Goal: Information Seeking & Learning: Check status

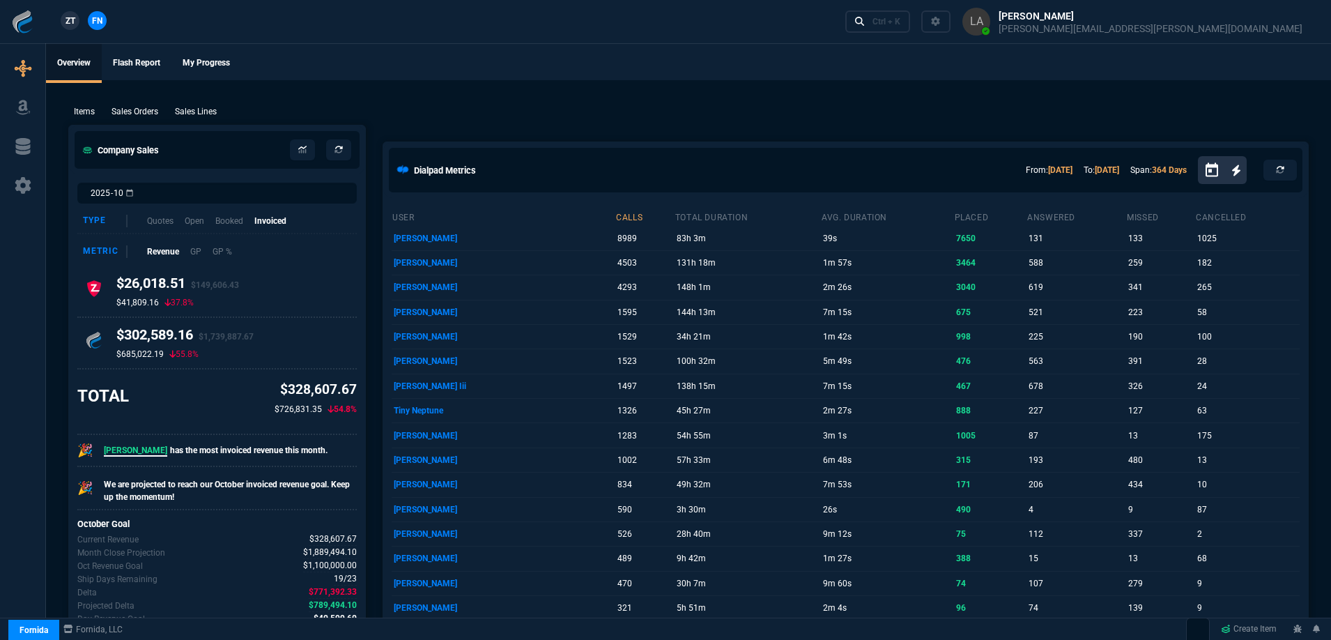
click at [196, 110] on p "Sales Lines" at bounding box center [196, 111] width 42 height 13
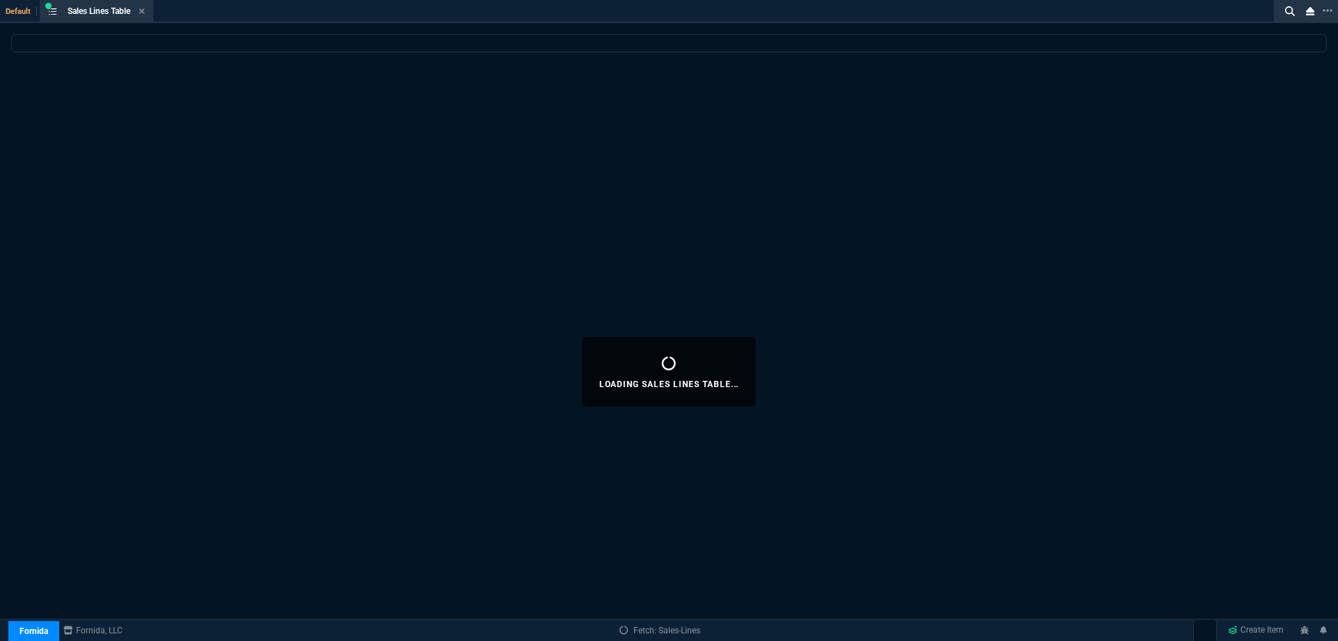
select select
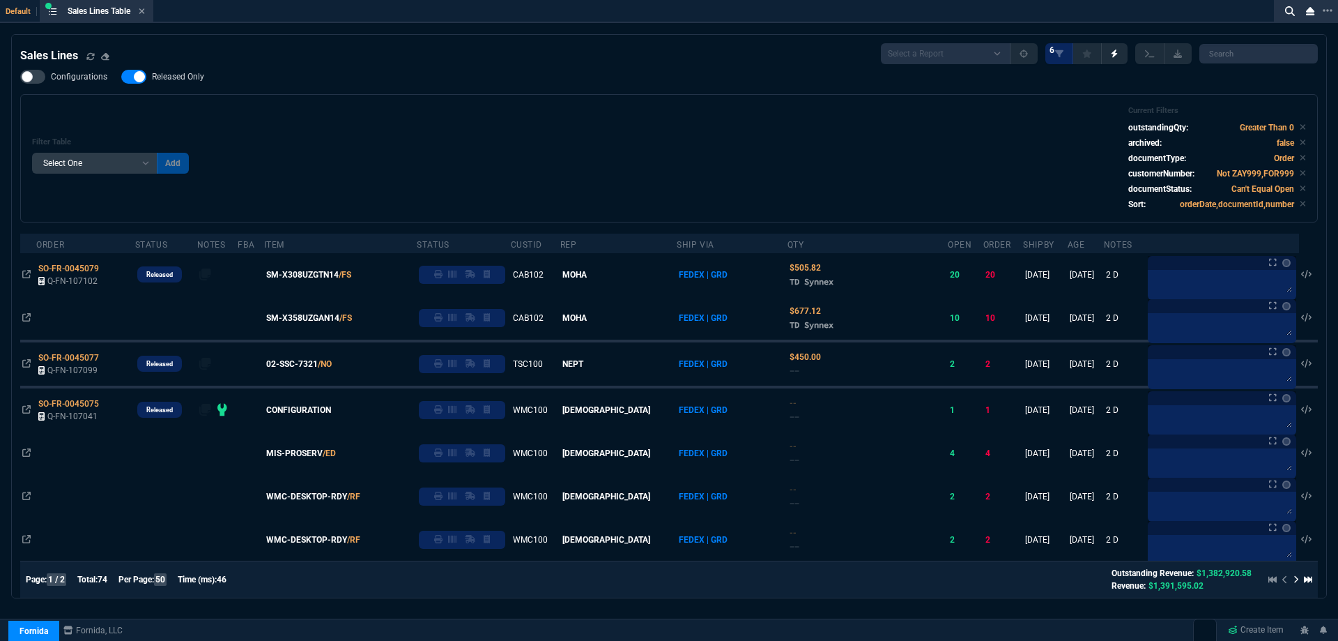
click at [183, 80] on span "Released Only" at bounding box center [178, 76] width 52 height 11
click at [121, 77] on input "Released Only" at bounding box center [121, 77] width 1 height 1
checkbox input "false"
click at [517, 169] on div "Filter Table Select One Add Filter () Age () ATS () Cond (itemVariantCode) Cust…" at bounding box center [669, 158] width 1274 height 105
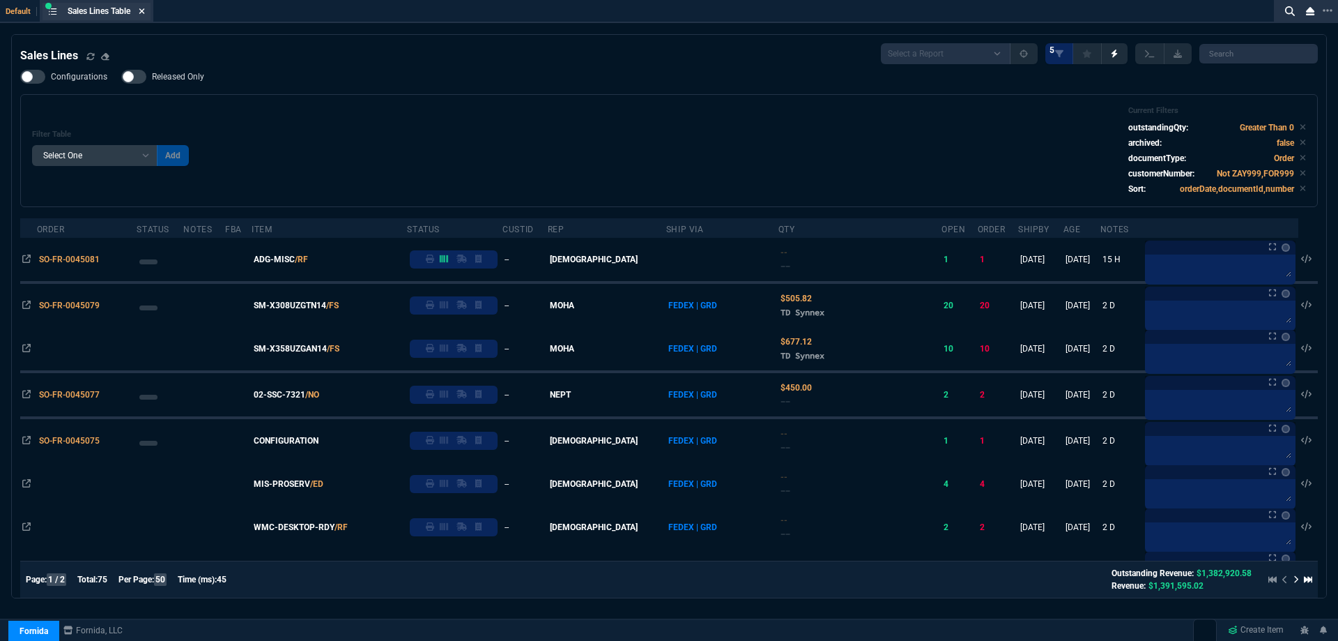
click at [145, 10] on icon at bounding box center [142, 11] width 6 height 8
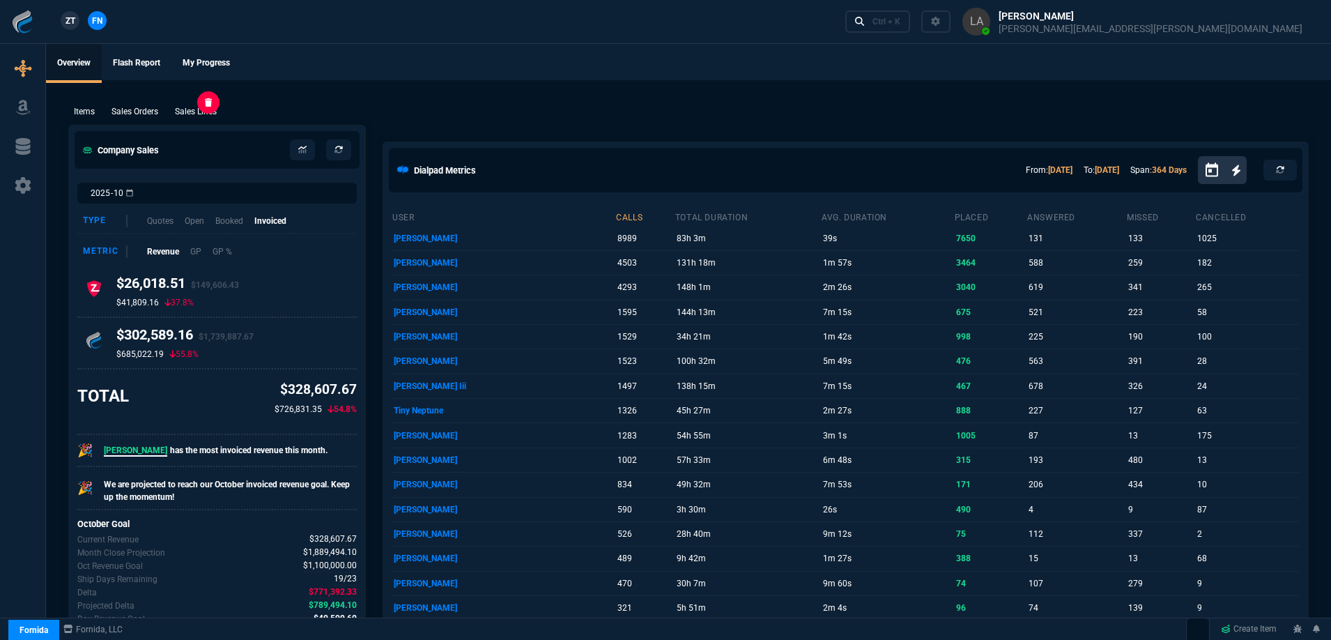
click at [194, 106] on p "Sales Lines" at bounding box center [196, 111] width 42 height 13
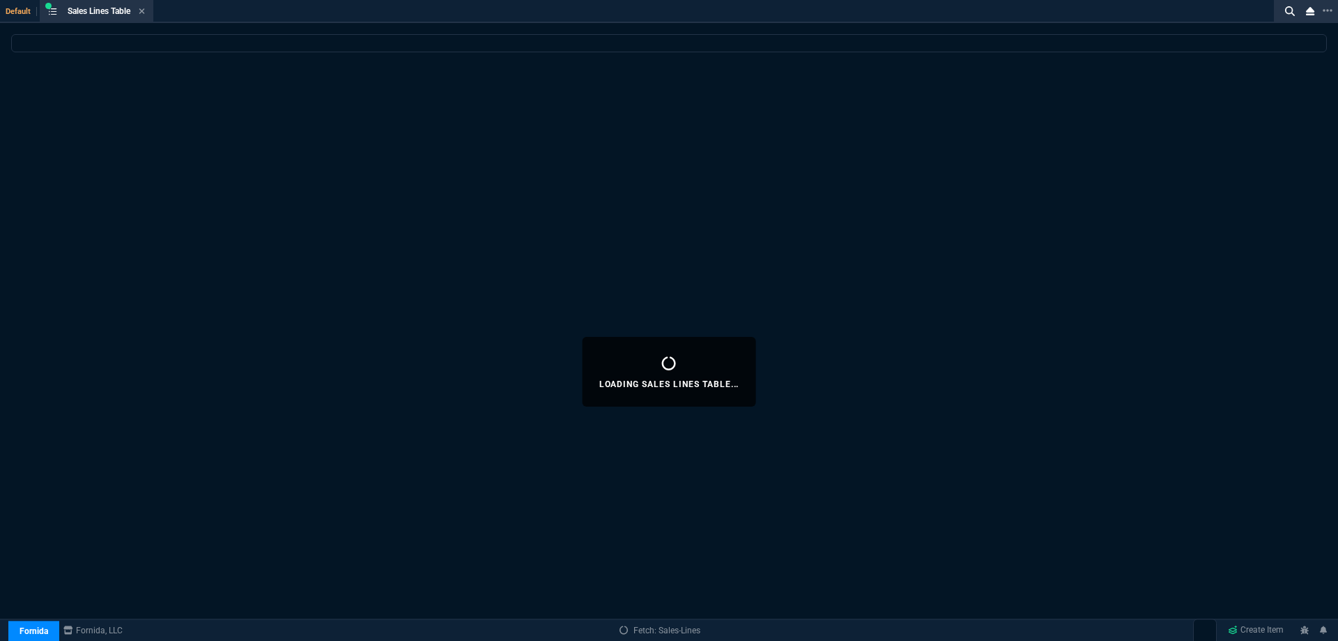
select select
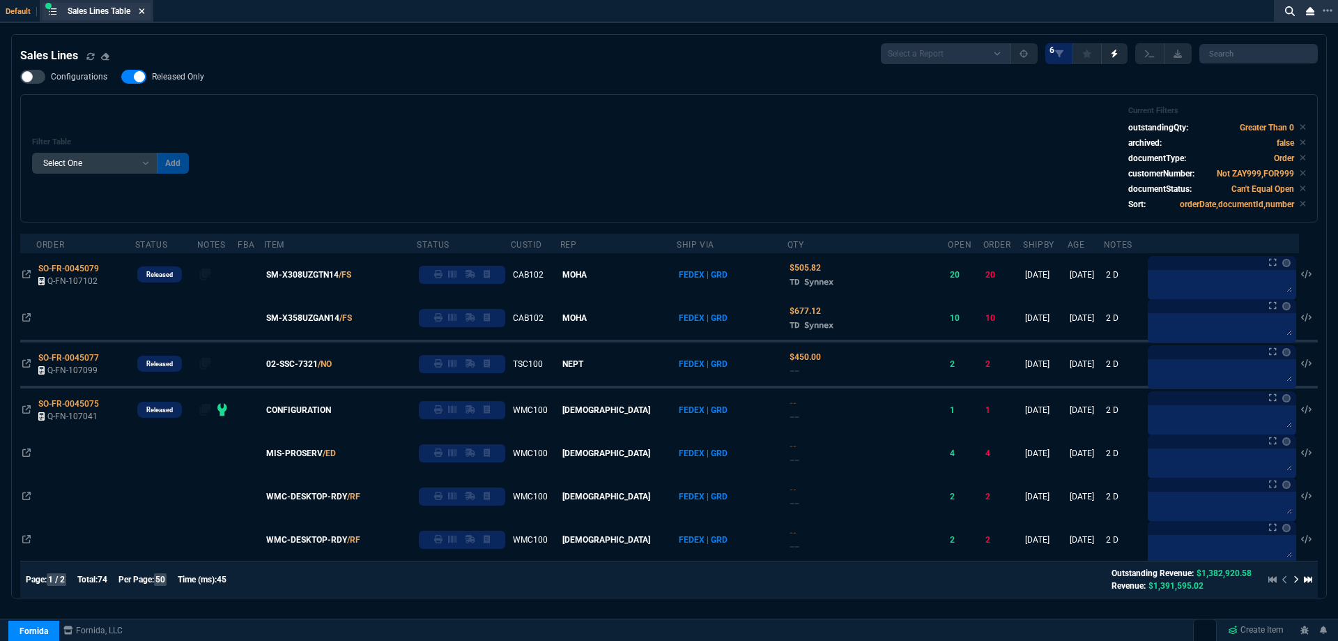
click at [143, 8] on icon at bounding box center [142, 11] width 6 height 8
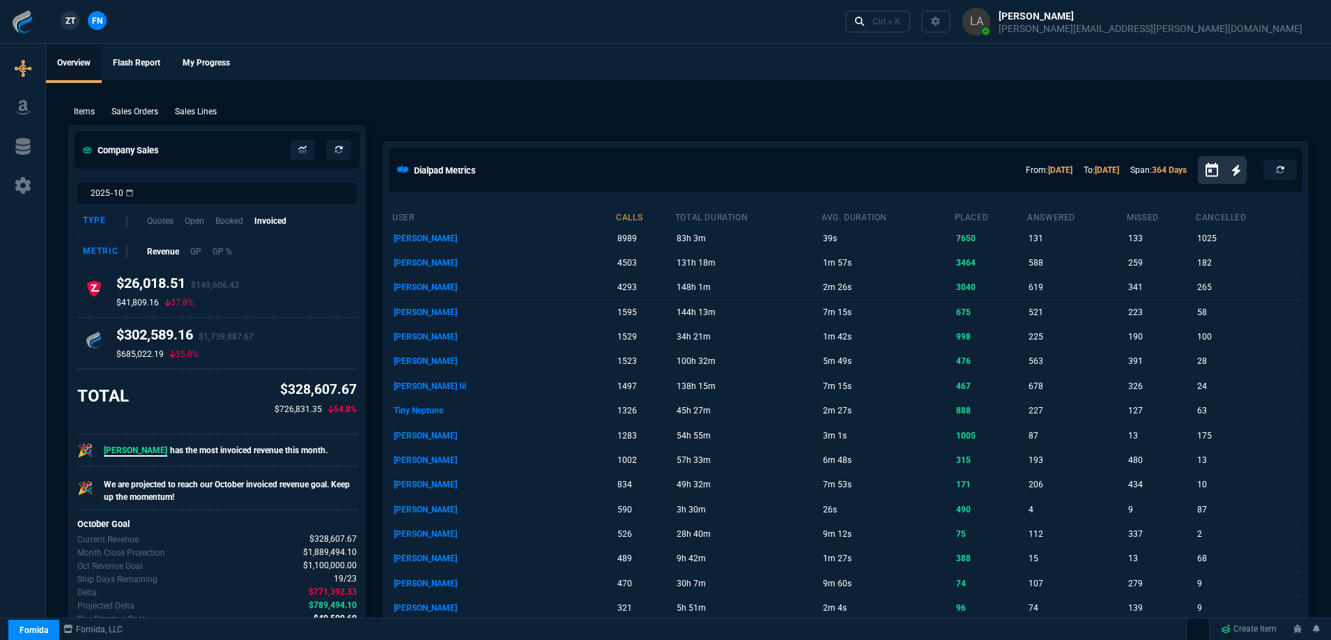
click at [66, 23] on span "ZT" at bounding box center [71, 21] width 10 height 13
click at [192, 117] on p "Sales Lines" at bounding box center [196, 111] width 42 height 13
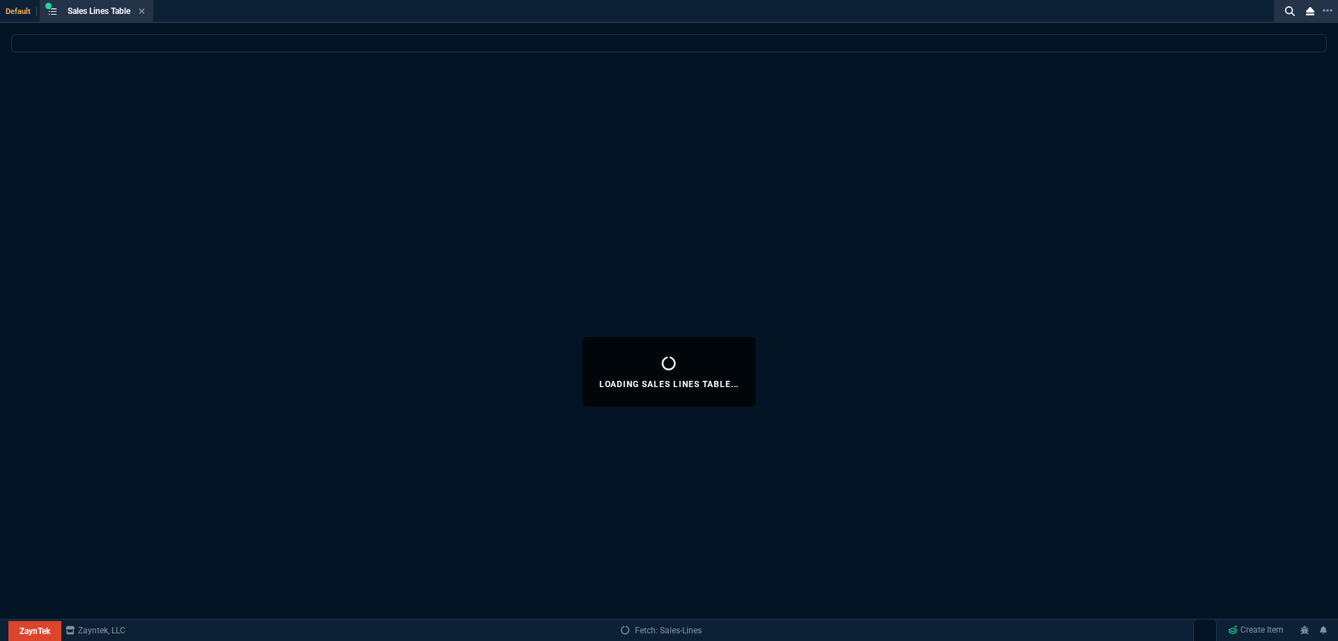
select select
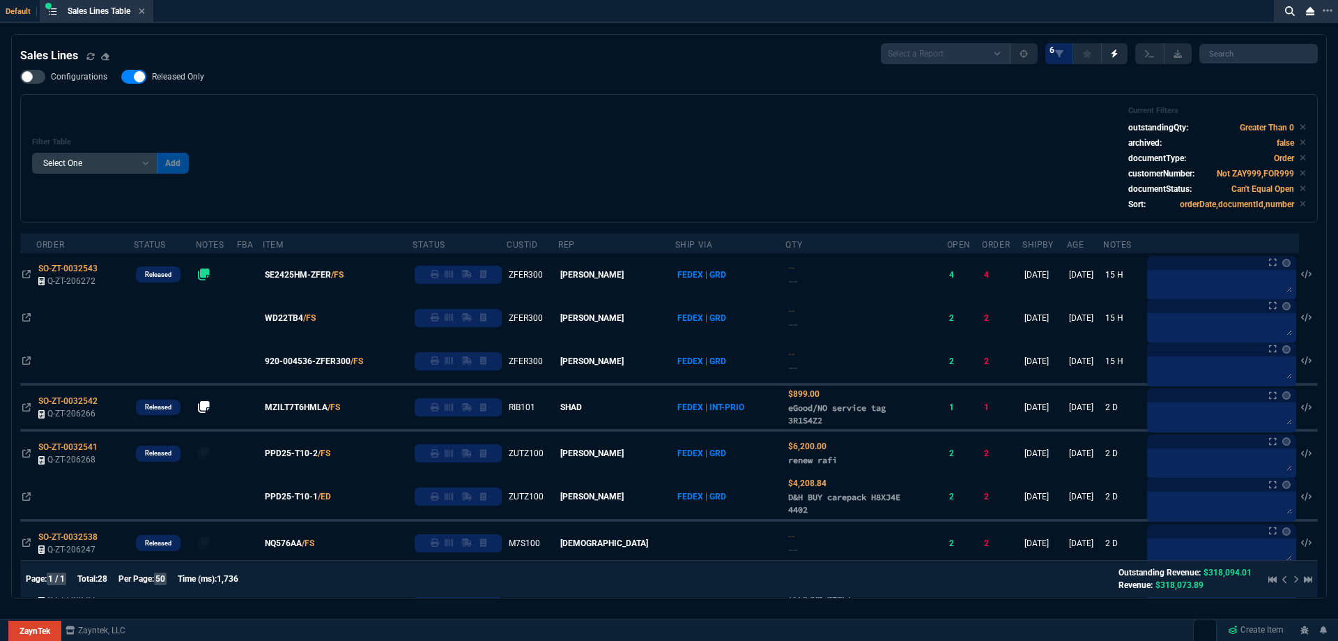
click at [156, 77] on span "Released Only" at bounding box center [178, 76] width 52 height 11
click at [121, 77] on input "Released Only" at bounding box center [121, 77] width 1 height 1
checkbox input "false"
click at [460, 95] on div "Filter Table Select One Add Filter () Age () ATS () Cond (itemVariantCode) Cust…" at bounding box center [669, 158] width 1298 height 128
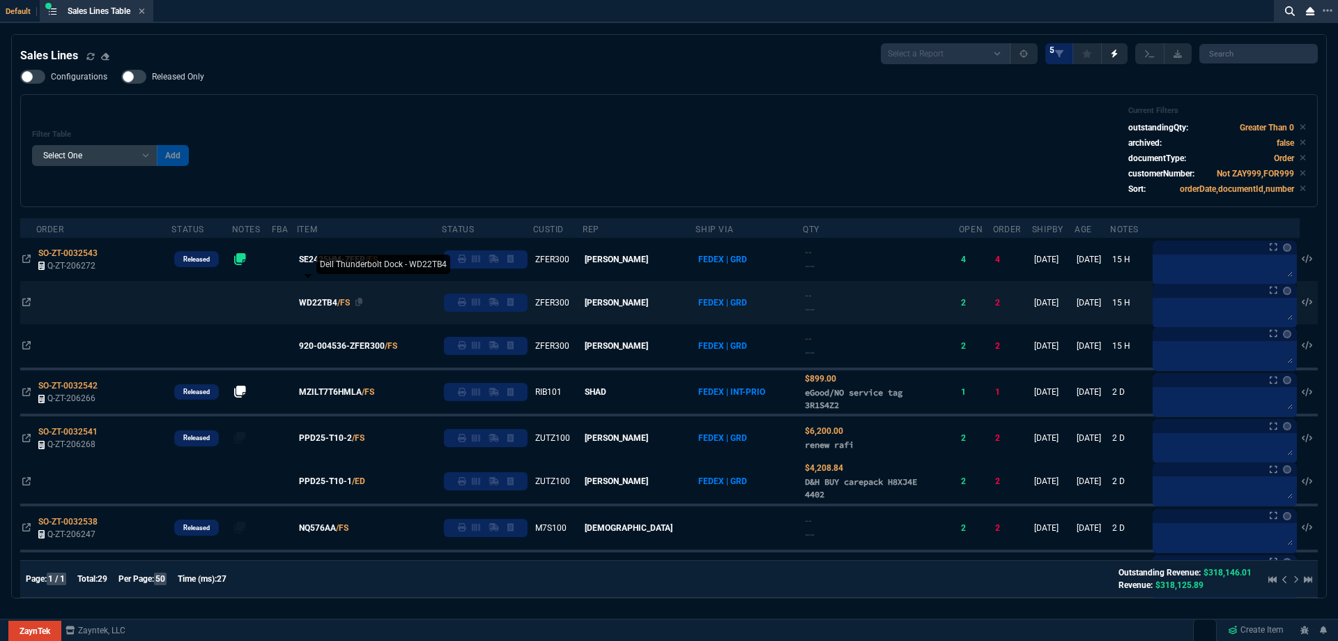
click at [326, 298] on span "WD22TB4" at bounding box center [318, 302] width 38 height 13
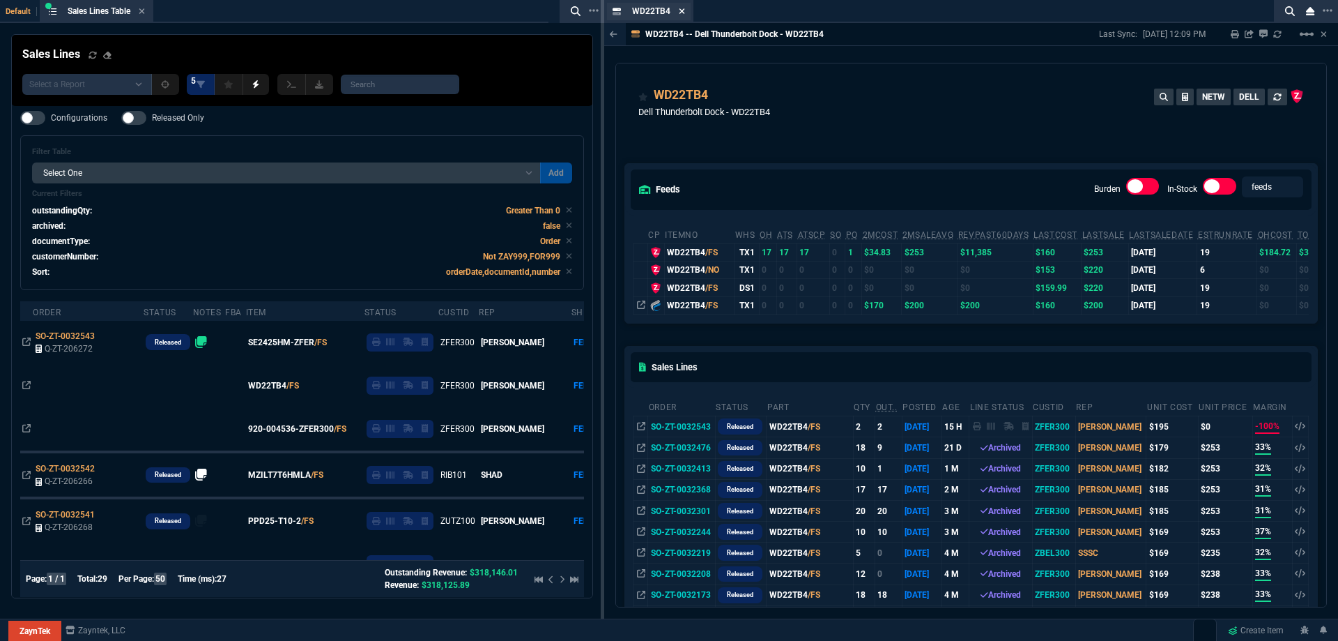
click at [682, 12] on icon at bounding box center [683, 11] width 6 height 6
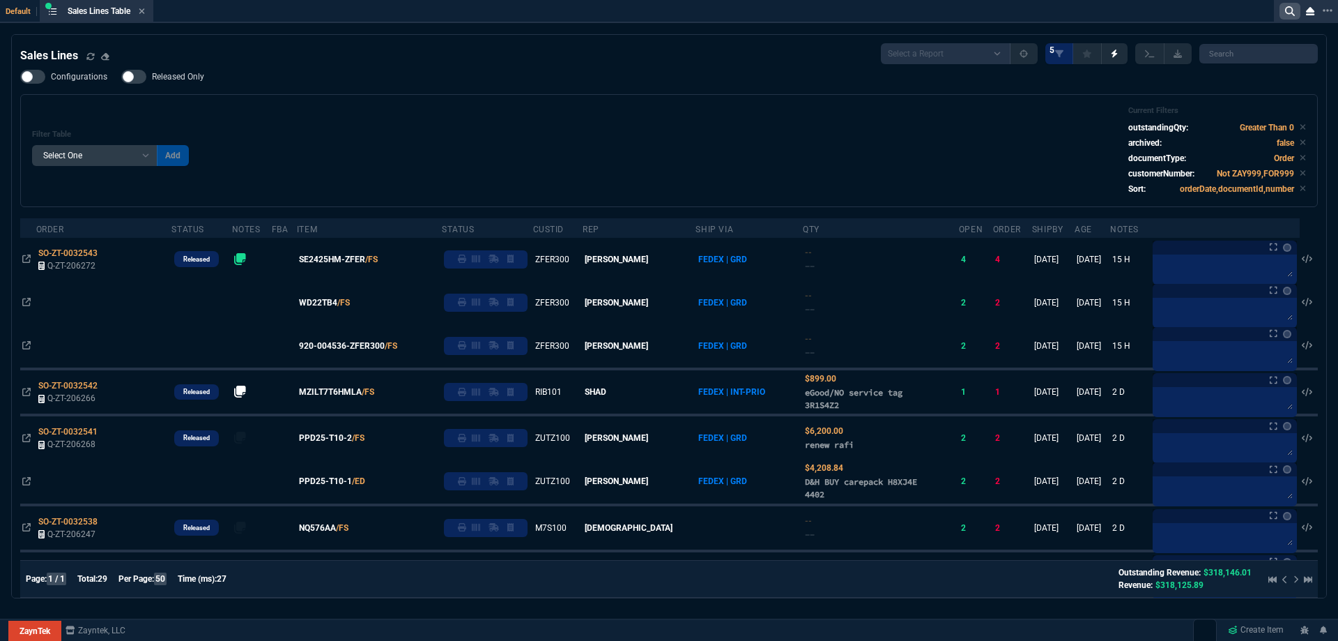
click at [1296, 15] on nx-icon at bounding box center [1290, 11] width 21 height 17
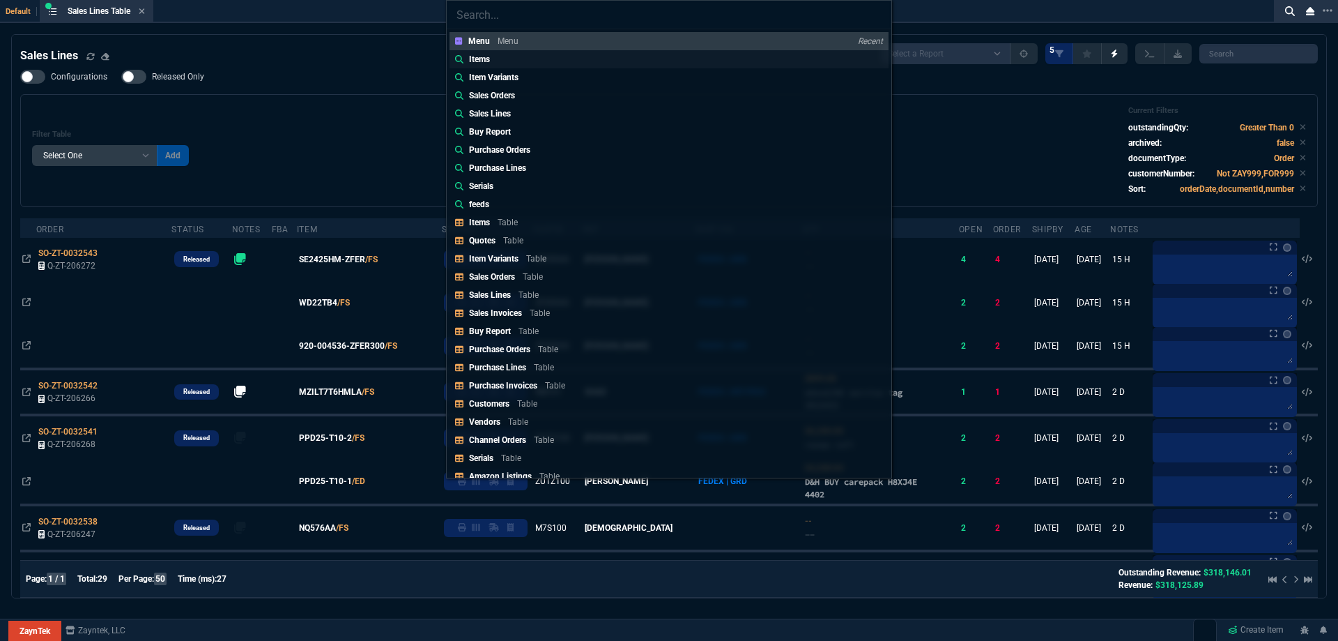
click at [476, 63] on p "Items" at bounding box center [479, 59] width 21 height 13
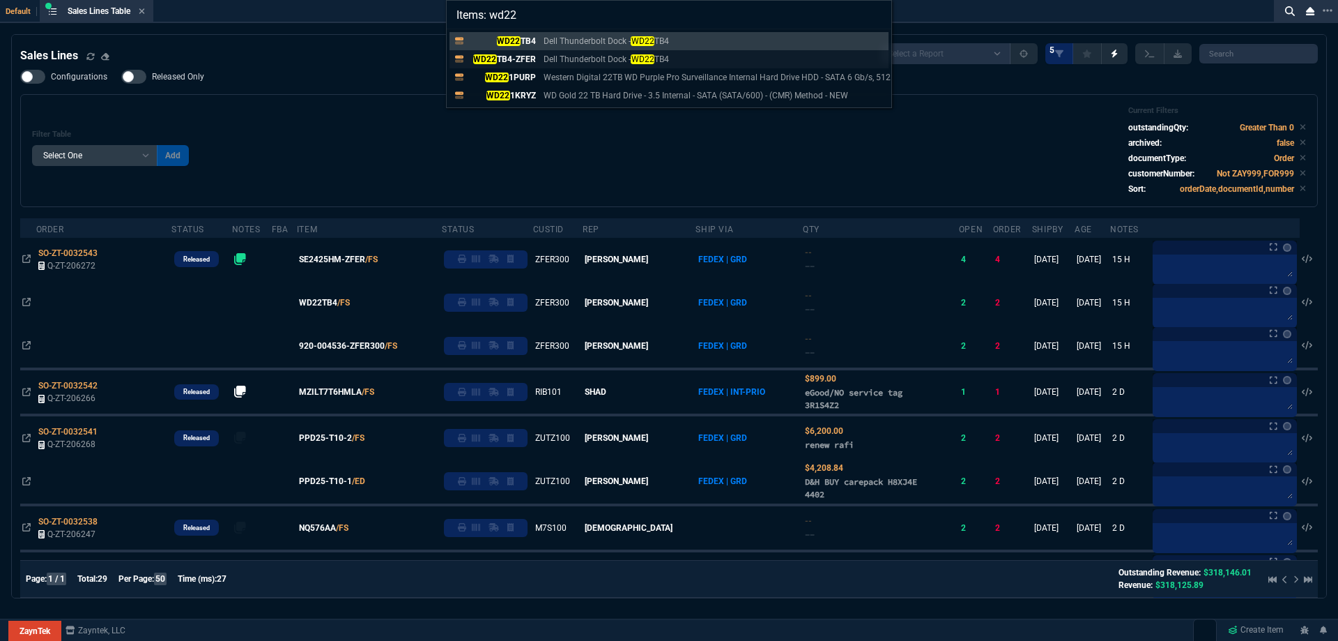
type input "Items: wd22"
click at [481, 57] on mark "WD22" at bounding box center [485, 59] width 24 height 10
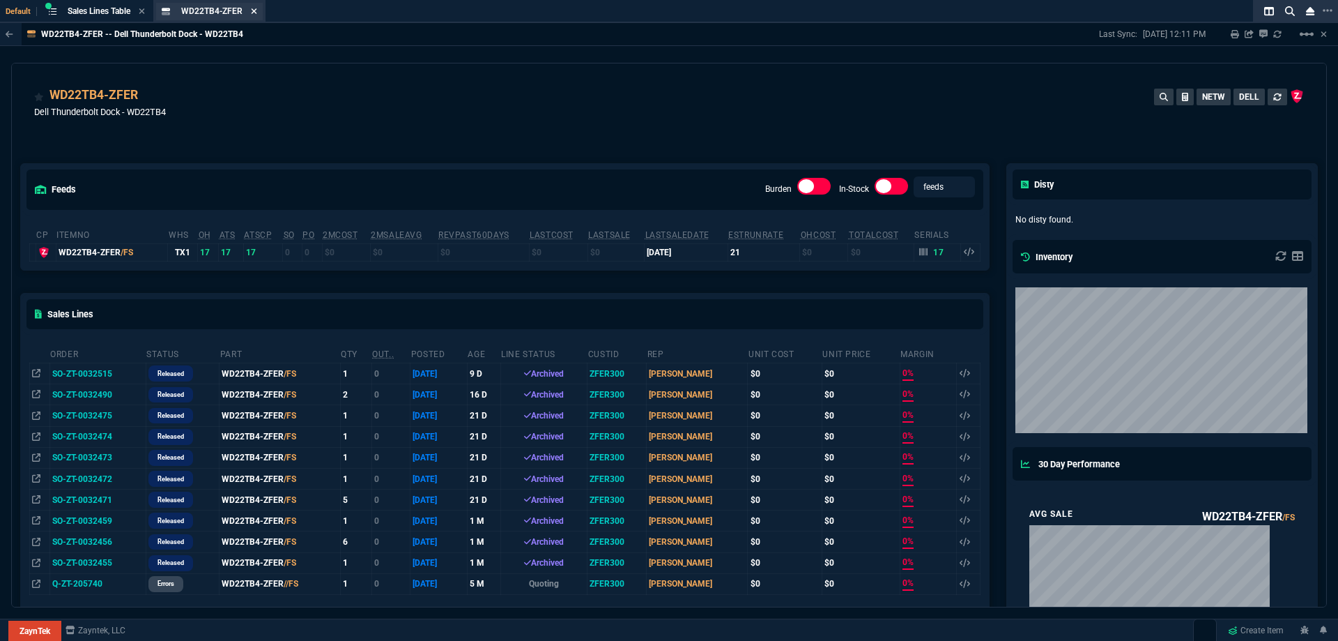
click at [255, 11] on icon at bounding box center [255, 11] width 6 height 6
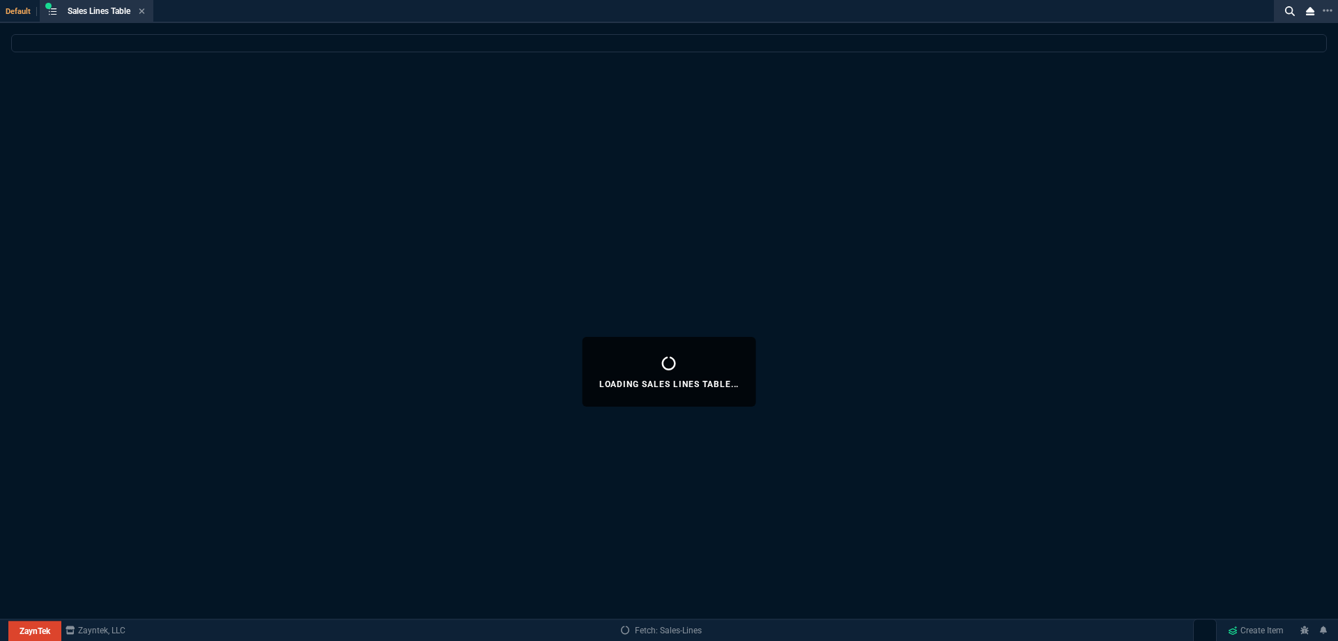
select select
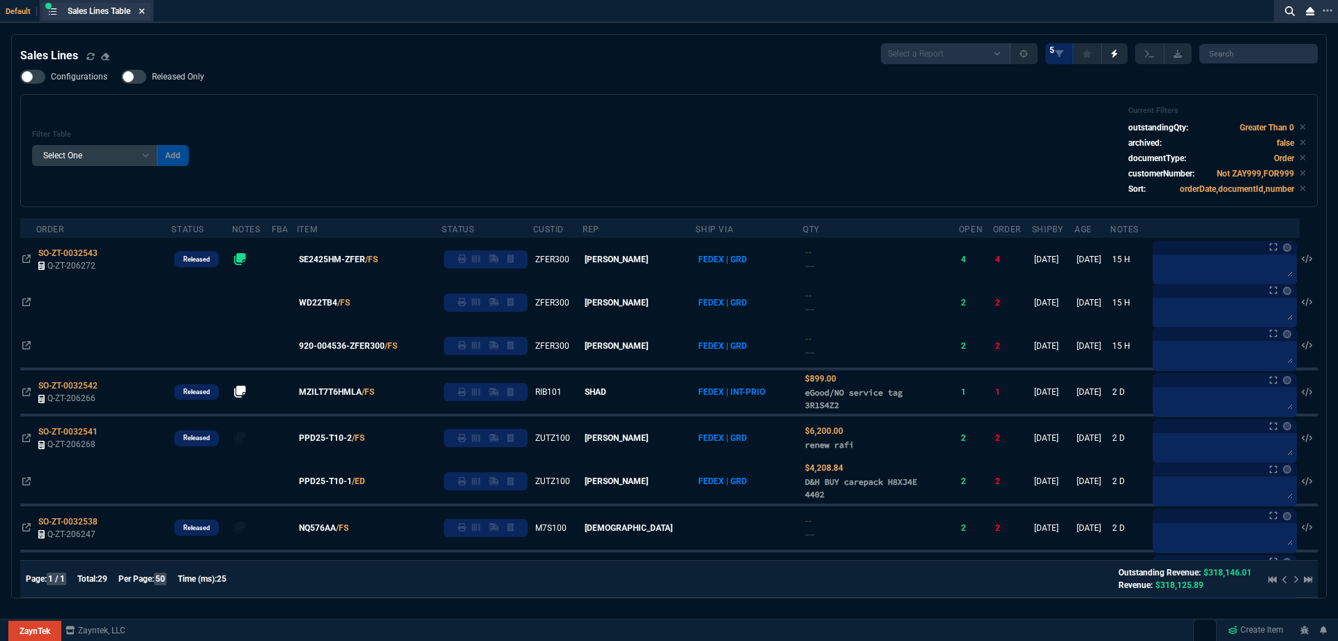
click at [142, 17] on nx-icon at bounding box center [142, 11] width 6 height 11
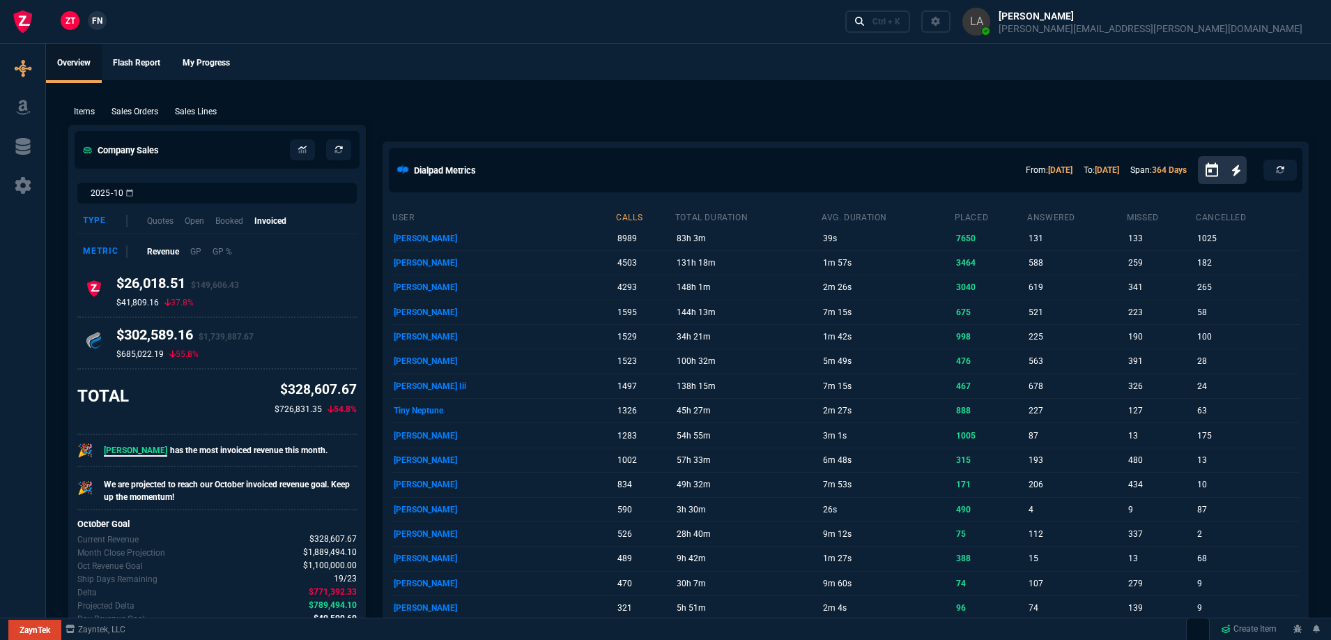
click at [108, 23] on nx-fornida-client-manager "ZT FN" at bounding box center [83, 21] width 54 height 21
click at [102, 23] on span "FN" at bounding box center [97, 21] width 10 height 13
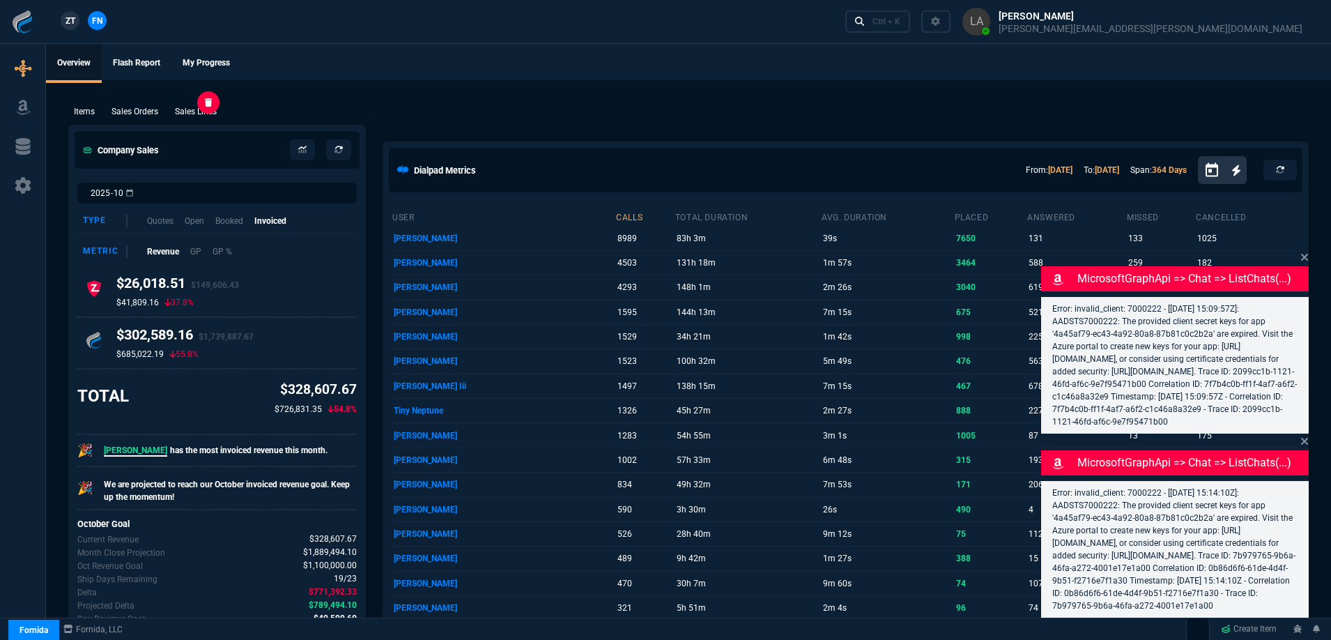
click at [189, 116] on p "Sales Lines" at bounding box center [196, 111] width 42 height 13
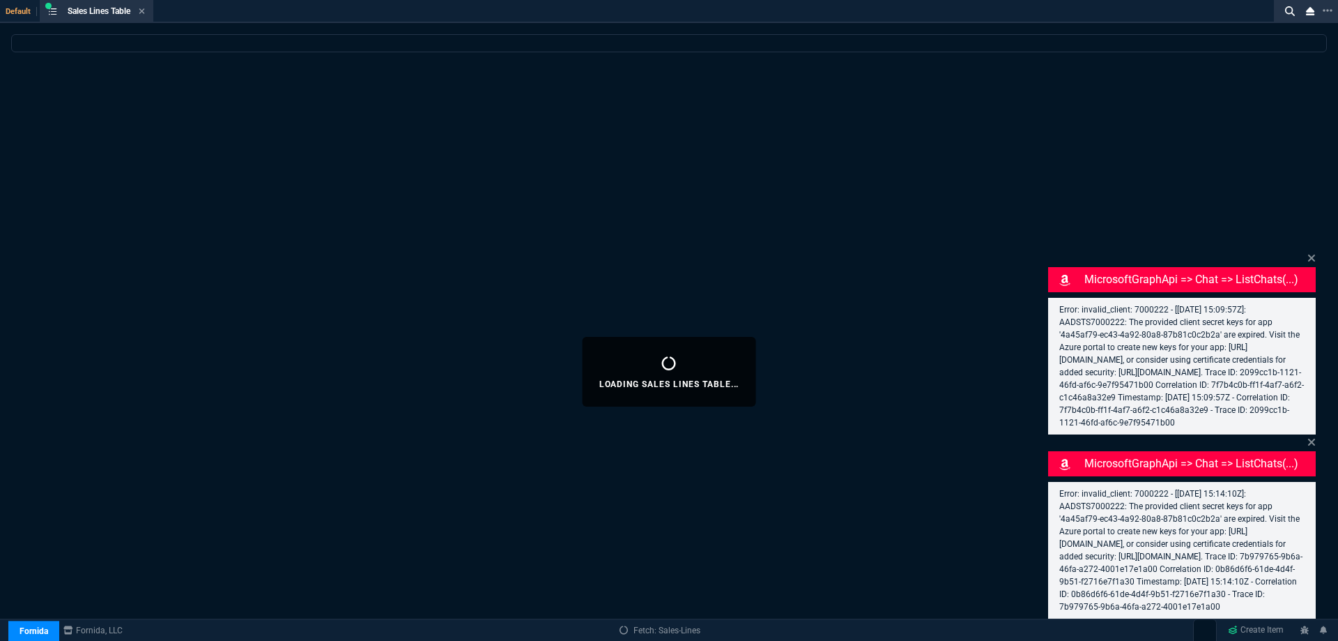
select select
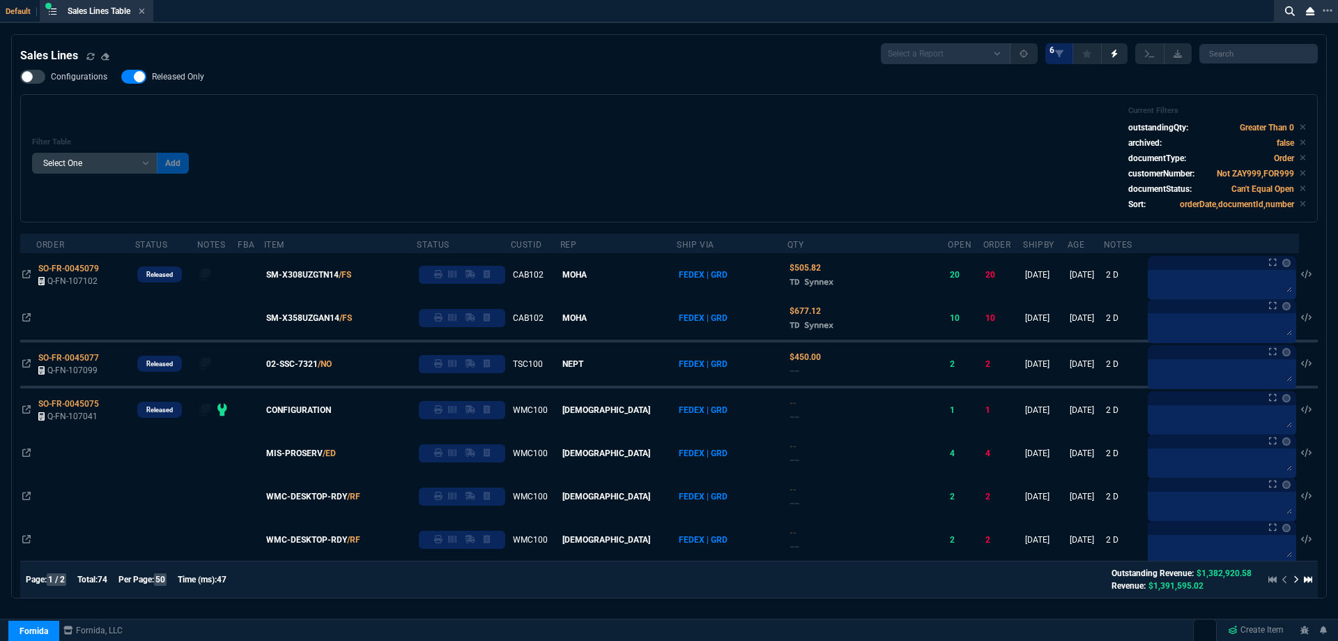
click at [171, 80] on span "Released Only" at bounding box center [178, 76] width 52 height 11
click at [121, 77] on input "Released Only" at bounding box center [121, 77] width 1 height 1
checkbox input "false"
click at [600, 144] on div "Filter Table Select One Add Filter () Age () ATS () Cond (itemVariantCode) Cust…" at bounding box center [669, 158] width 1274 height 105
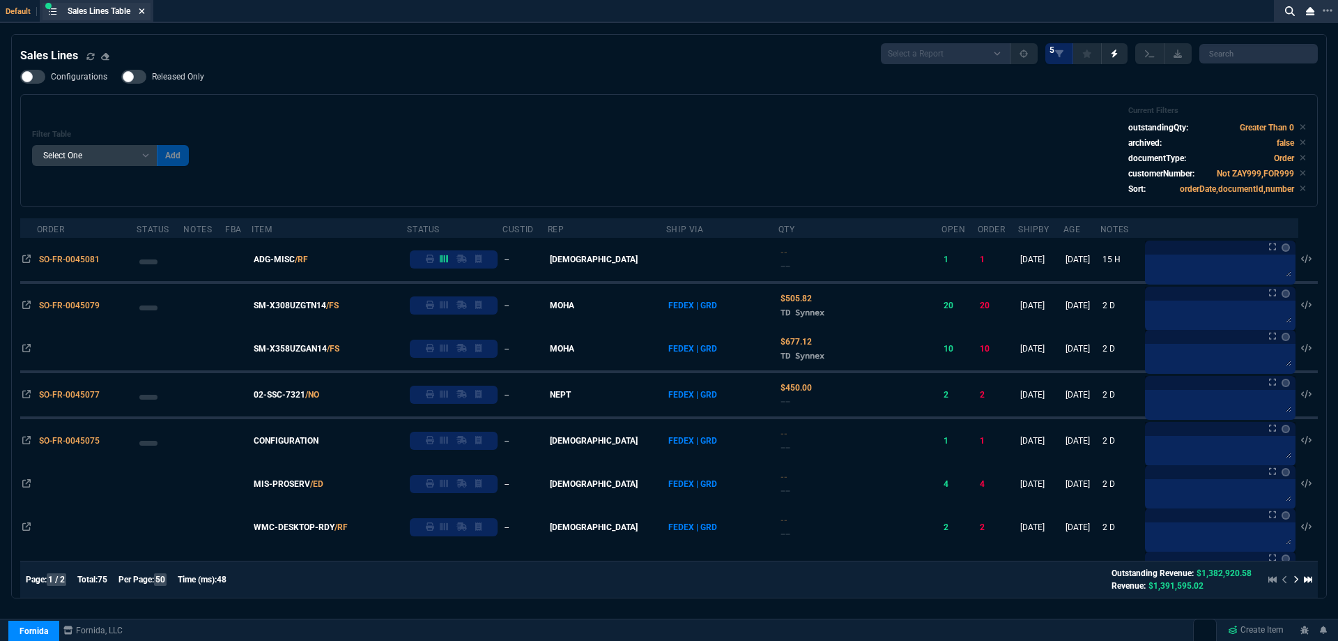
click at [142, 12] on icon at bounding box center [142, 11] width 6 height 8
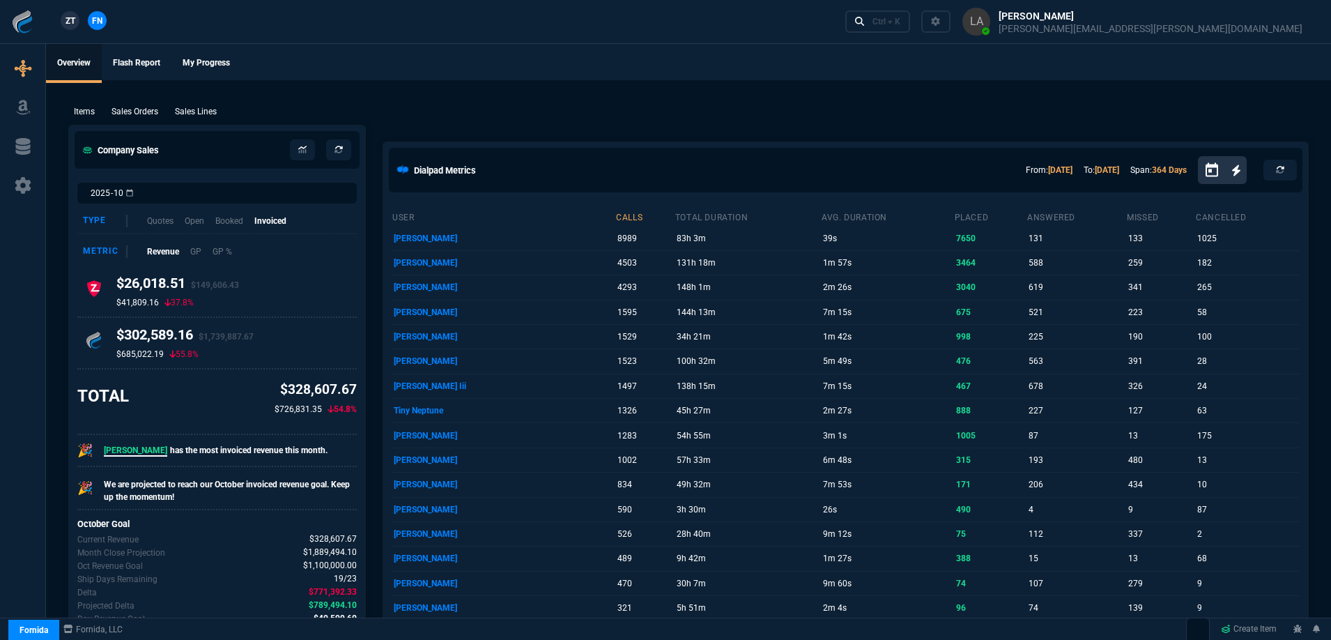
click at [69, 26] on span "ZT" at bounding box center [71, 21] width 10 height 13
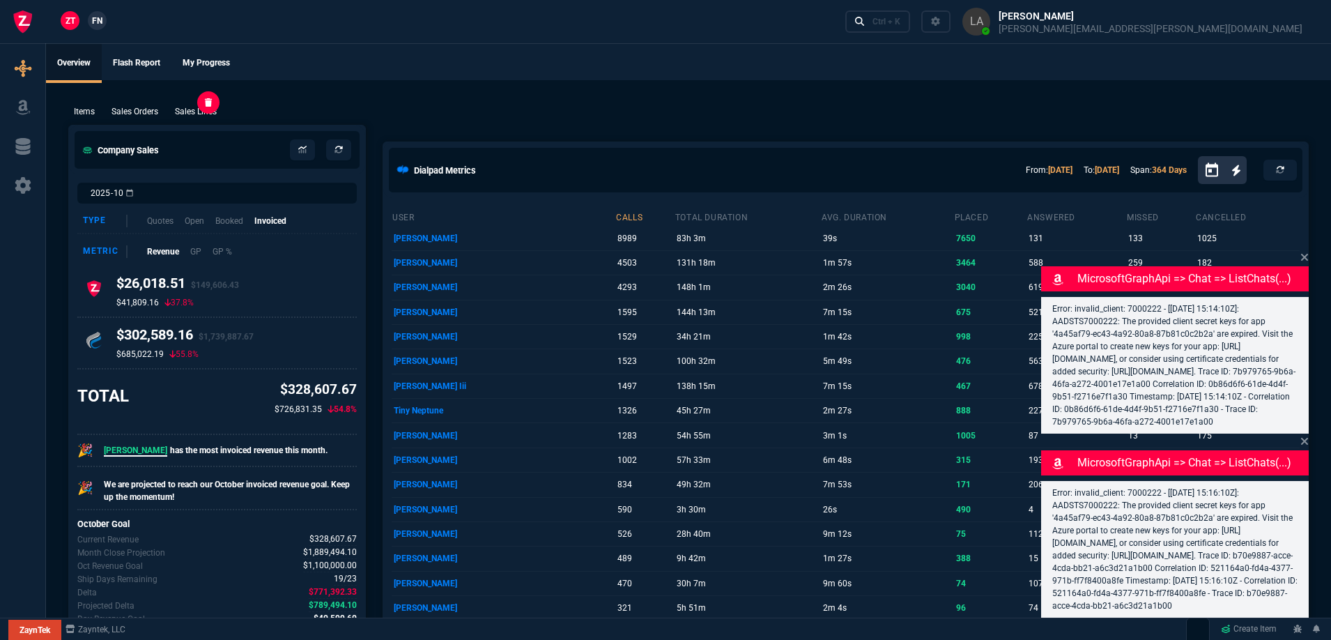
click at [206, 110] on p "Sales Lines" at bounding box center [196, 111] width 42 height 13
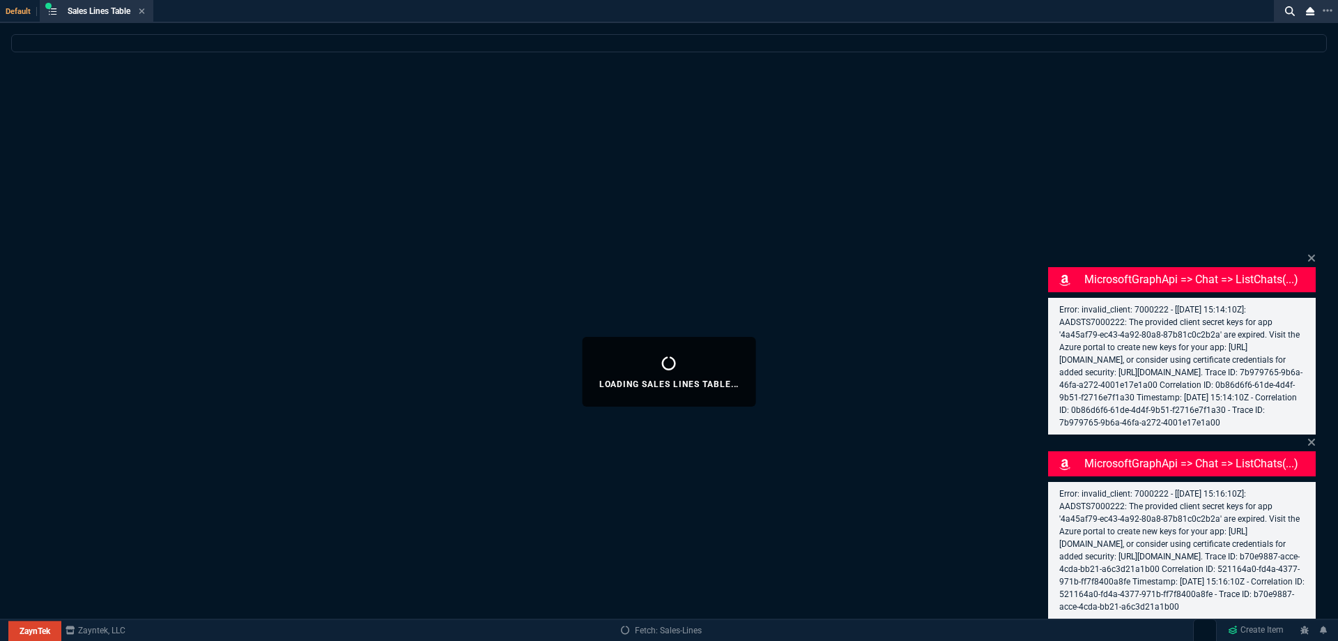
select select
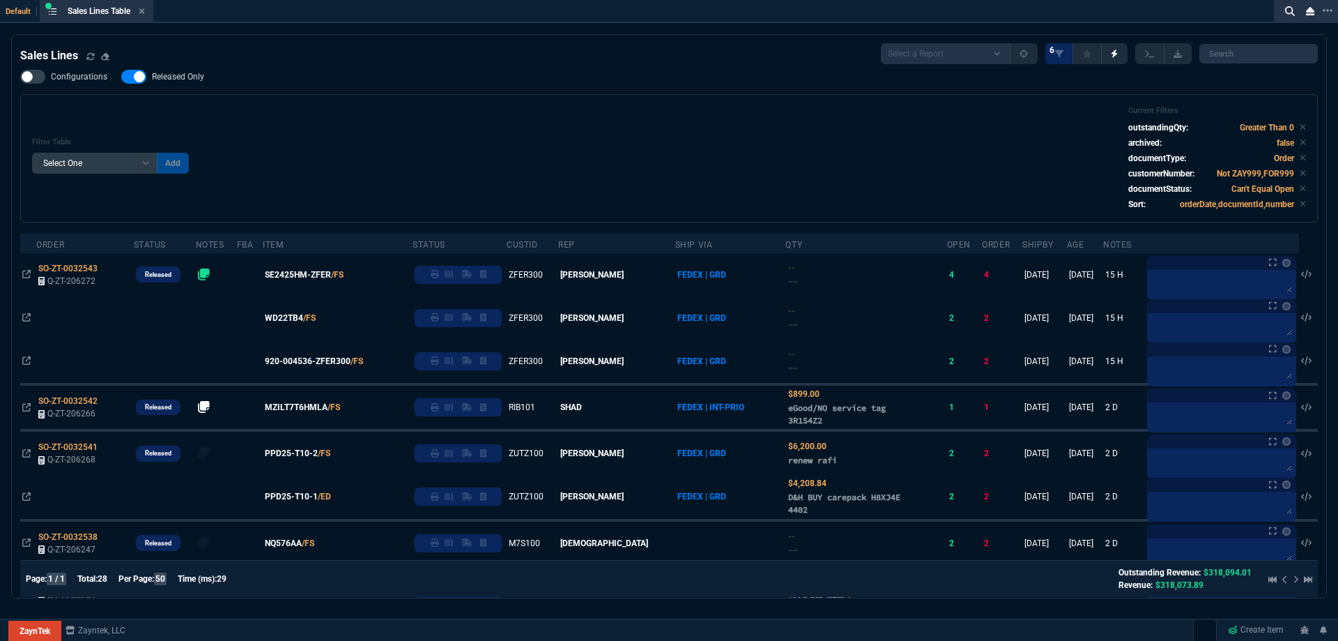
click at [152, 80] on span "Released Only" at bounding box center [178, 76] width 52 height 11
click at [121, 77] on input "Released Only" at bounding box center [121, 77] width 1 height 1
checkbox input "false"
click at [580, 176] on div "Filter Table Select One Add Filter () Age () ATS () Cond (itemVariantCode) Cust…" at bounding box center [669, 158] width 1274 height 105
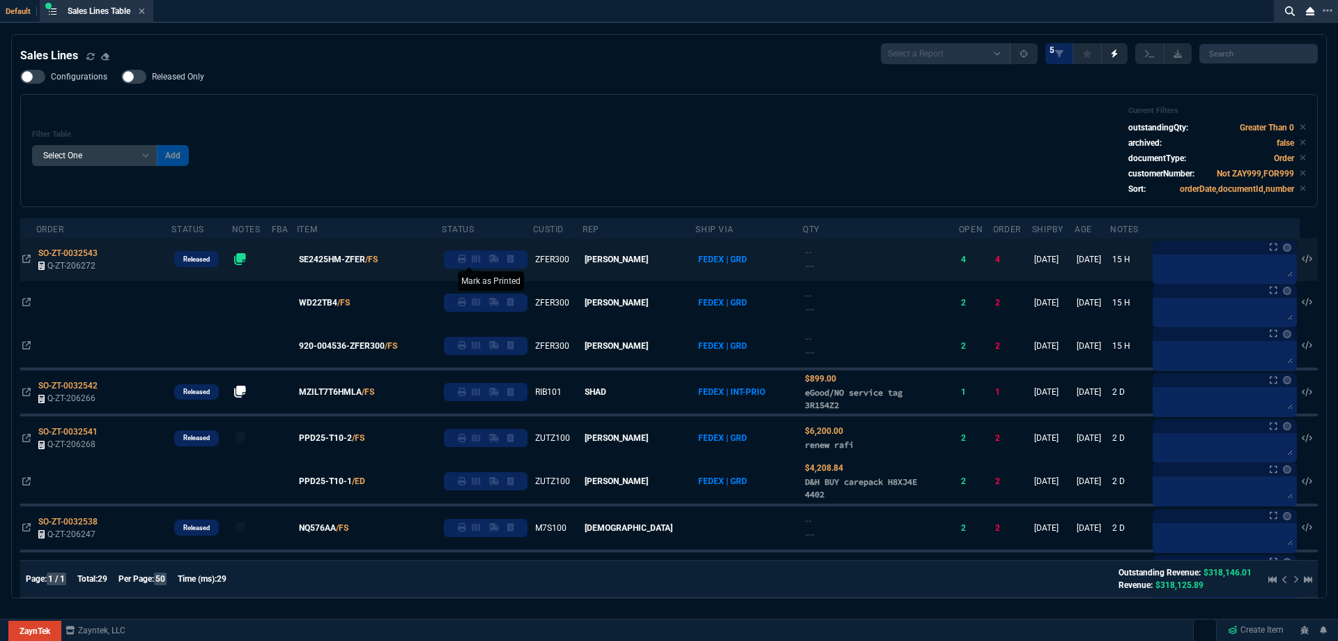
click at [466, 264] on fa-icon at bounding box center [462, 259] width 8 height 10
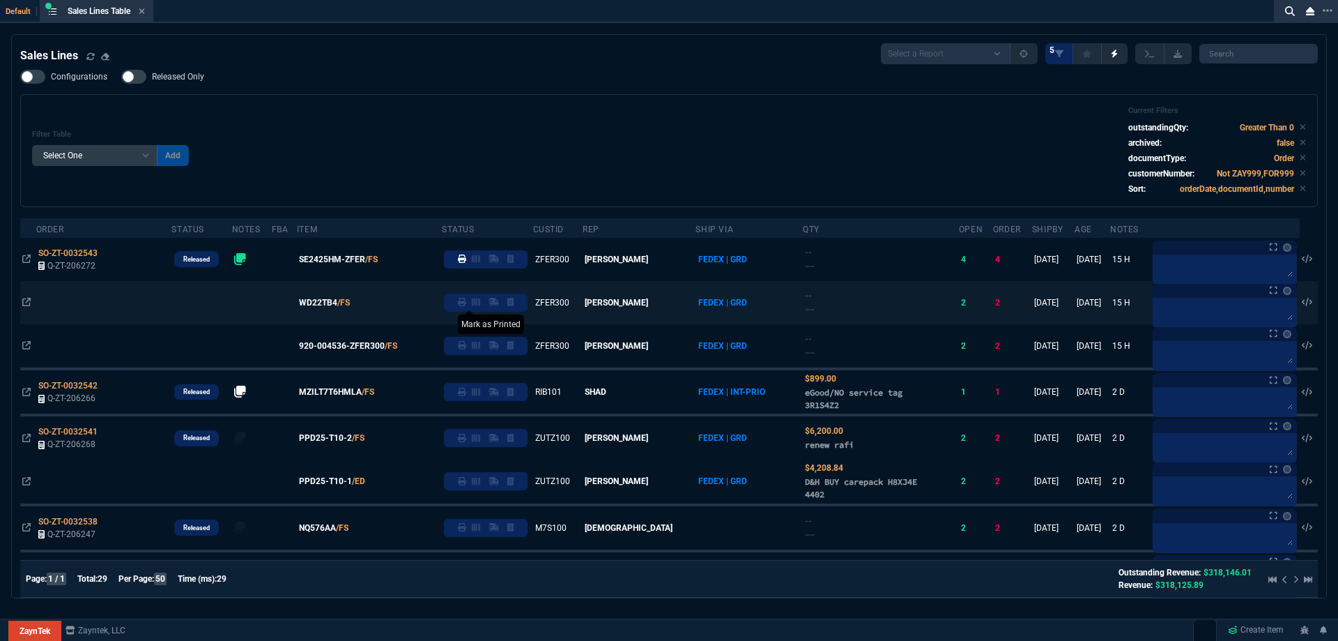
click at [466, 305] on icon at bounding box center [462, 302] width 8 height 8
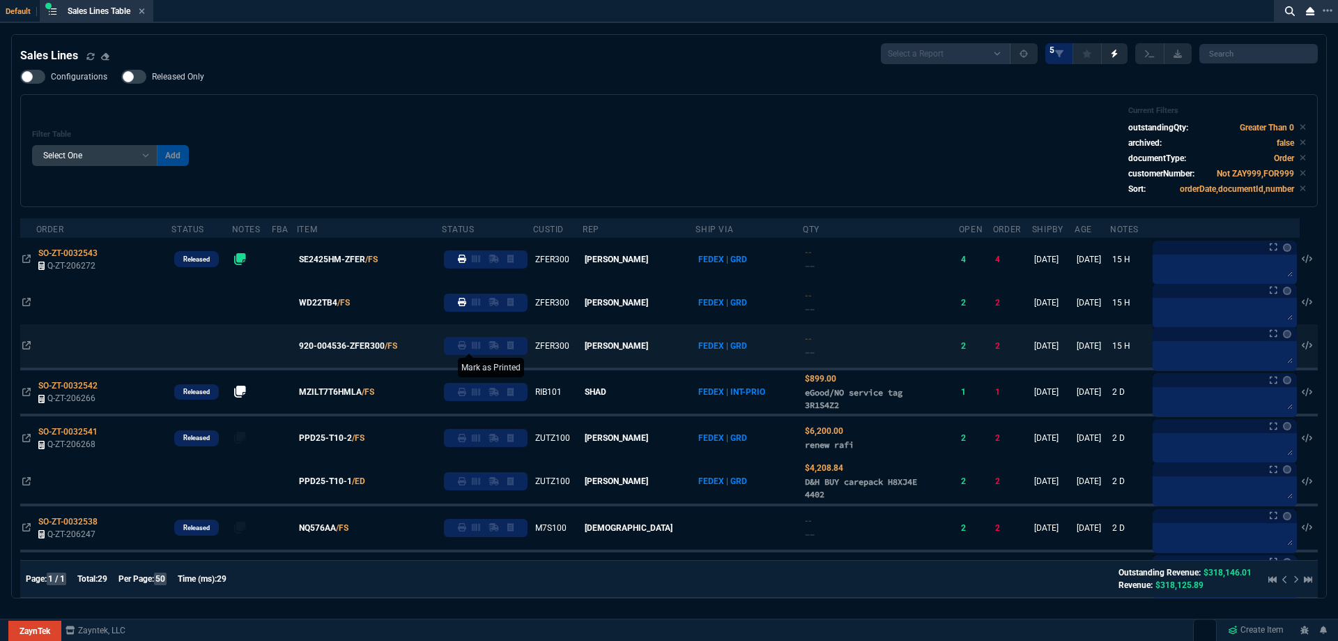
click at [466, 347] on icon at bounding box center [462, 345] width 8 height 8
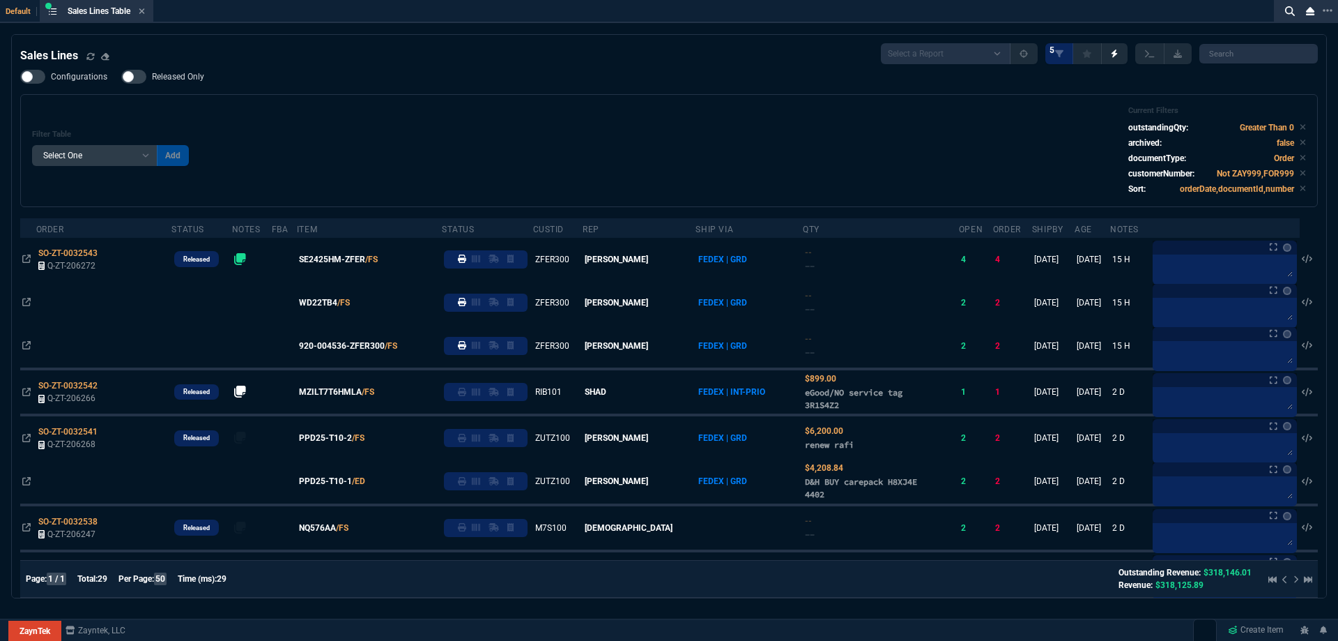
click at [483, 157] on div "Filter Table Select One Add Filter () Age () ATS () Cond (itemVariantCode) Cust…" at bounding box center [669, 150] width 1274 height 89
click at [144, 11] on icon at bounding box center [142, 11] width 6 height 6
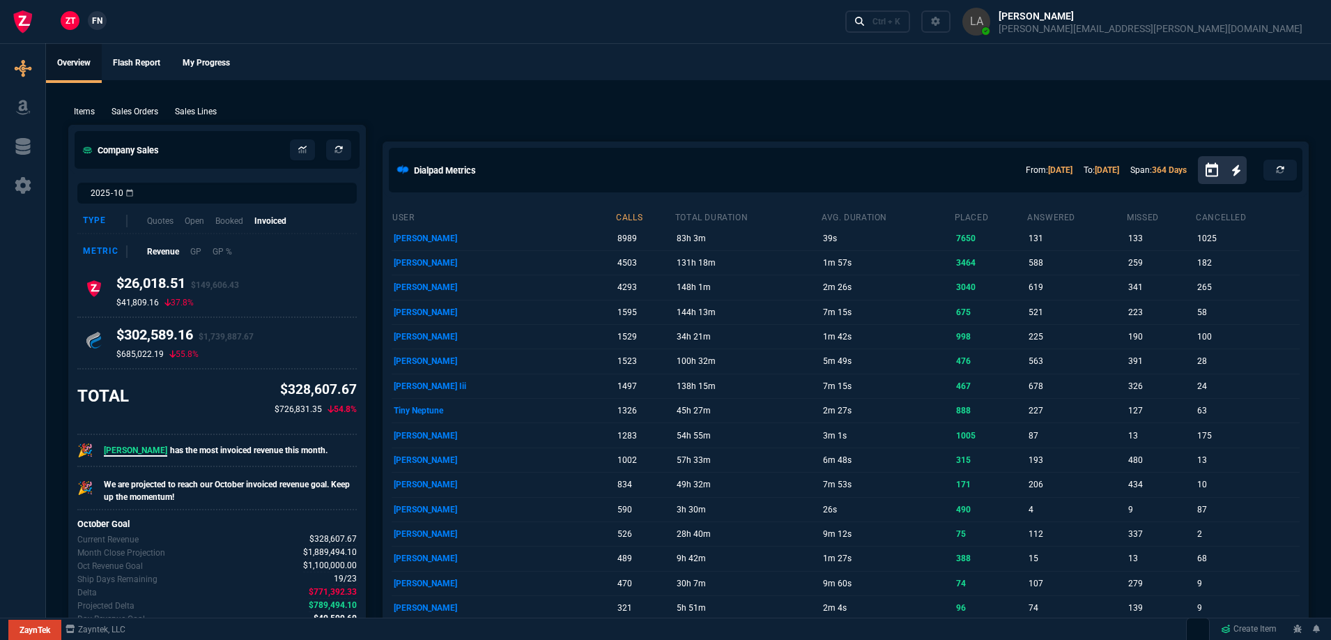
click at [100, 25] on span "FN" at bounding box center [97, 21] width 10 height 13
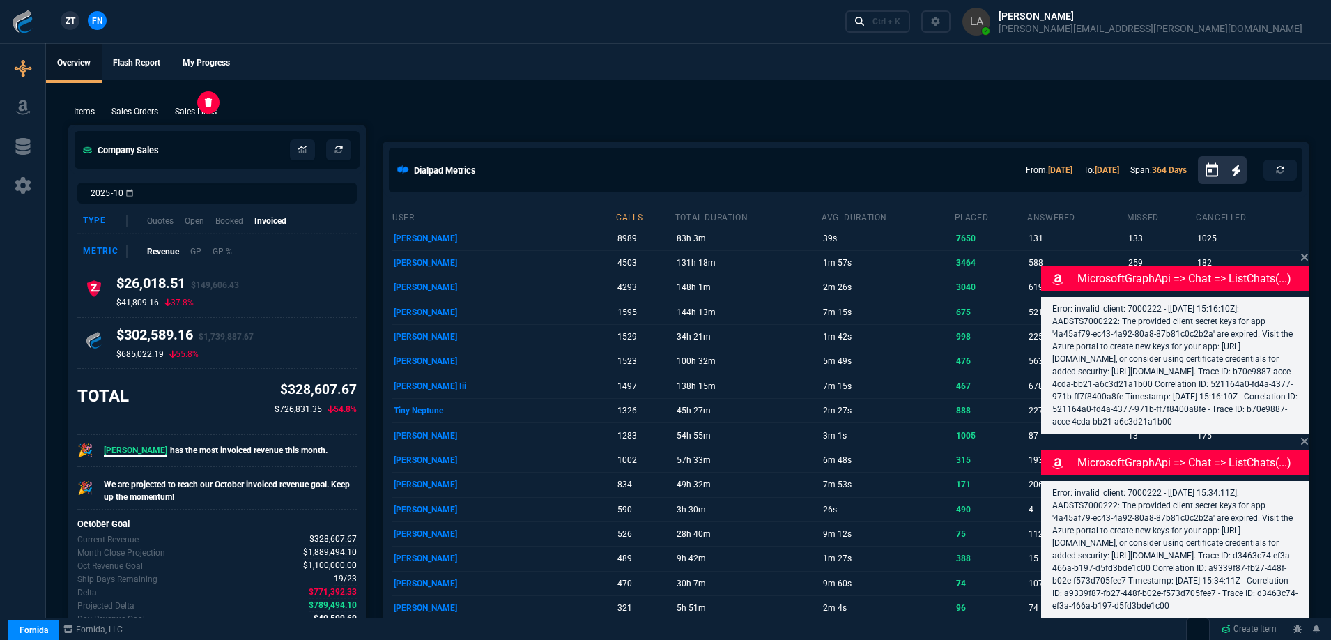
click at [215, 116] on p "Sales Lines" at bounding box center [196, 111] width 42 height 13
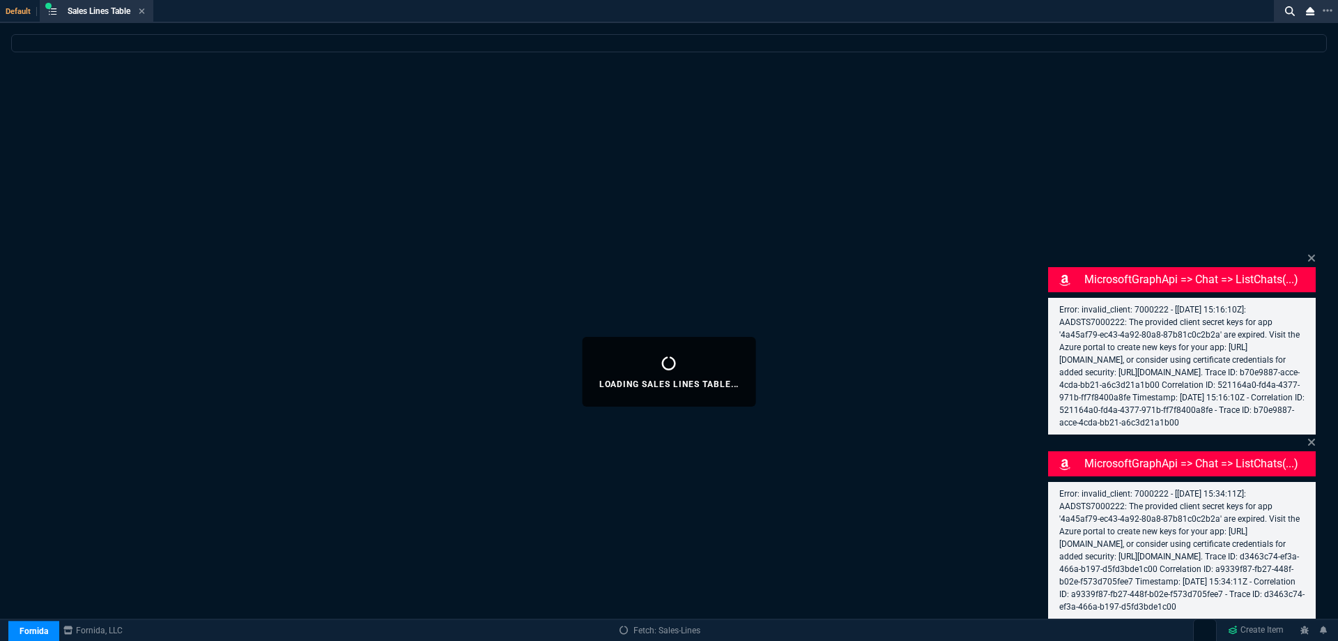
select select
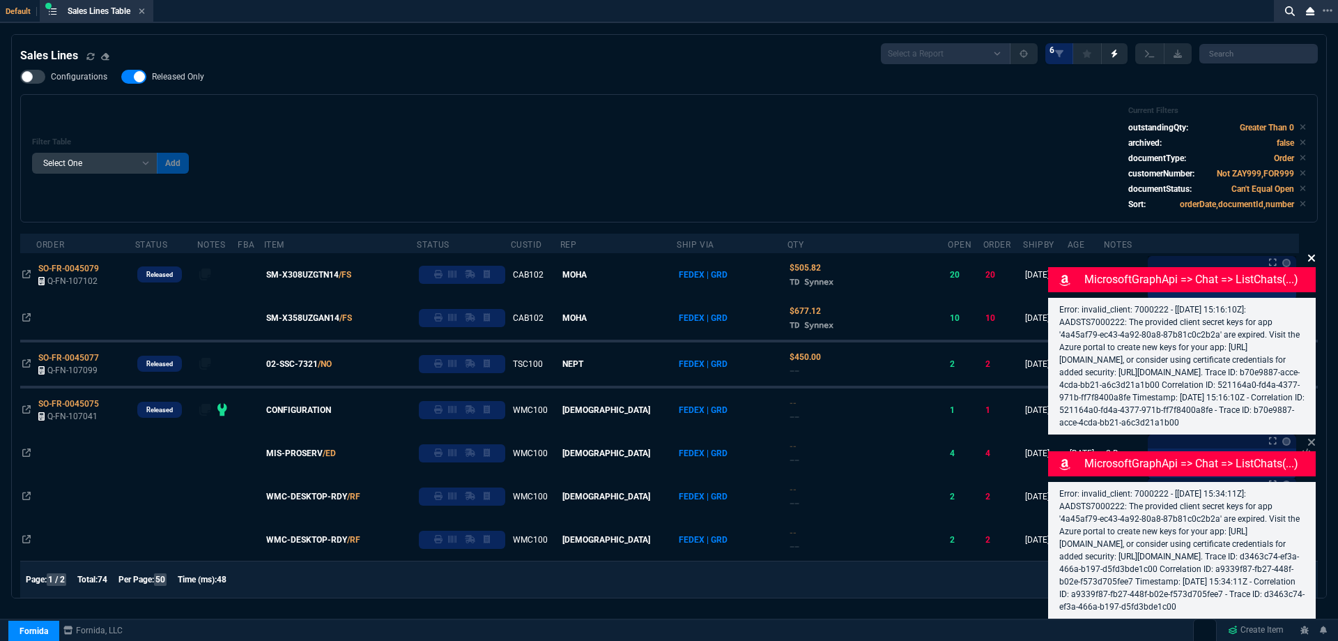
click at [1310, 254] on icon at bounding box center [1311, 257] width 7 height 7
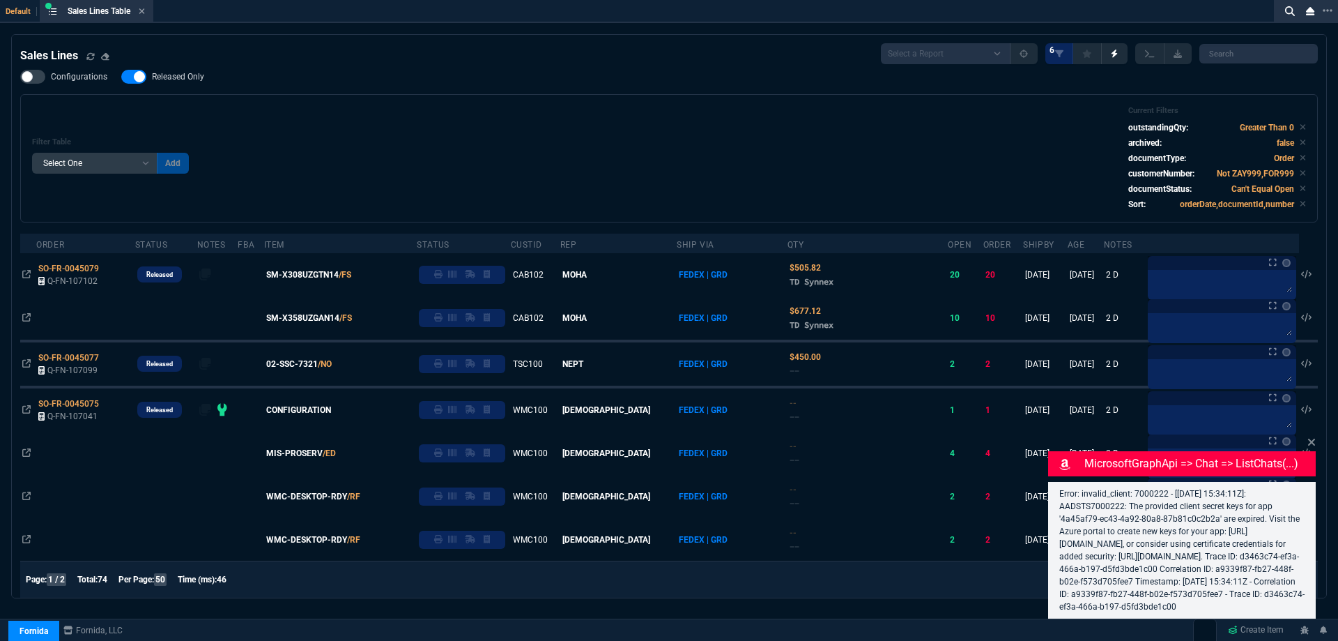
click at [1307, 434] on div "MicrosoftGraphApi => chat => listChats(...) Error: invalid_client: 7000222 - [2…" at bounding box center [1182, 526] width 268 height 184
drag, startPoint x: 1312, startPoint y: 427, endPoint x: 1163, endPoint y: 400, distance: 151.6
click at [1312, 436] on icon at bounding box center [1312, 441] width 8 height 11
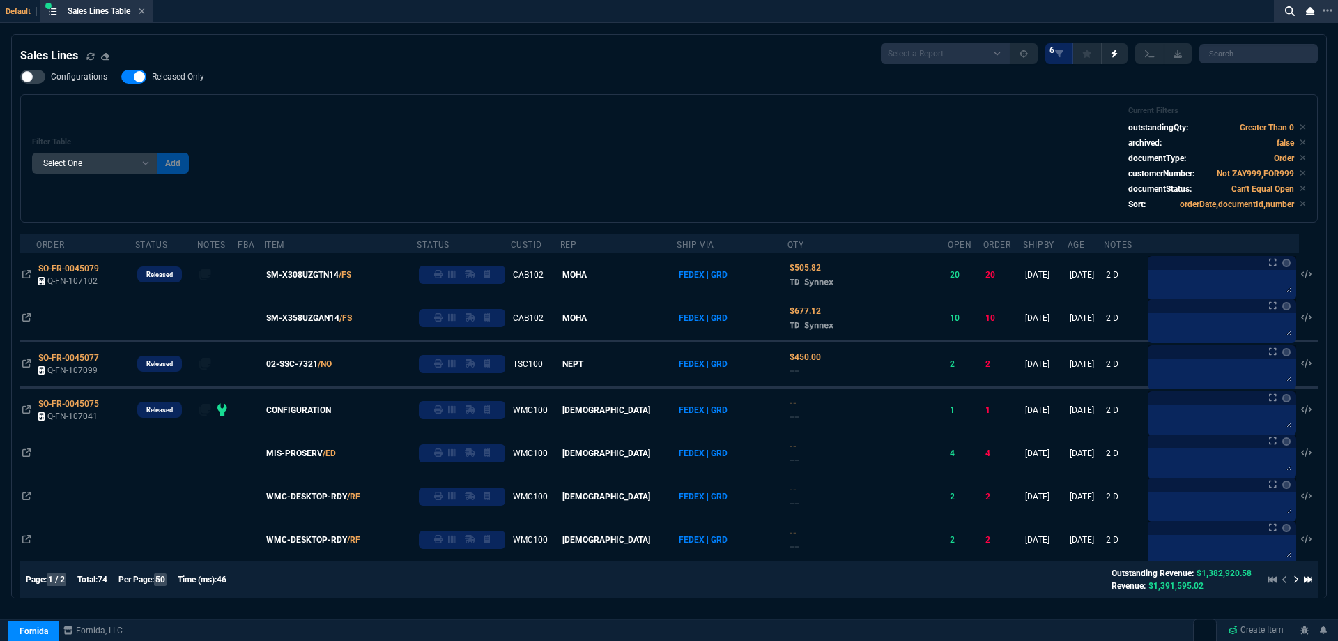
click at [176, 74] on span "Released Only" at bounding box center [178, 76] width 52 height 11
click at [121, 77] on input "Released Only" at bounding box center [121, 77] width 1 height 1
checkbox input "false"
click at [410, 125] on div "Filter Table Select One Add Filter () Age () ATS () Cond (itemVariantCode) Cust…" at bounding box center [669, 158] width 1274 height 105
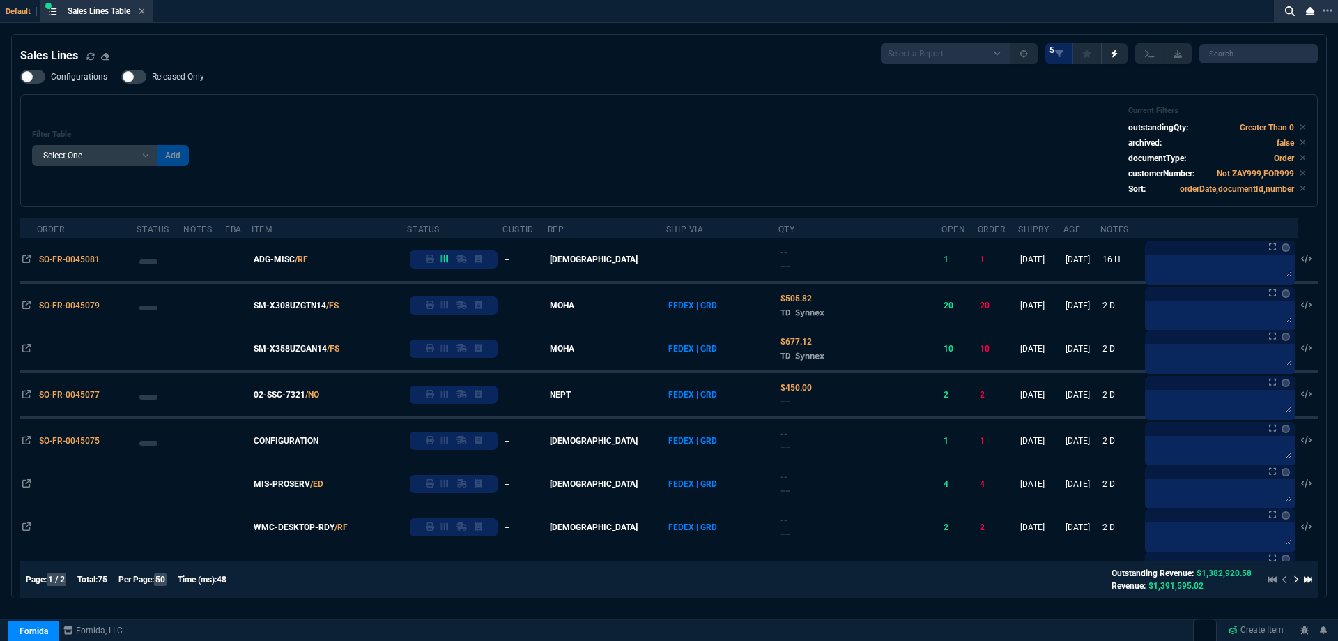
click at [144, 15] on fa-icon at bounding box center [142, 12] width 6 height 10
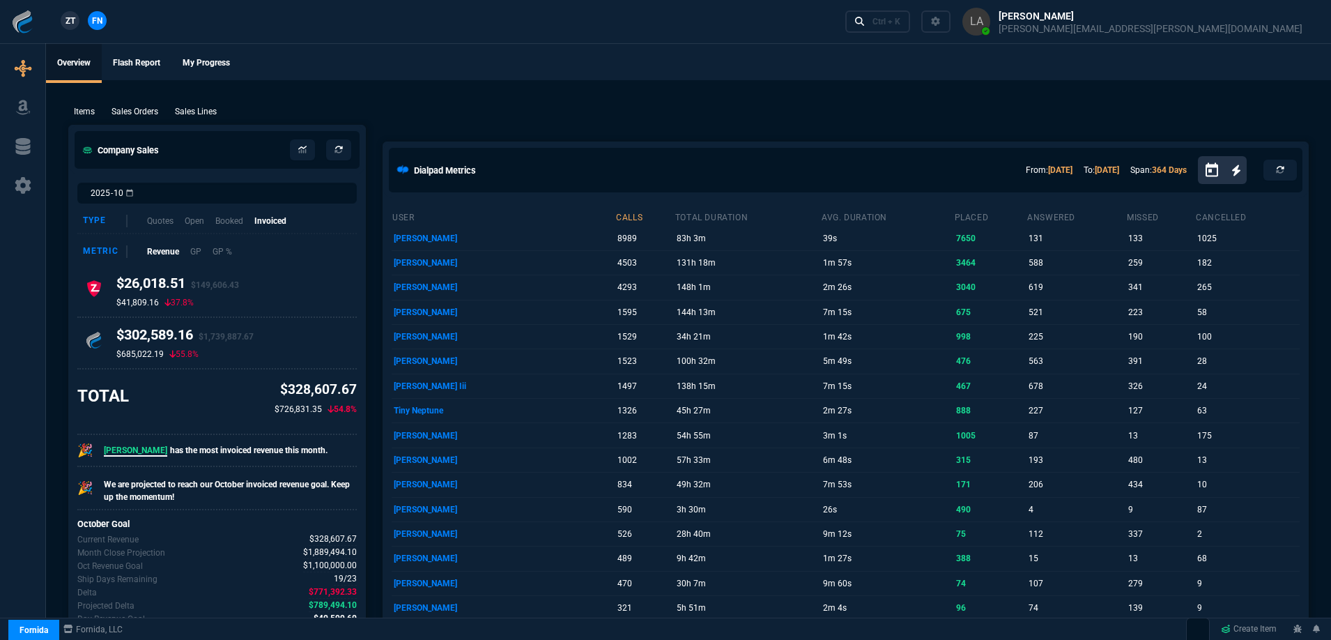
click at [194, 112] on p "Sales Lines" at bounding box center [196, 111] width 42 height 13
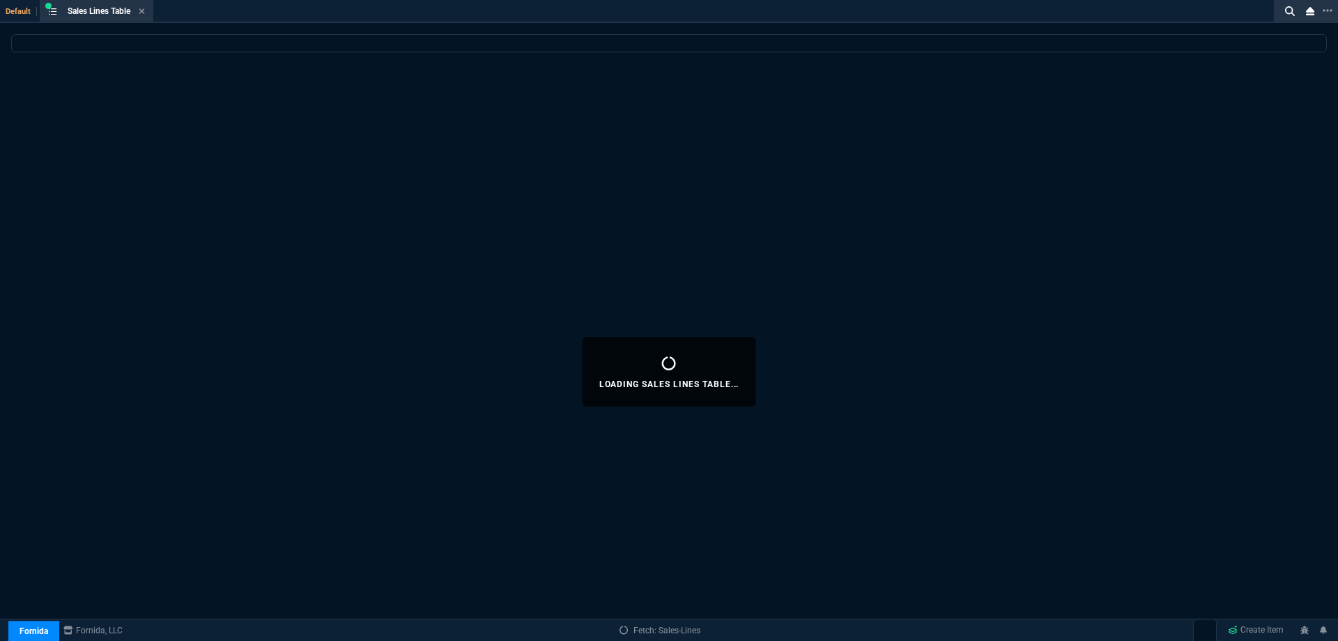
select select
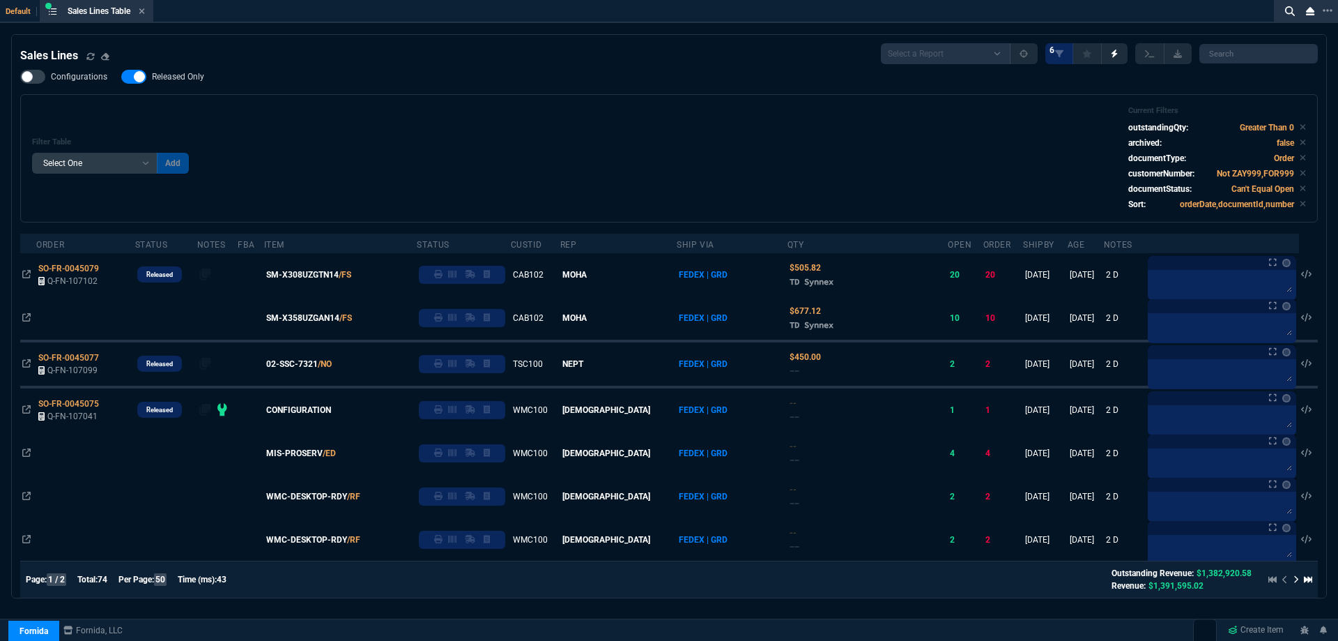
drag, startPoint x: 197, startPoint y: 80, endPoint x: 484, endPoint y: 103, distance: 288.8
click at [196, 80] on span "Released Only" at bounding box center [178, 76] width 52 height 11
click at [121, 77] on input "Released Only" at bounding box center [121, 77] width 1 height 1
checkbox input "false"
click at [484, 103] on div "Filter Table Select One Add Filter () Age () ATS () Cond (itemVariantCode) Cust…" at bounding box center [669, 158] width 1298 height 128
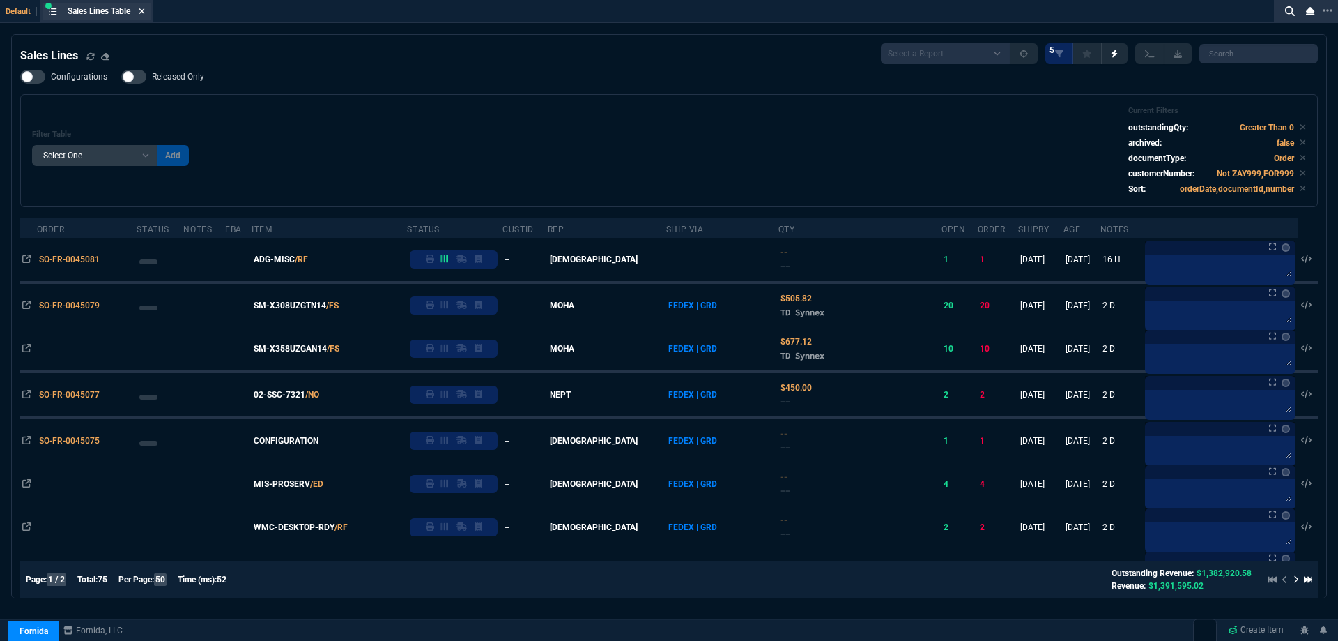
click at [145, 12] on icon at bounding box center [142, 11] width 6 height 8
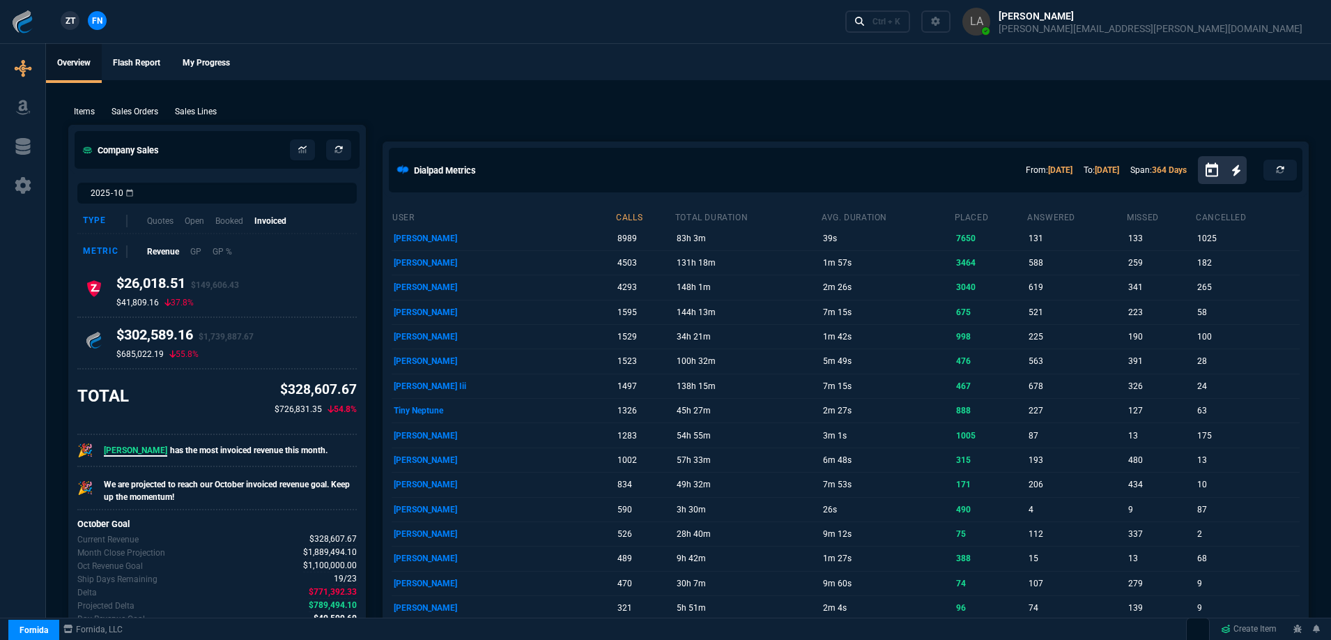
click at [70, 29] on link "ZT" at bounding box center [70, 20] width 19 height 19
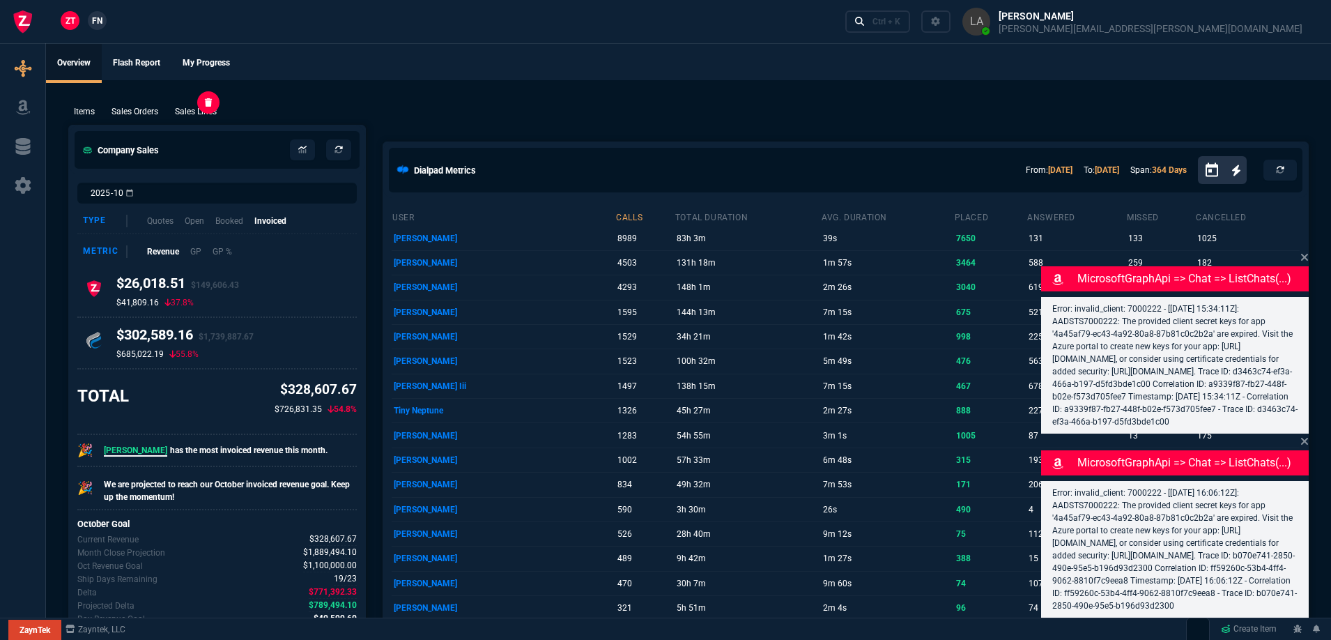
click at [190, 107] on p "Sales Lines" at bounding box center [196, 111] width 42 height 13
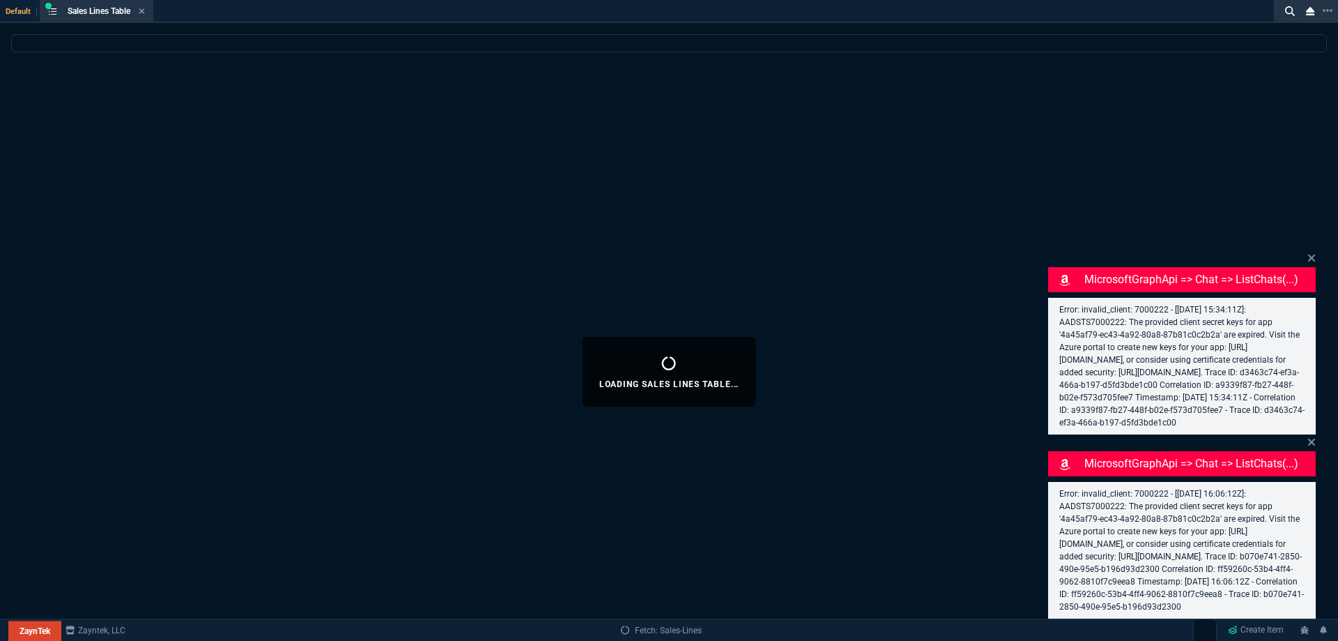
select select
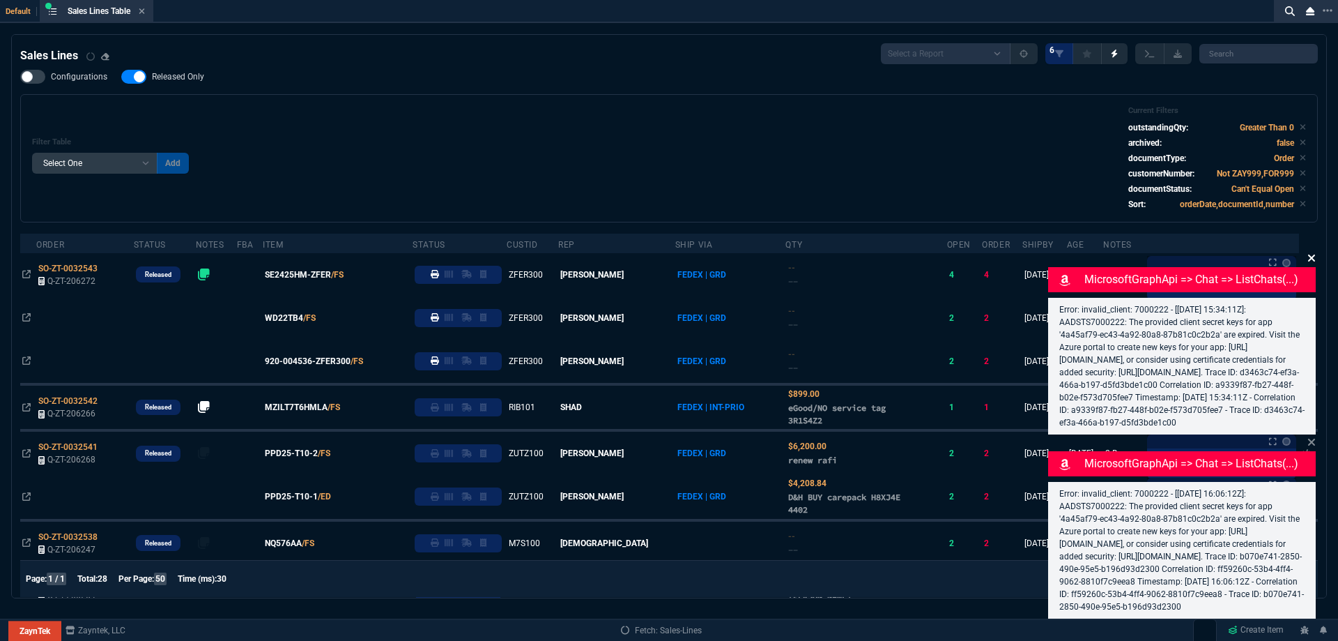
click at [1313, 252] on icon at bounding box center [1312, 257] width 8 height 11
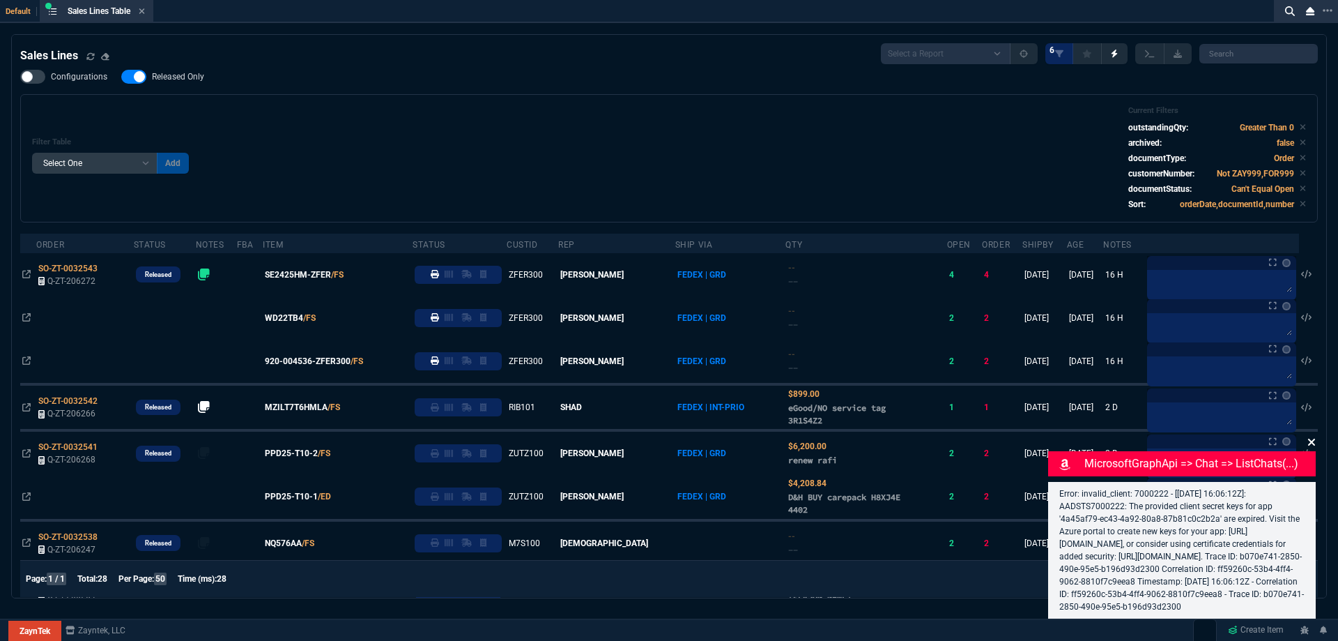
click at [1315, 438] on icon at bounding box center [1311, 441] width 7 height 7
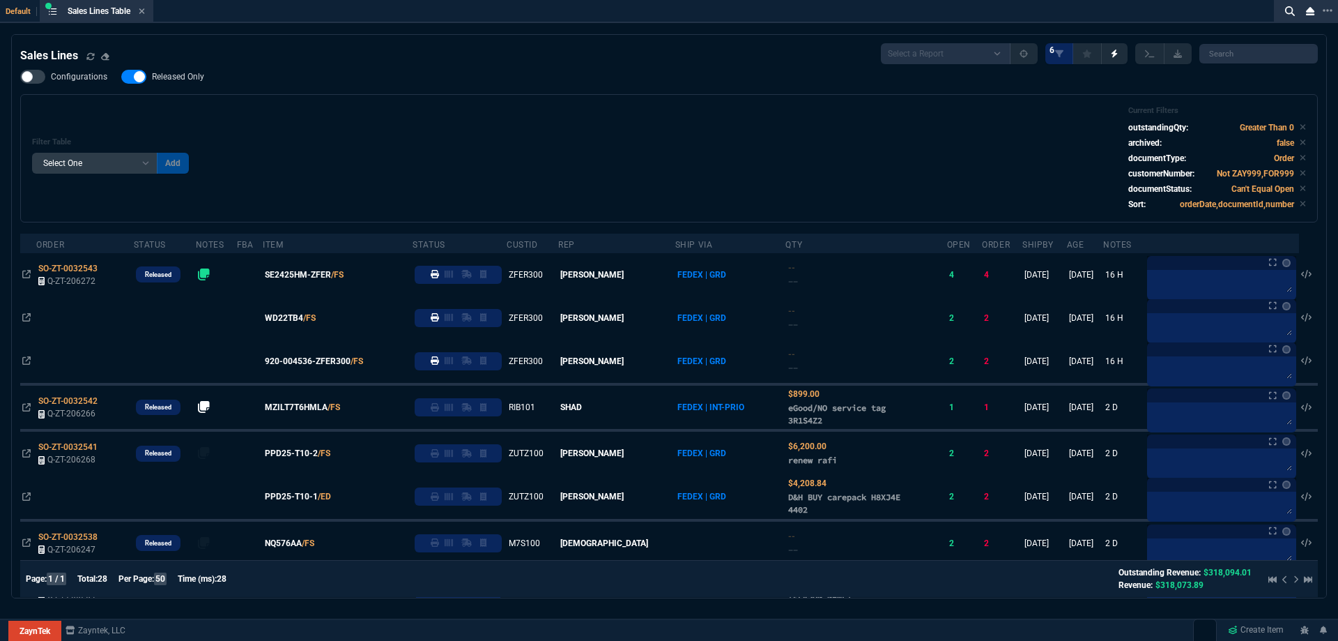
click at [549, 188] on div "Filter Table Select One Add Filter () Age () ATS () Cond (itemVariantCode) Cust…" at bounding box center [669, 158] width 1274 height 105
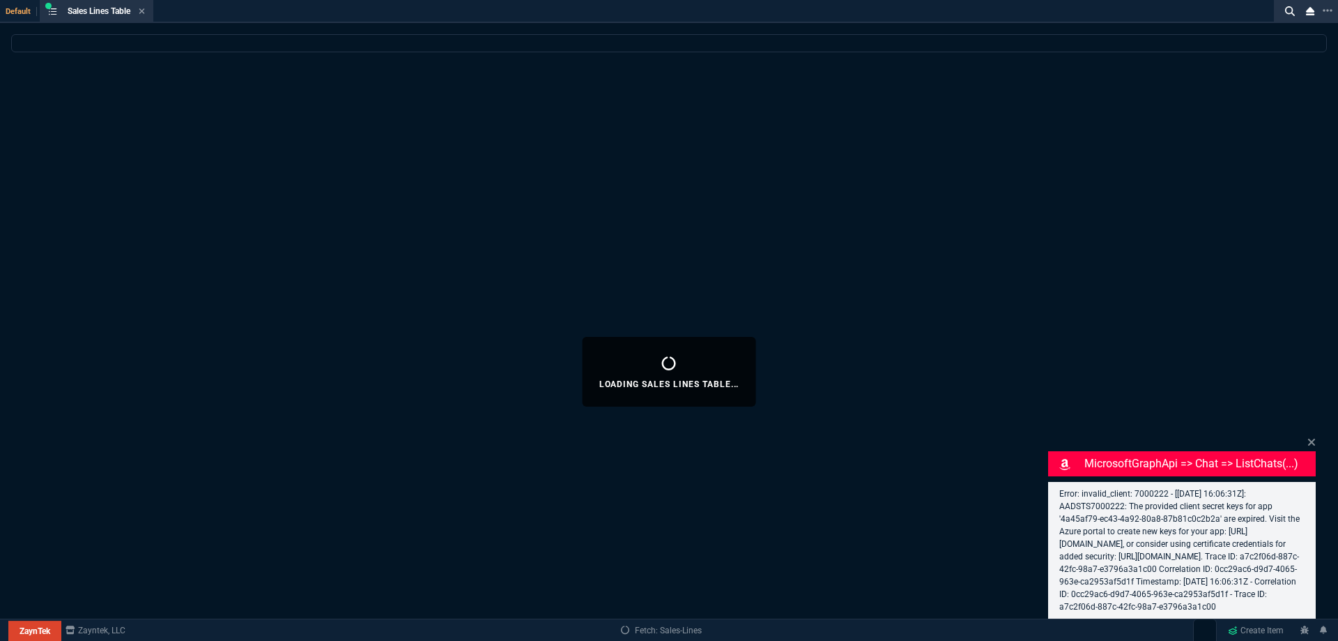
select select
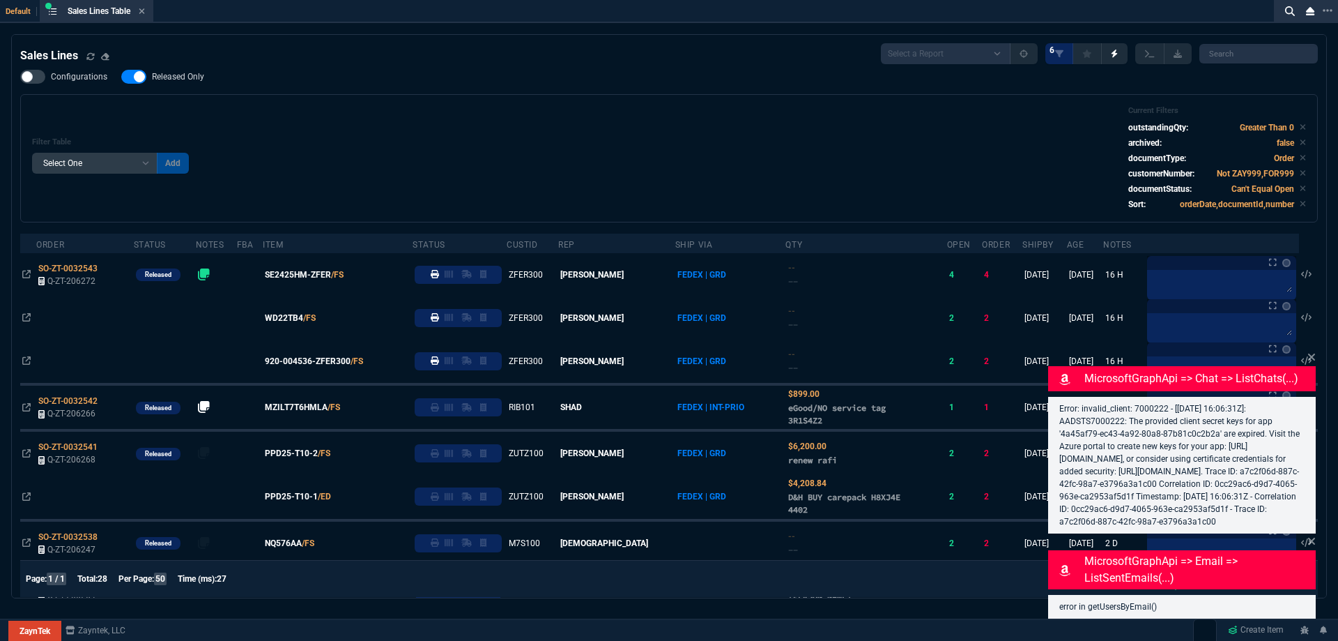
drag, startPoint x: 167, startPoint y: 82, endPoint x: 597, endPoint y: 152, distance: 435.8
click at [167, 82] on span "Released Only" at bounding box center [178, 76] width 52 height 11
click at [121, 77] on input "Released Only" at bounding box center [121, 77] width 1 height 1
click at [602, 153] on div "Filter Table Select One Add Filter () Age () ATS () Cond (itemVariantCode) Cust…" at bounding box center [669, 158] width 1274 height 105
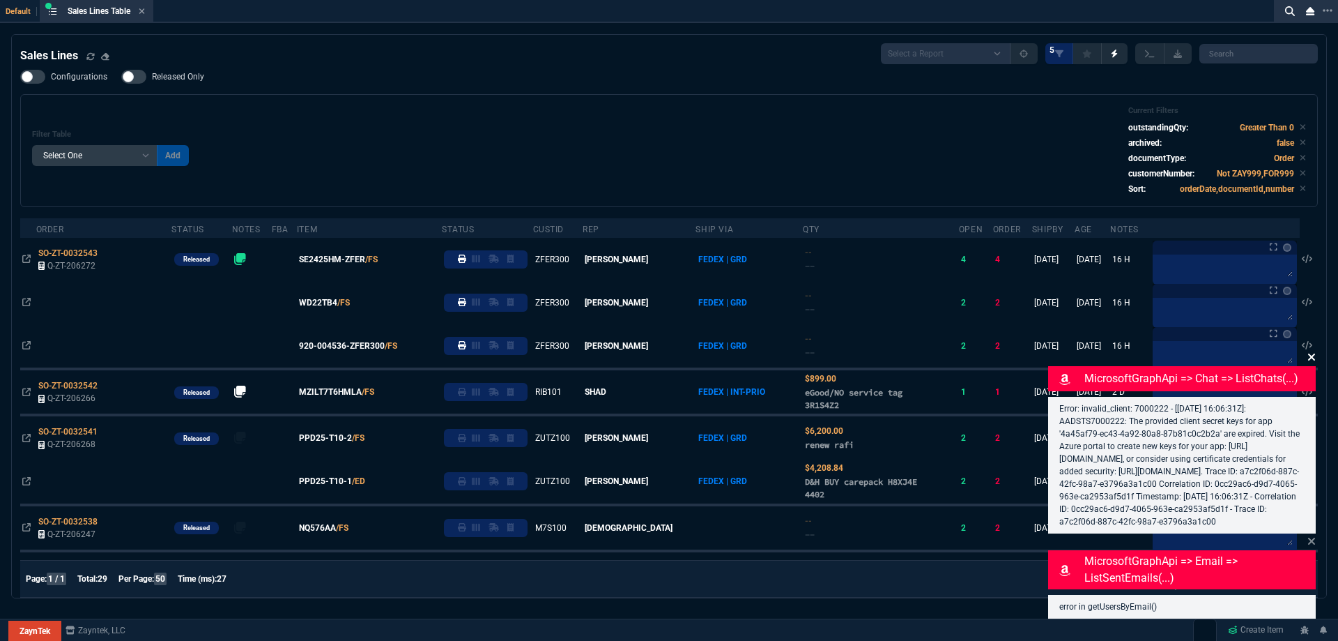
click at [1312, 351] on icon at bounding box center [1312, 356] width 8 height 11
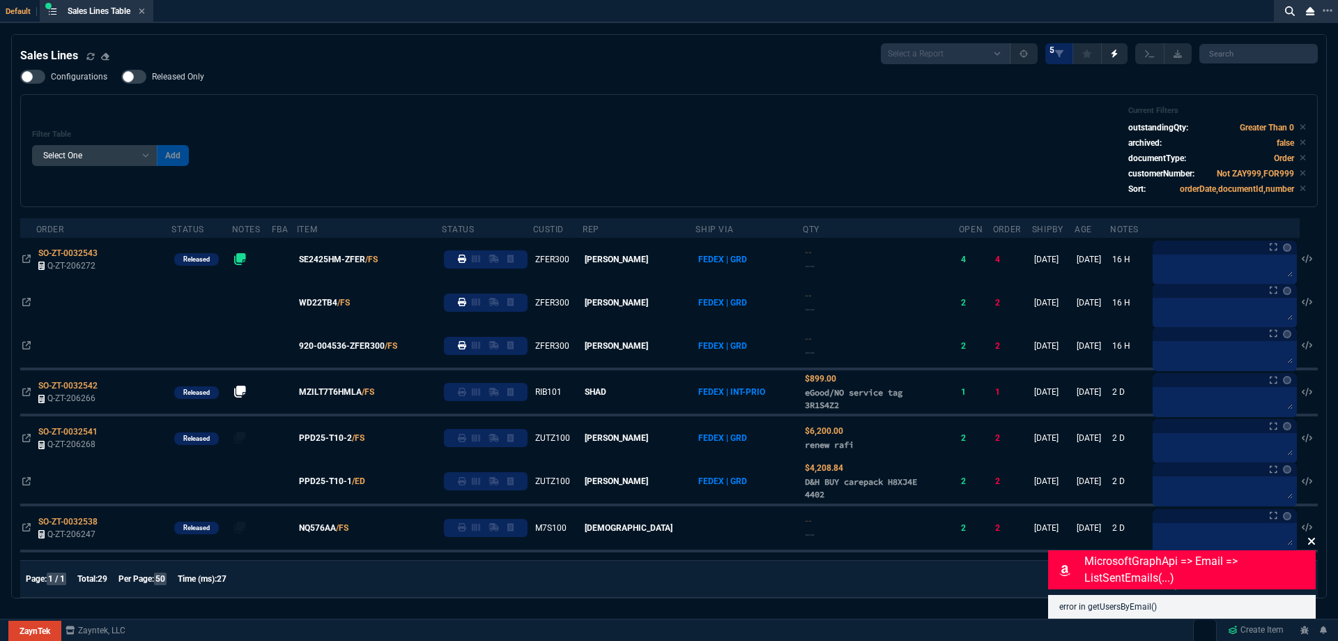
click at [1313, 544] on icon at bounding box center [1312, 540] width 8 height 11
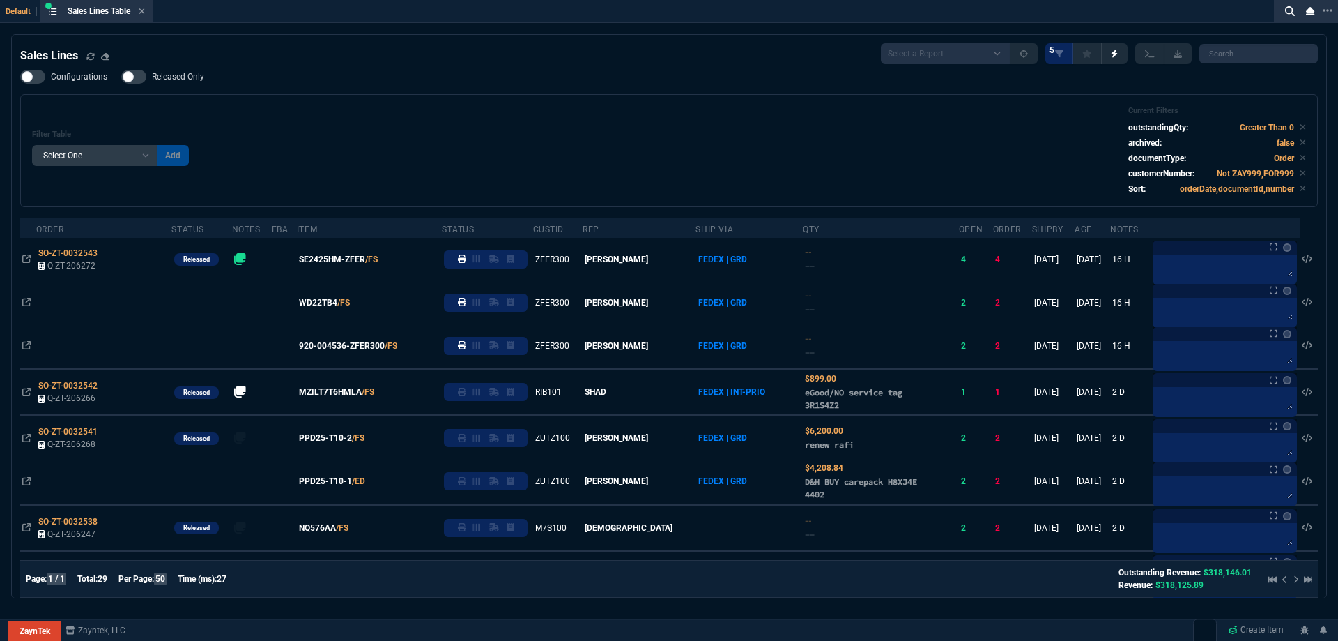
drag, startPoint x: 153, startPoint y: 74, endPoint x: 439, endPoint y: 115, distance: 288.7
click at [153, 74] on span "Released Only" at bounding box center [178, 76] width 52 height 11
click at [121, 77] on input "Released Only" at bounding box center [121, 77] width 1 height 1
checkbox input "true"
click at [443, 116] on div "Filter Table Select One Add Filter () Age () ATS () Cond (itemVariantCode) Cust…" at bounding box center [669, 150] width 1274 height 89
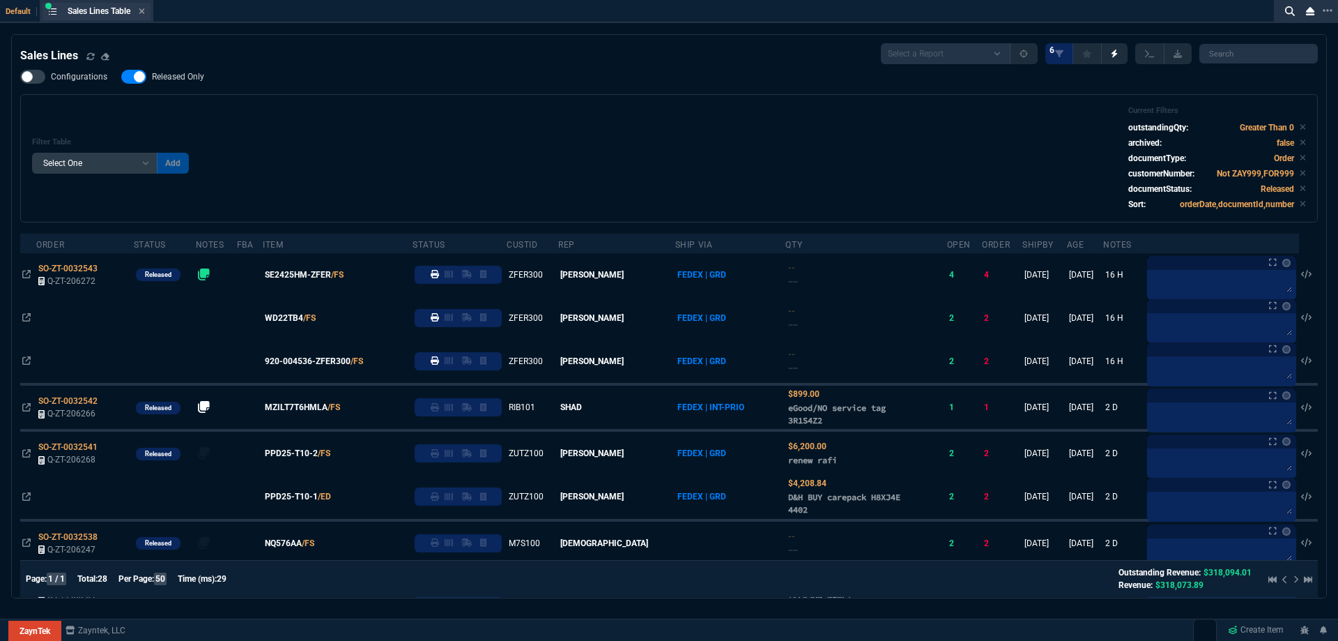
click at [148, 11] on div "Sales Lines Table Sales Line" at bounding box center [97, 11] width 108 height 17
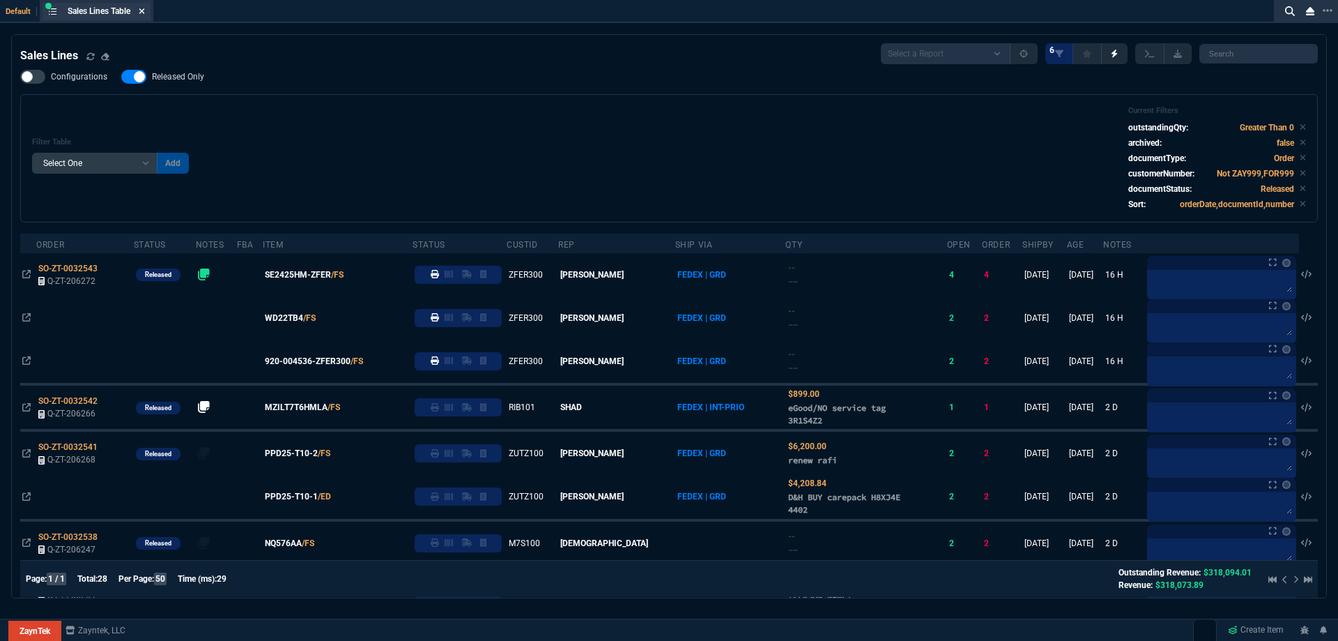
click at [145, 11] on icon at bounding box center [142, 11] width 6 height 8
click at [146, 11] on div "ZT FN Ctrl + K" at bounding box center [669, 21] width 1338 height 42
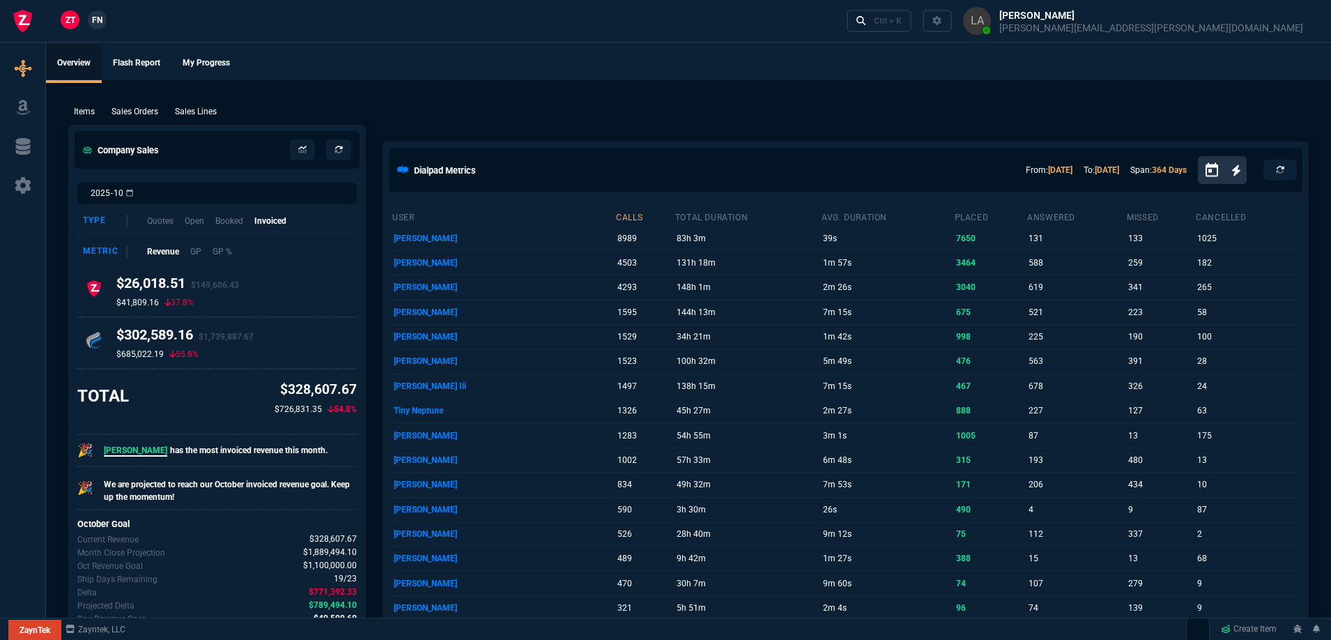
click at [99, 22] on span "FN" at bounding box center [97, 20] width 10 height 13
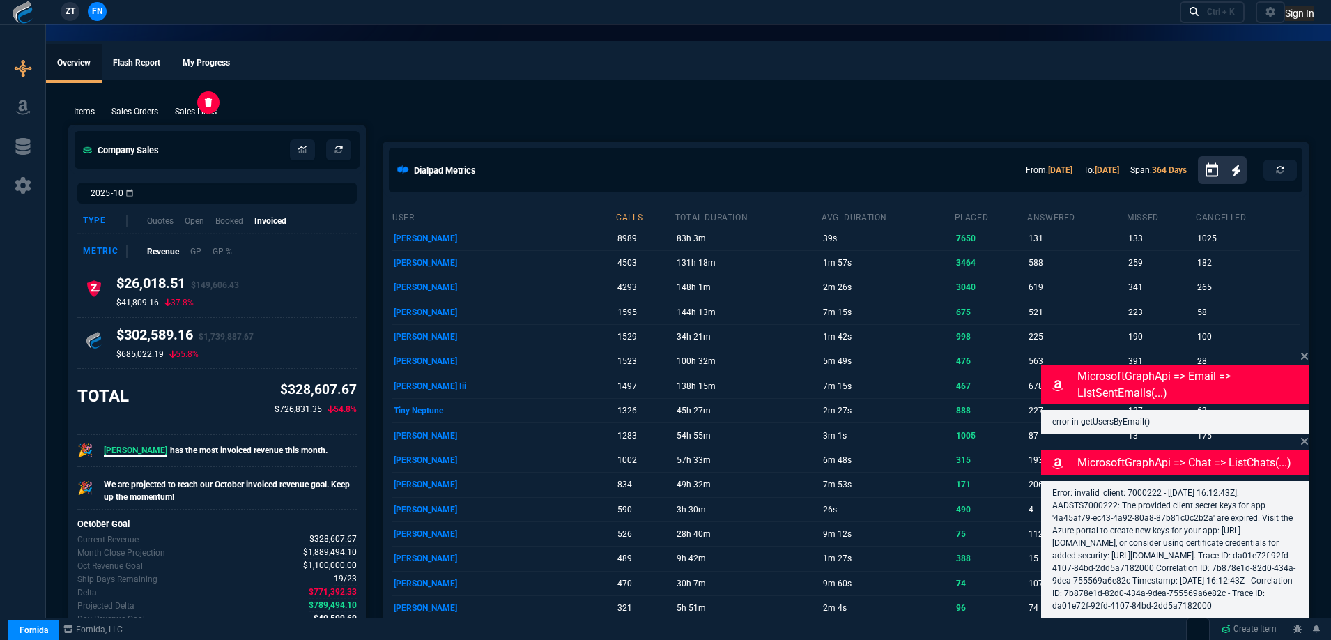
click at [206, 113] on p "Sales Lines" at bounding box center [196, 111] width 42 height 13
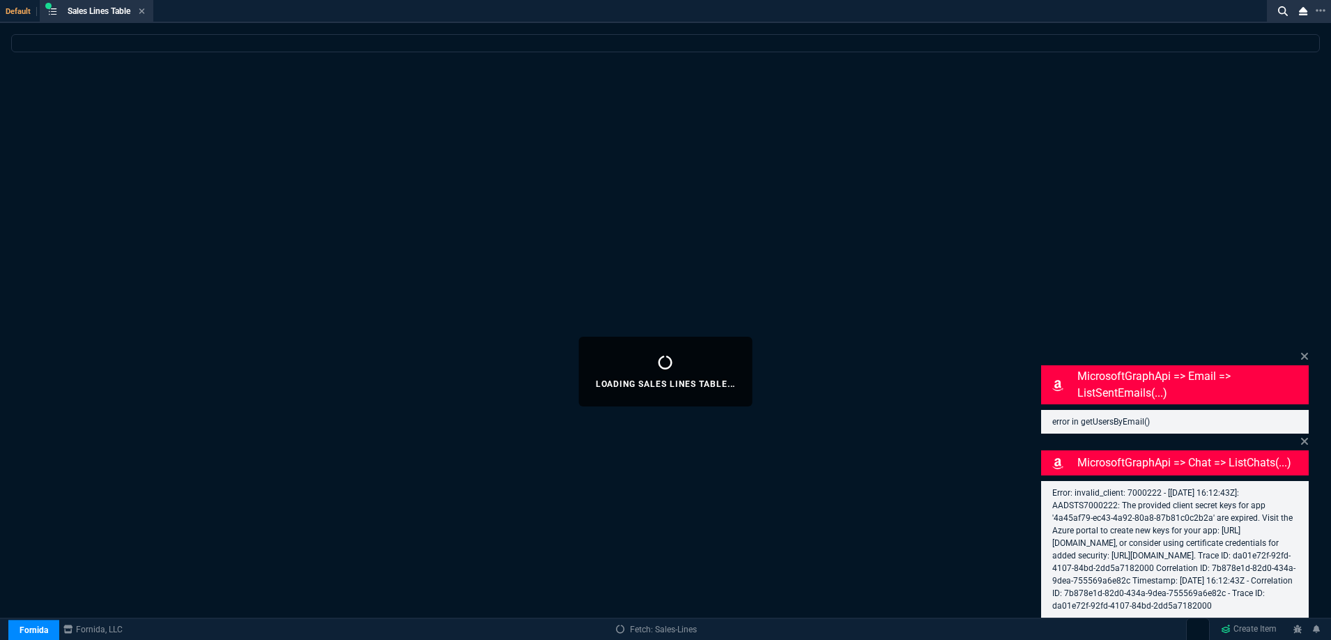
select select
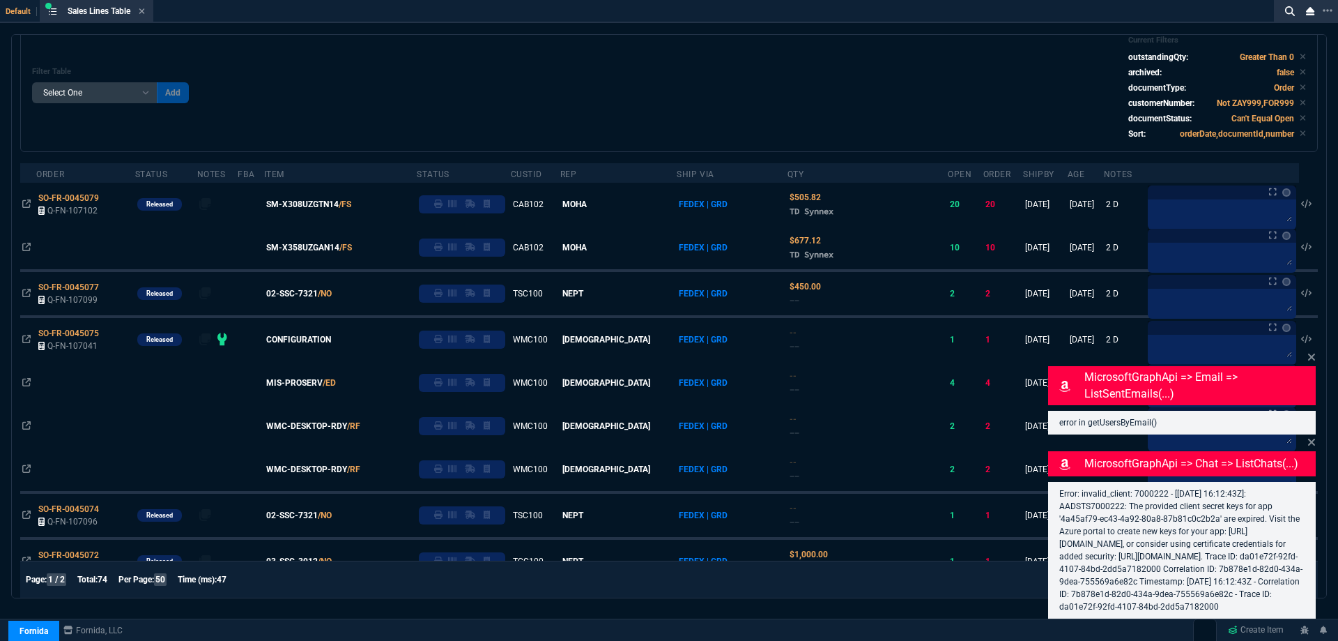
scroll to position [66, 0]
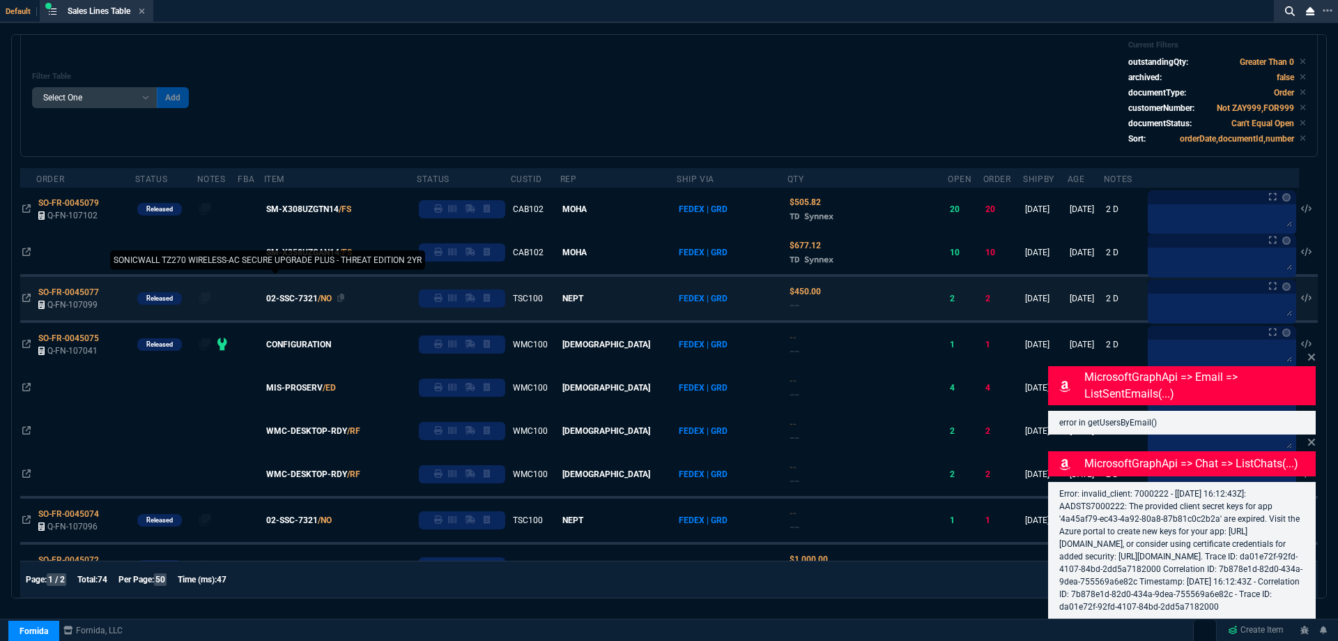
click at [318, 301] on span "02-SSC-7321" at bounding box center [292, 298] width 52 height 13
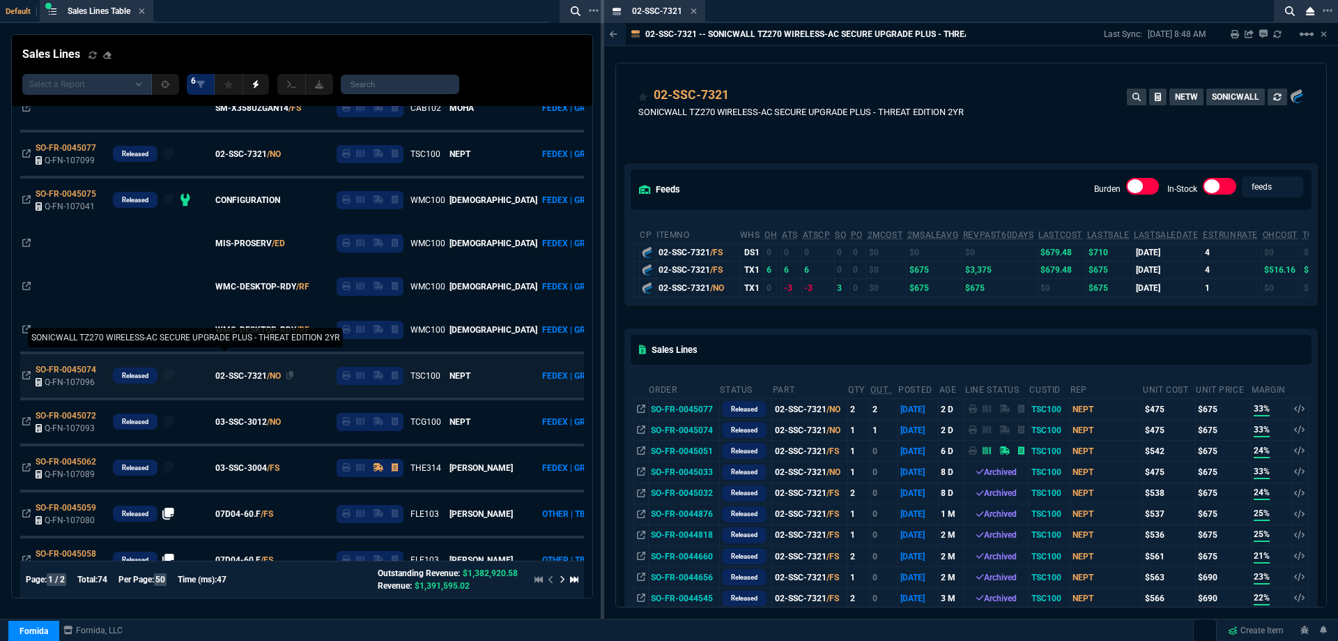
scroll to position [316, 0]
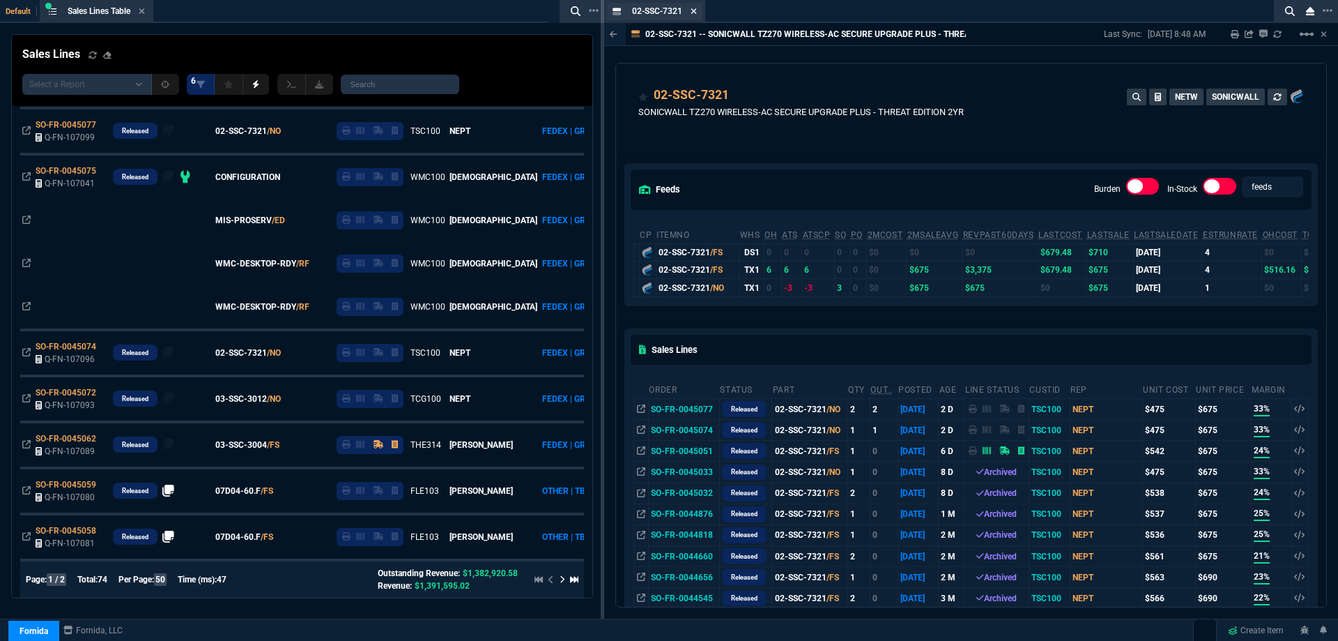
click at [696, 13] on icon at bounding box center [694, 11] width 6 height 6
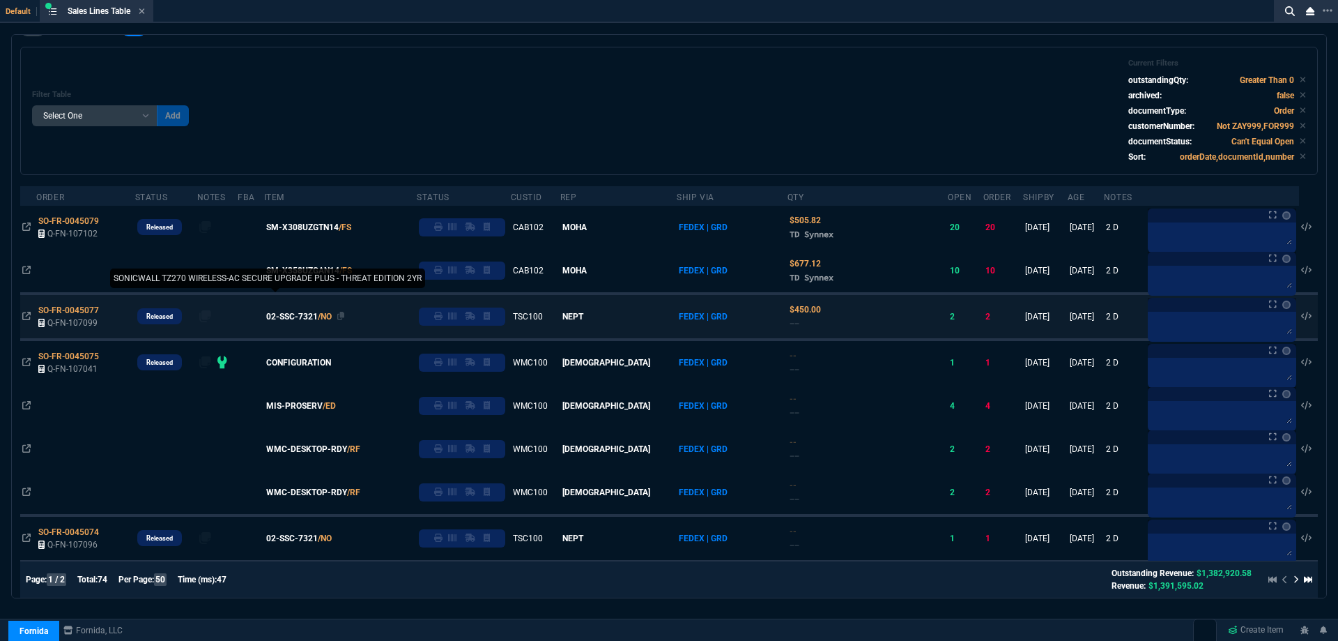
scroll to position [0, 0]
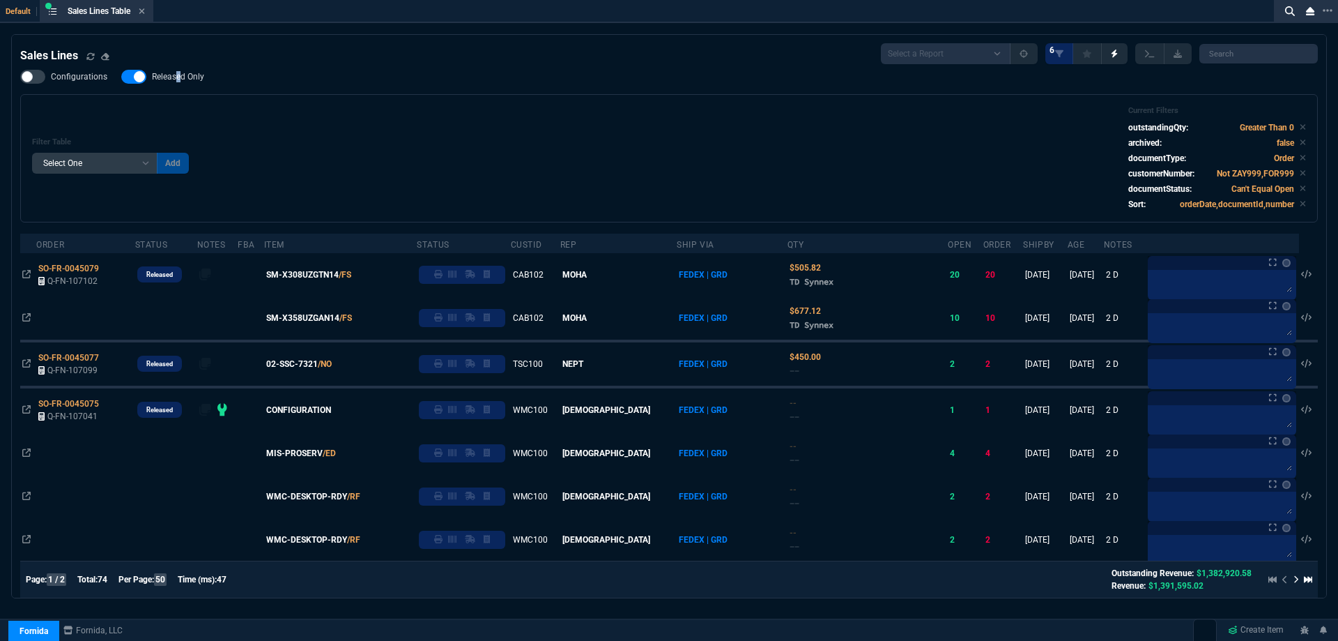
click at [177, 75] on span "Released Only" at bounding box center [178, 76] width 52 height 11
checkbox input "false"
click at [465, 107] on div "Filter Table Select One Add Filter () Age () ATS () Cond (itemVariantCode) Cust…" at bounding box center [669, 158] width 1274 height 105
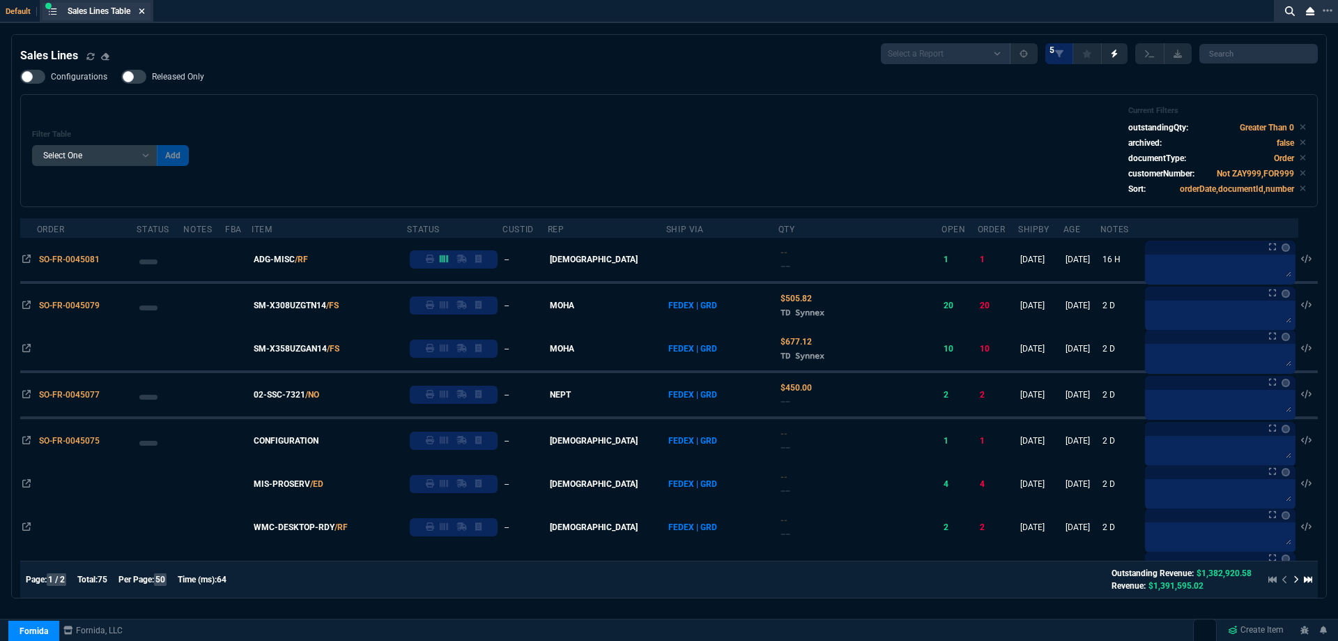
click at [143, 10] on icon at bounding box center [142, 11] width 6 height 8
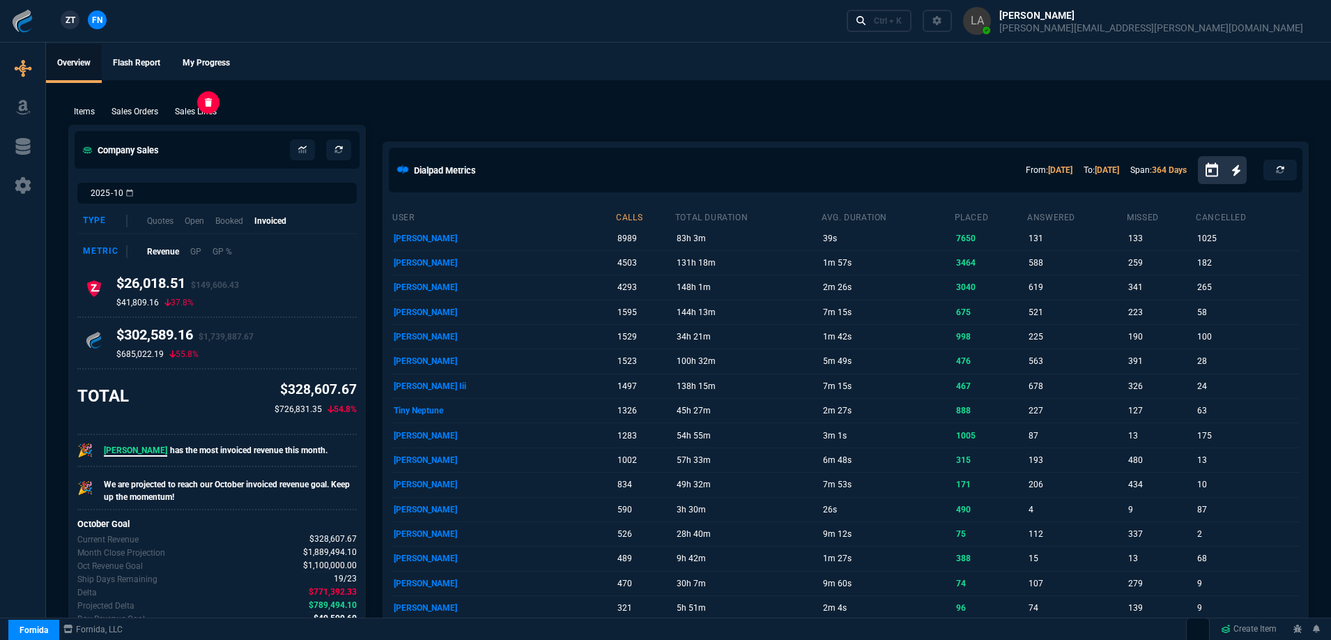
click at [198, 118] on p "Sales Lines" at bounding box center [196, 111] width 42 height 13
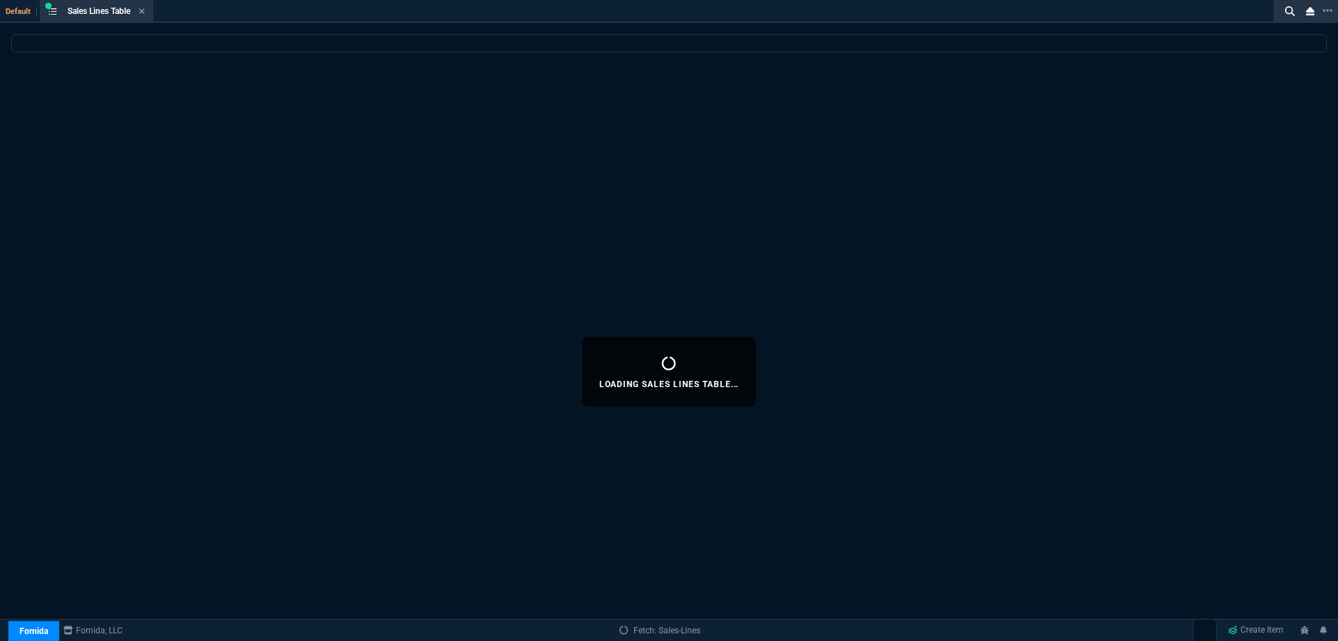
select select
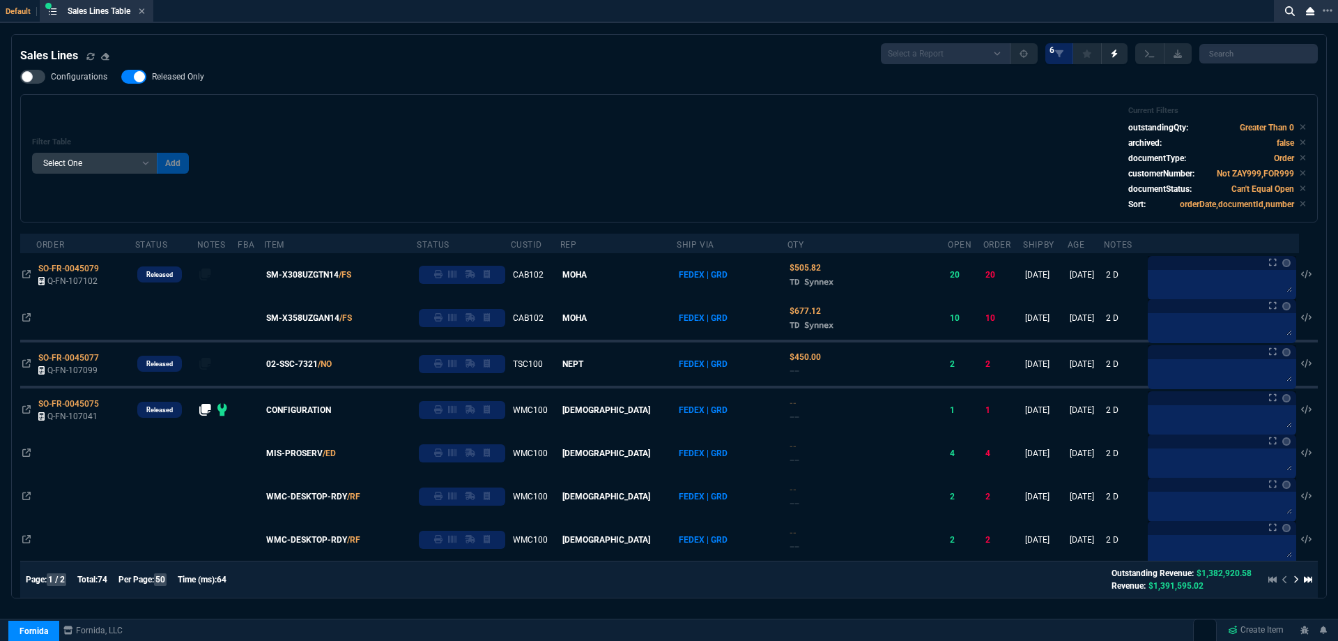
click at [167, 84] on label "Released Only" at bounding box center [169, 77] width 97 height 14
click at [121, 77] on input "Released Only" at bounding box center [121, 77] width 1 height 1
checkbox input "false"
click at [494, 128] on div "Filter Table Select One Add Filter () Age () ATS () Cond (itemVariantCode) Cust…" at bounding box center [669, 158] width 1274 height 105
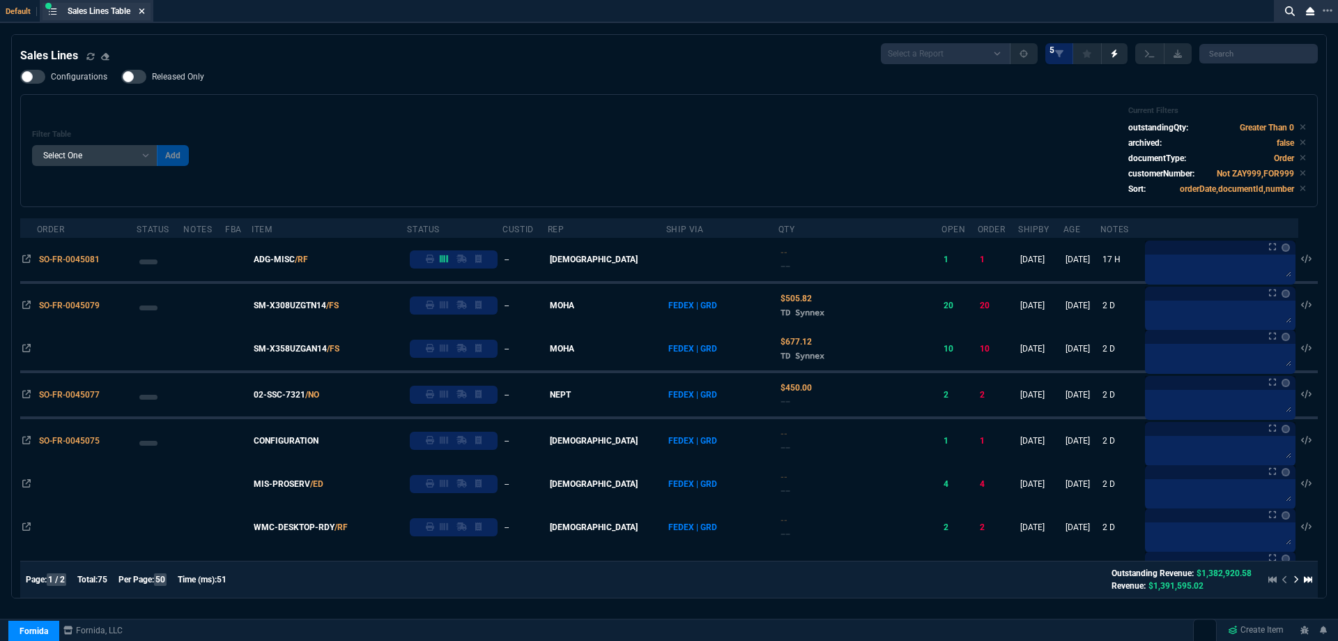
click at [144, 15] on icon at bounding box center [142, 11] width 6 height 8
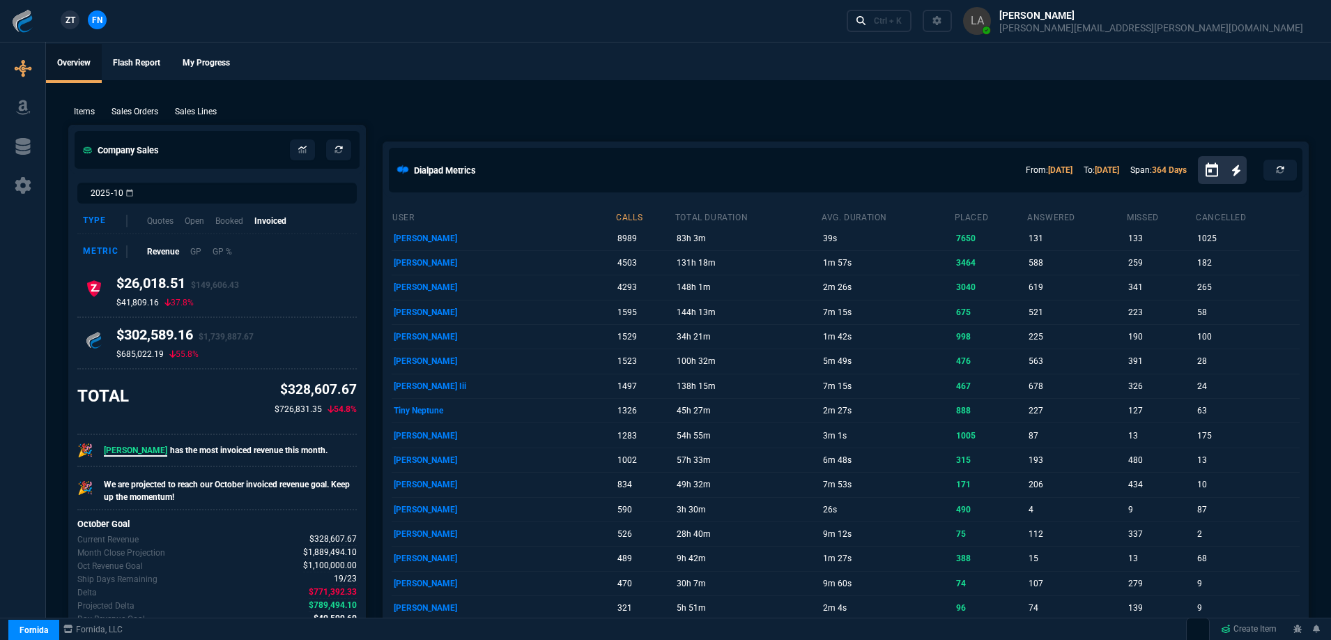
click at [79, 26] on nx-fornida-client-manager "ZT FN" at bounding box center [83, 20] width 54 height 21
click at [75, 25] on span "ZT" at bounding box center [71, 20] width 10 height 13
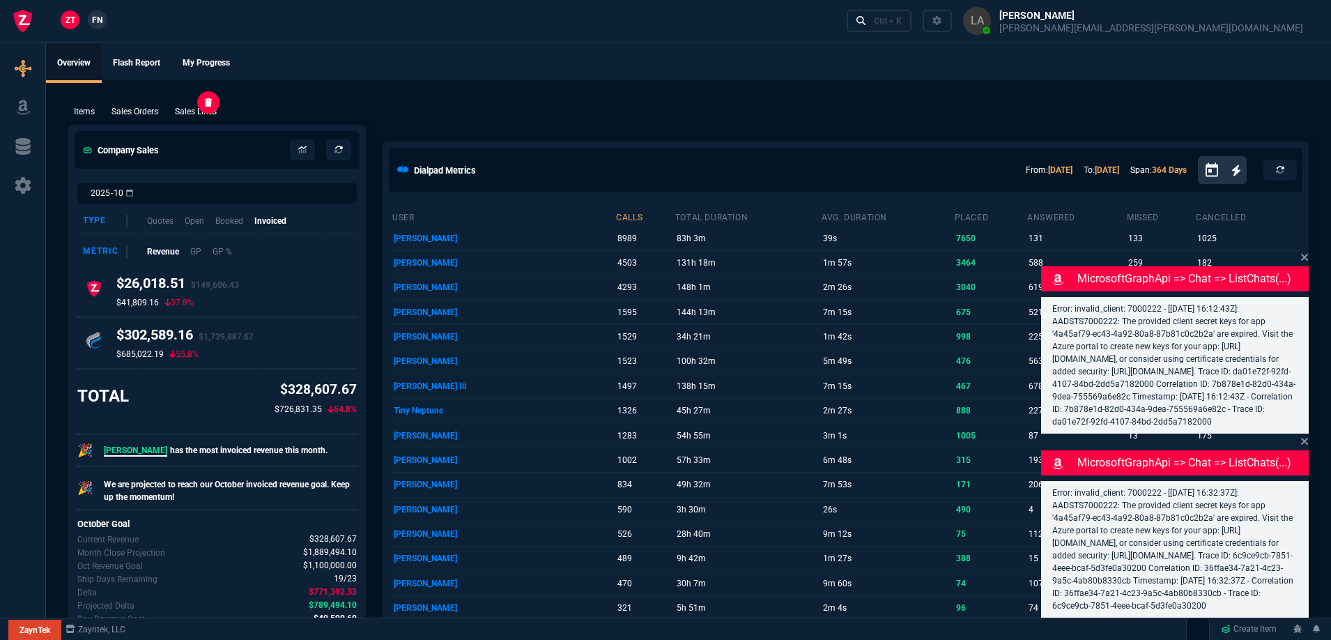
click at [191, 109] on p "Sales Lines" at bounding box center [196, 111] width 42 height 13
select select
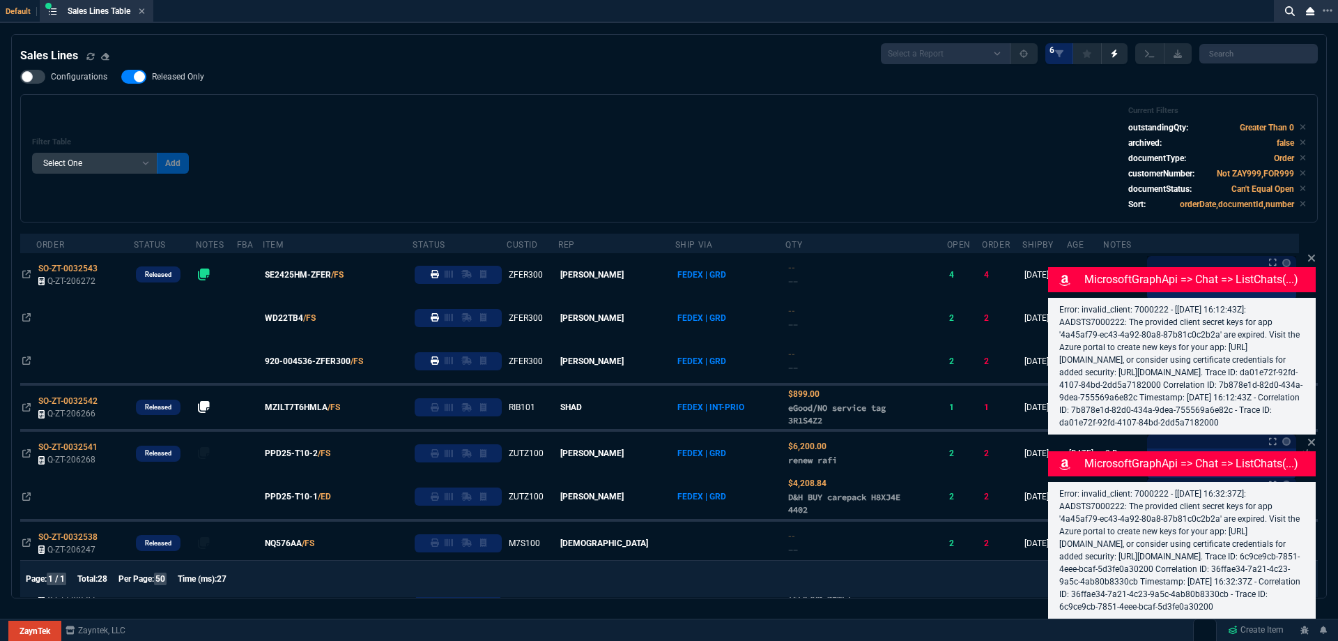
click at [183, 82] on span "Released Only" at bounding box center [178, 76] width 52 height 11
click at [121, 77] on input "Released Only" at bounding box center [121, 77] width 1 height 1
checkbox input "false"
click at [387, 105] on div "Filter Table Select One Add Filter () Age () ATS () Cond (itemVariantCode) Cust…" at bounding box center [669, 158] width 1298 height 128
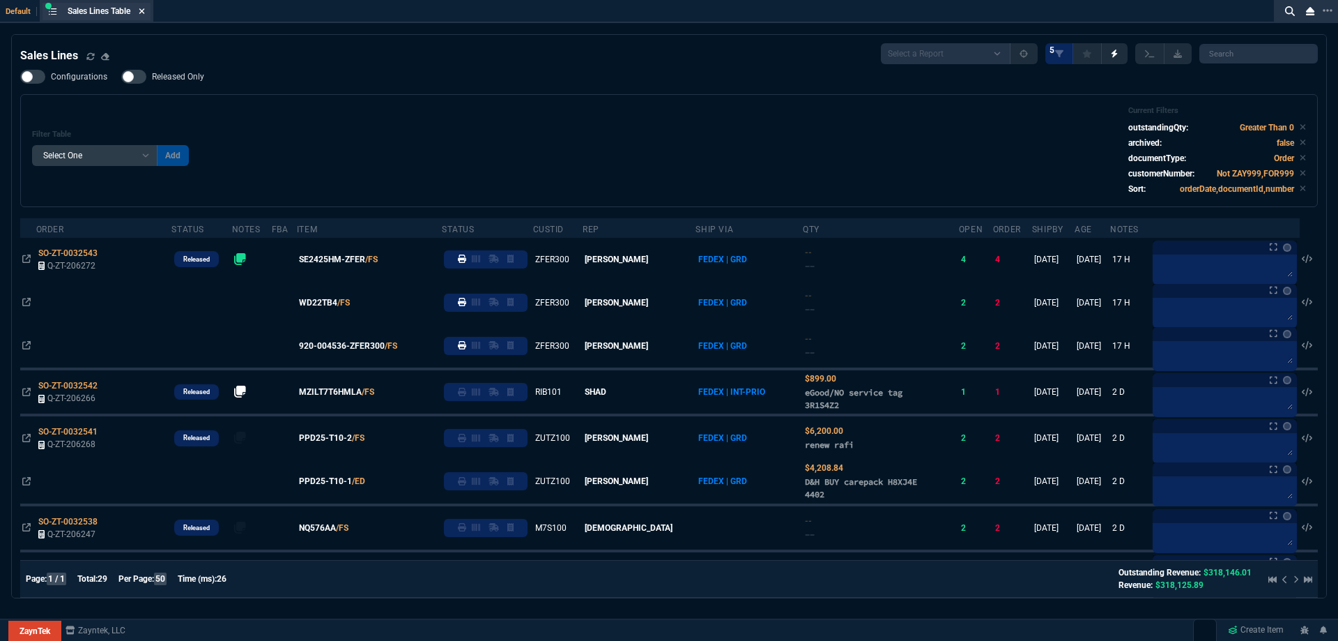
click at [145, 12] on icon at bounding box center [142, 11] width 6 height 8
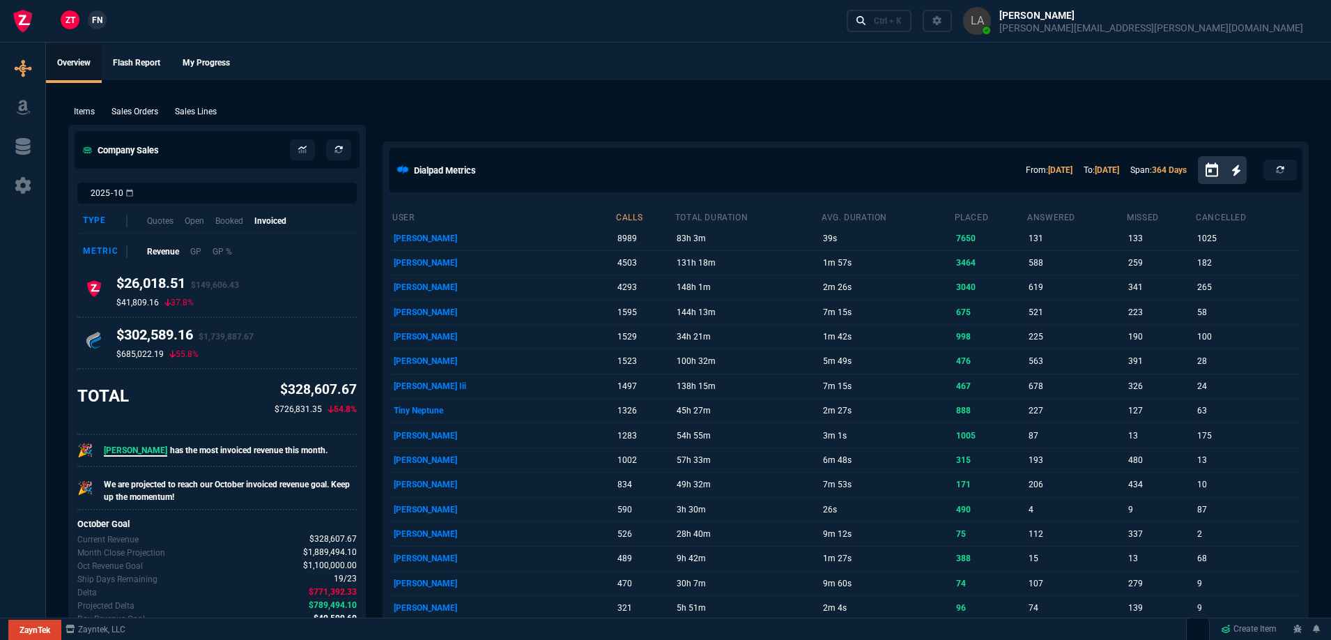
click at [100, 20] on span "FN" at bounding box center [97, 20] width 10 height 13
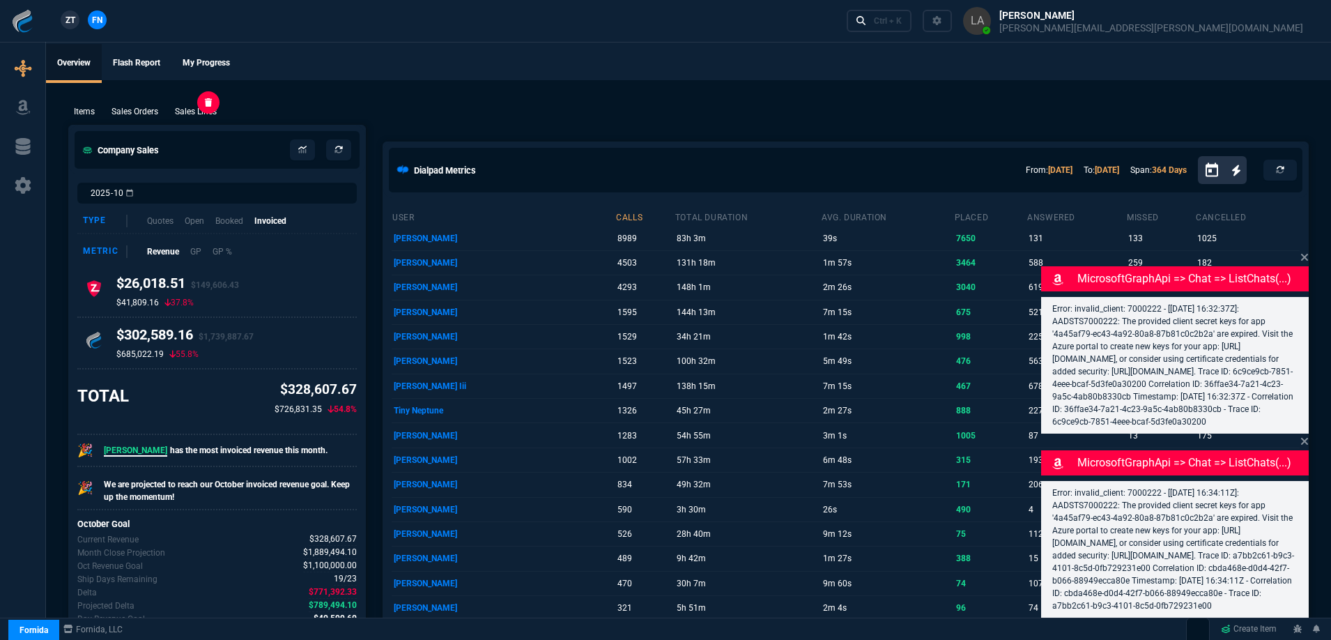
click at [197, 107] on p "Sales Lines" at bounding box center [196, 111] width 42 height 13
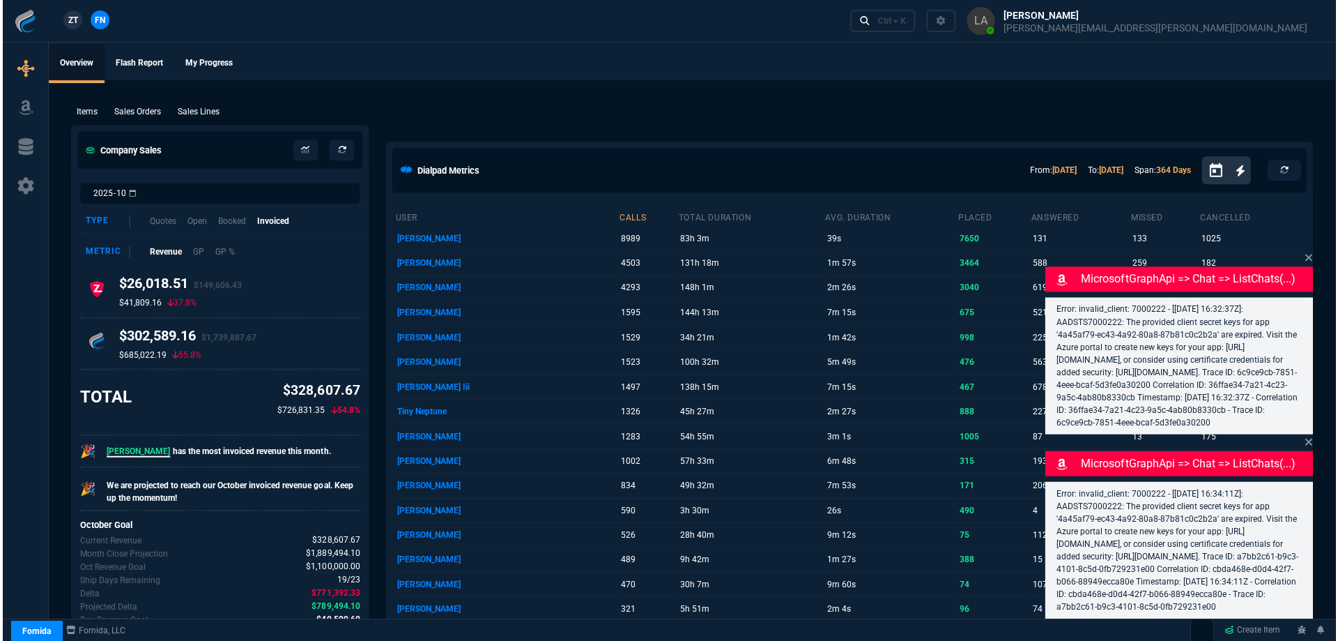
select select
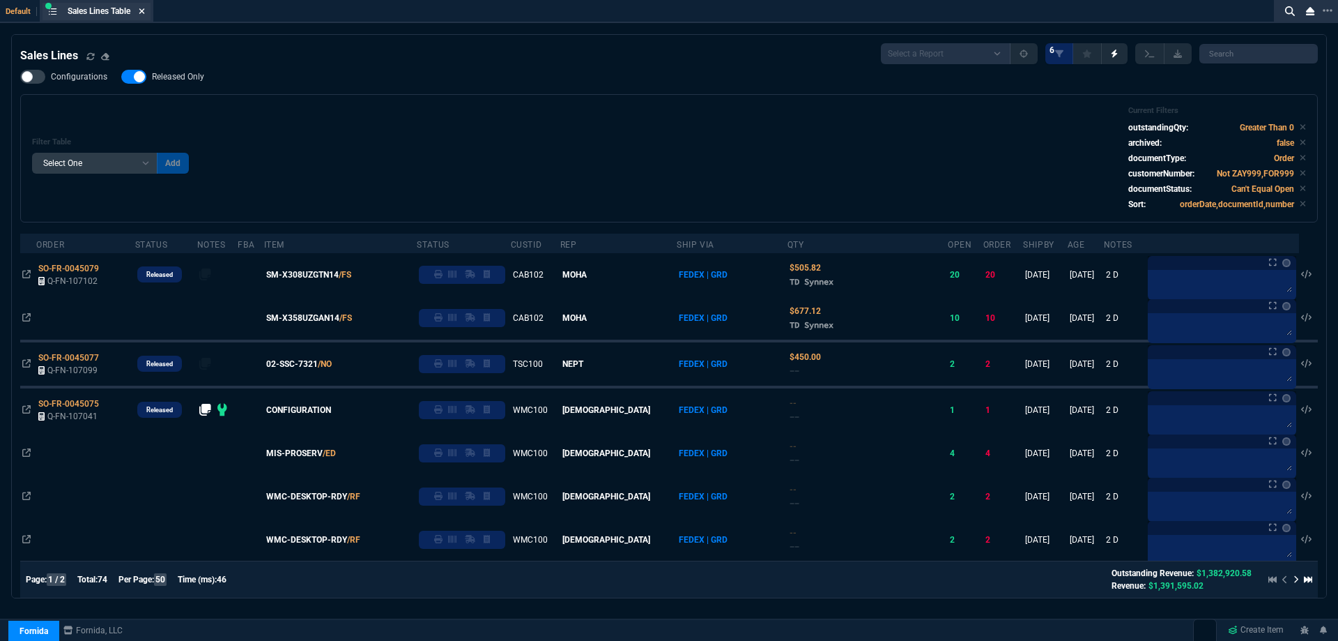
click at [144, 12] on icon at bounding box center [142, 11] width 6 height 6
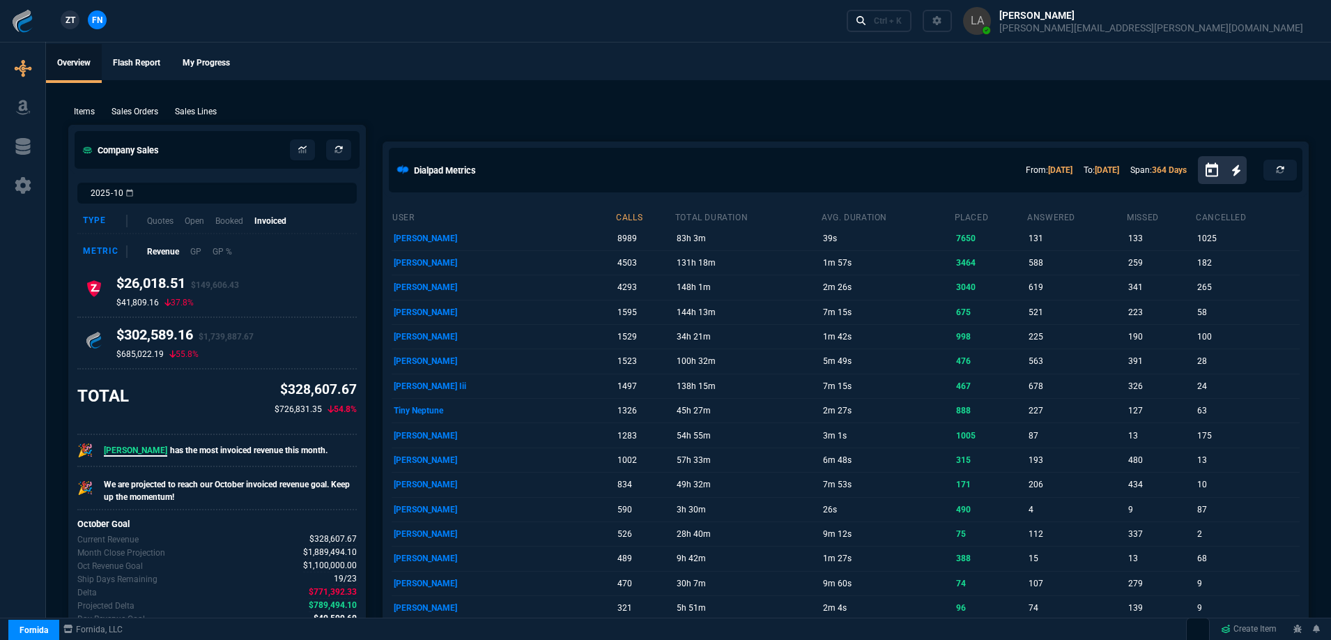
click at [63, 16] on link "ZT" at bounding box center [70, 19] width 19 height 19
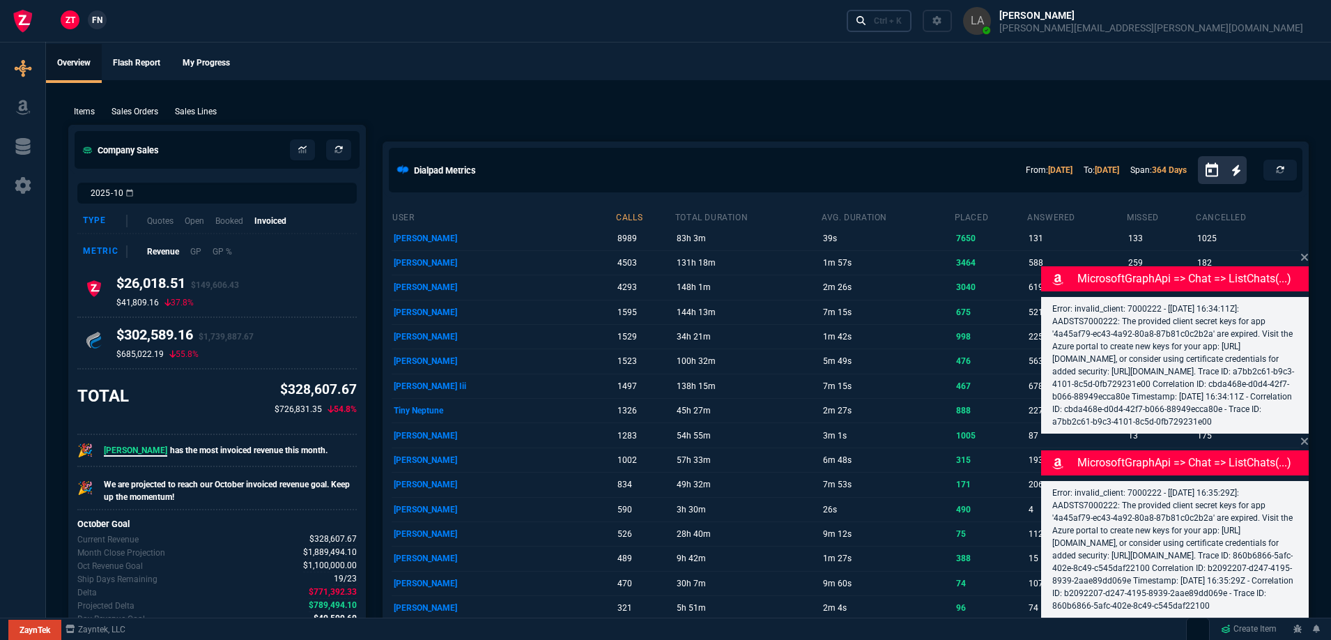
click at [902, 25] on div "Ctrl + K" at bounding box center [888, 20] width 28 height 11
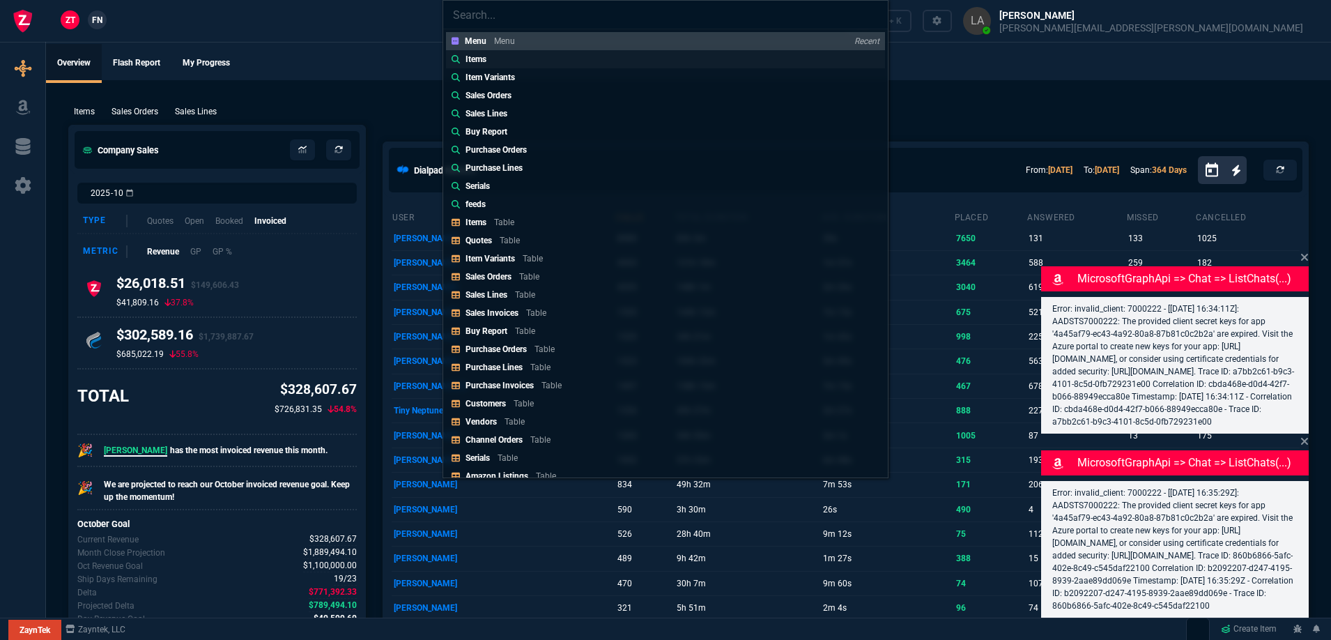
click at [553, 61] on link "Items" at bounding box center [665, 59] width 439 height 18
type input "Items:"
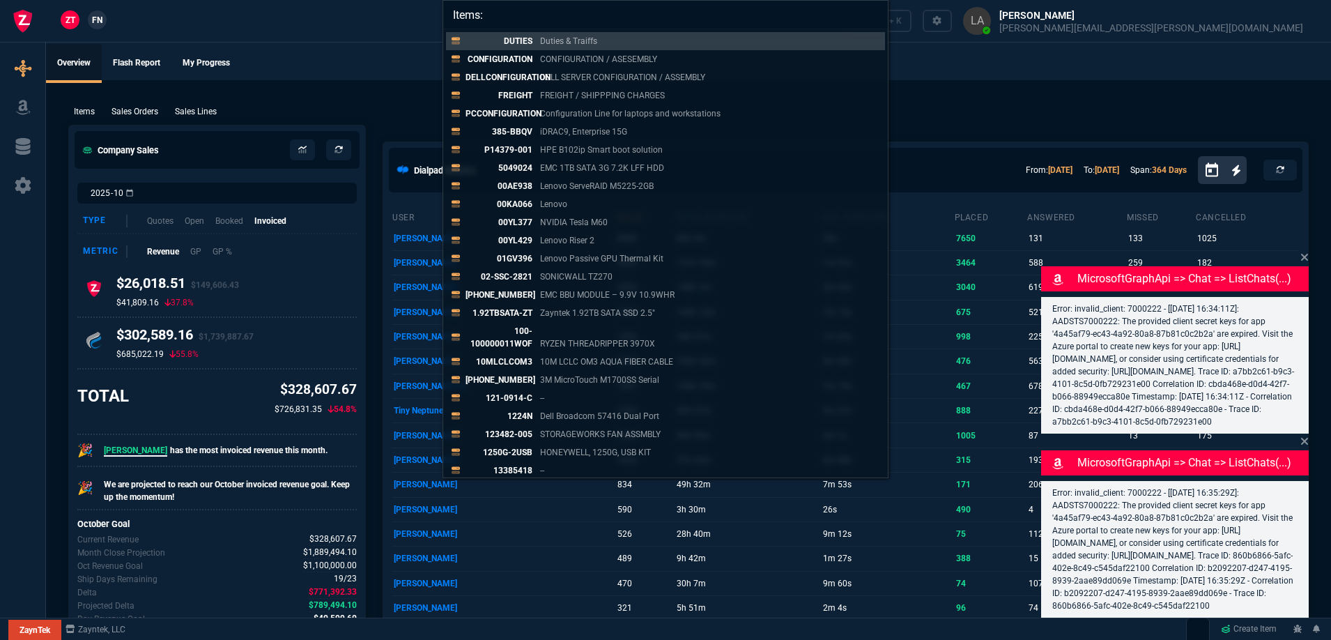
click at [966, 68] on div "Items: DUTIES Duties & Traiffs CONFIGURATION CONFIGURATION / ASESEMBLY DELLCONF…" at bounding box center [665, 320] width 1331 height 640
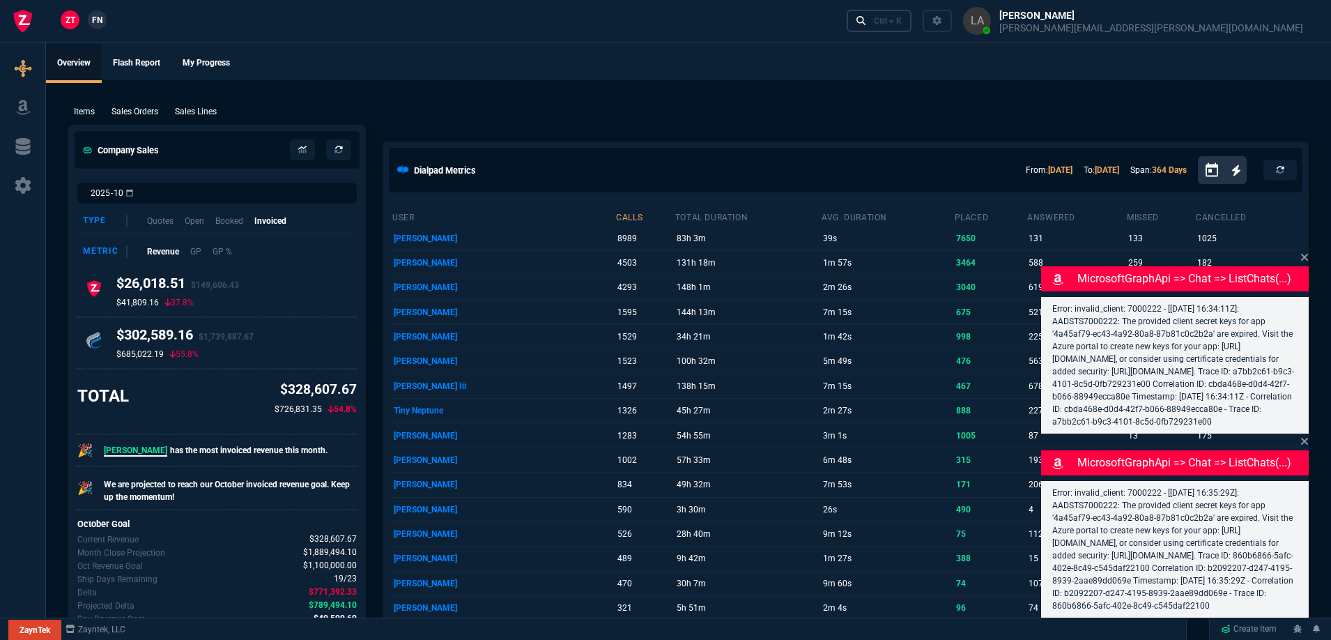
click at [902, 23] on div "Ctrl + K" at bounding box center [888, 20] width 28 height 11
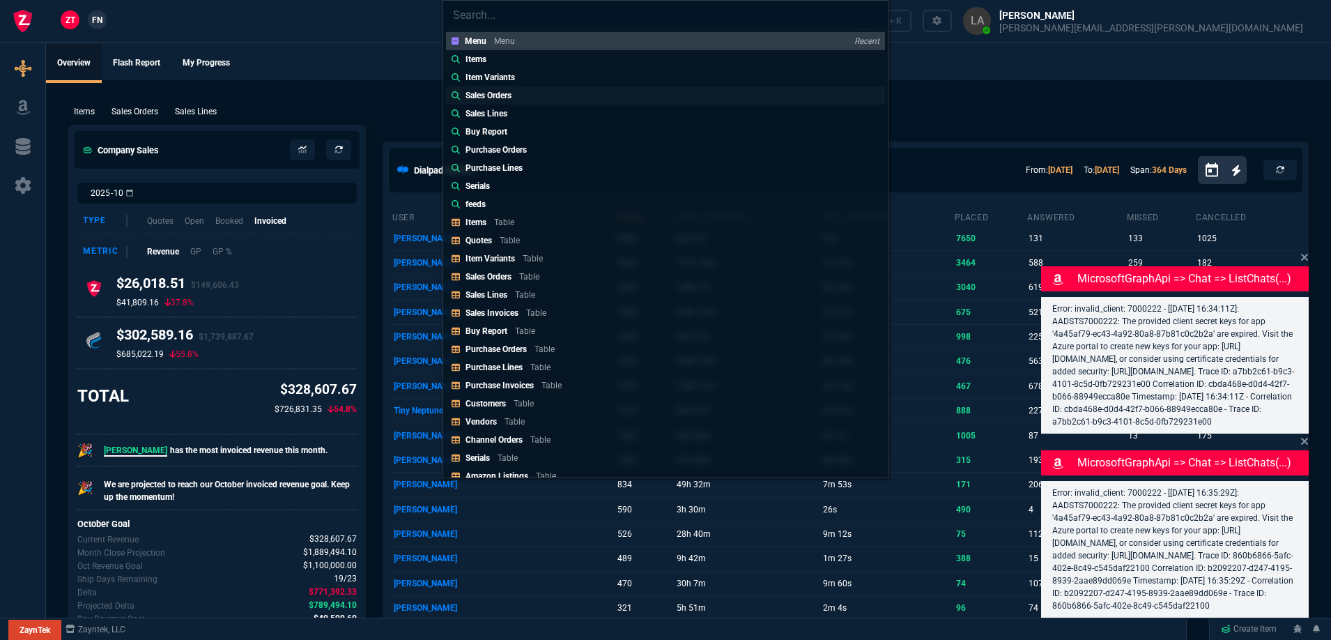
click at [498, 95] on p "Sales Orders" at bounding box center [489, 95] width 46 height 13
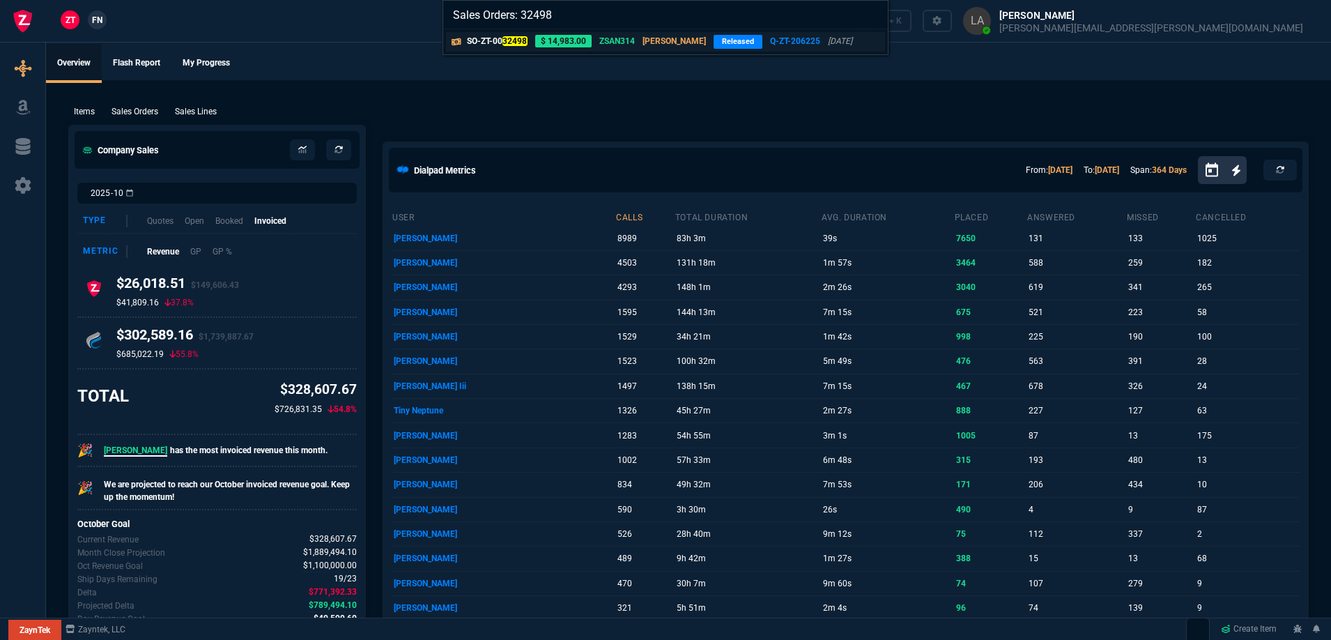
type input "Sales Orders: 32498"
click at [500, 45] on p "SO-ZT-00 32498" at bounding box center [497, 41] width 61 height 13
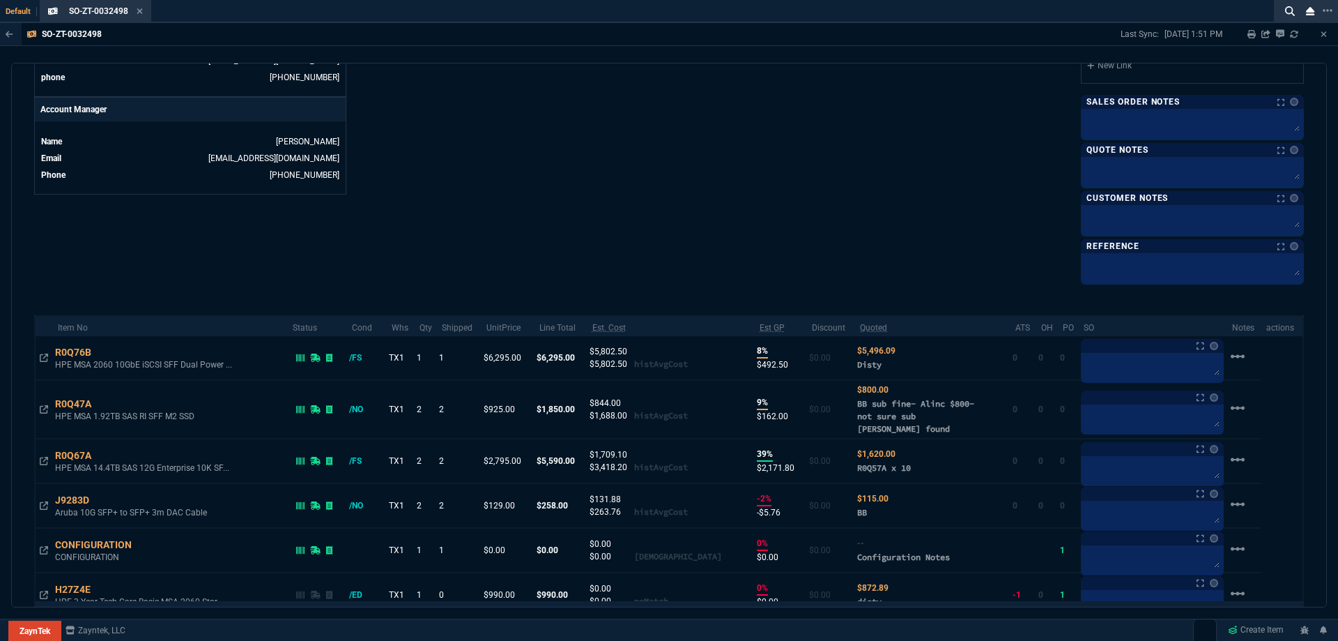
scroll to position [697, 0]
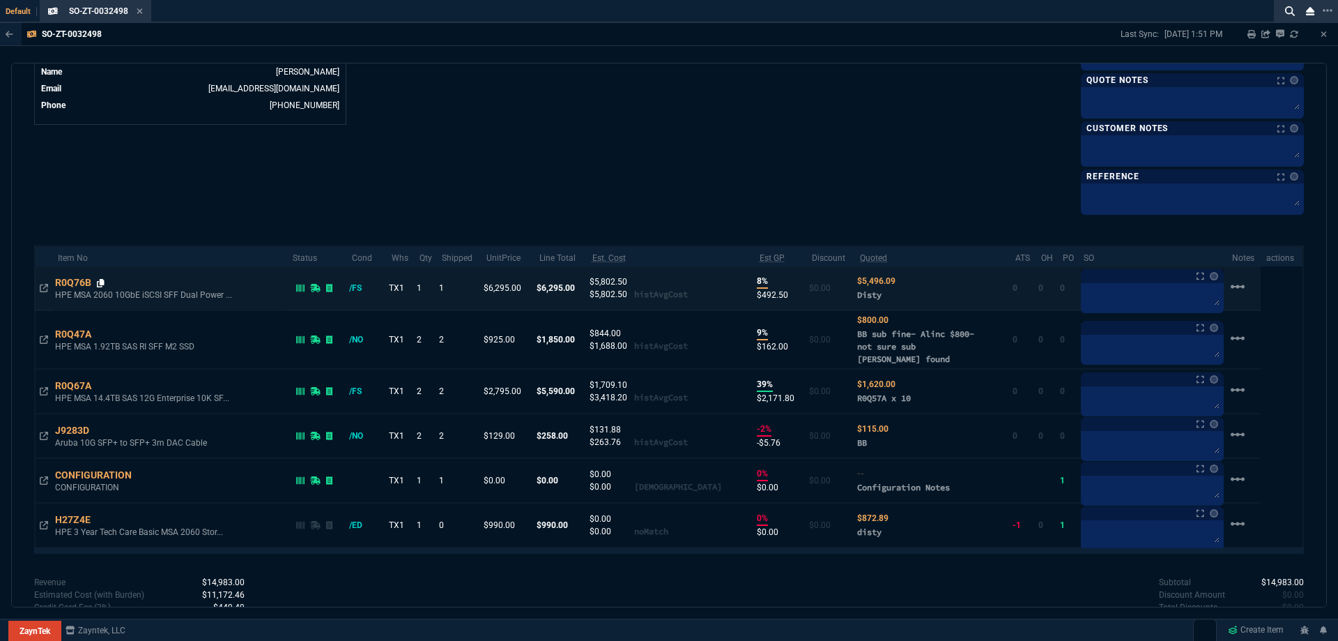
click at [101, 282] on icon at bounding box center [101, 283] width 8 height 8
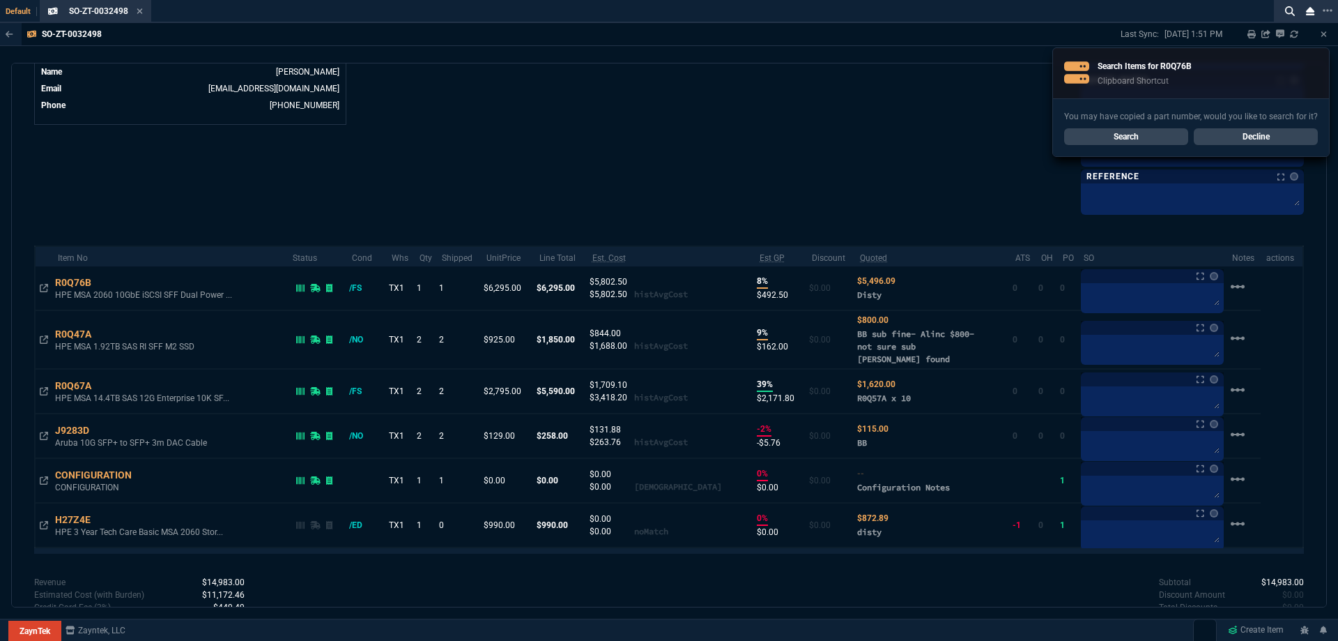
click at [1295, 131] on link "Decline" at bounding box center [1256, 136] width 124 height 17
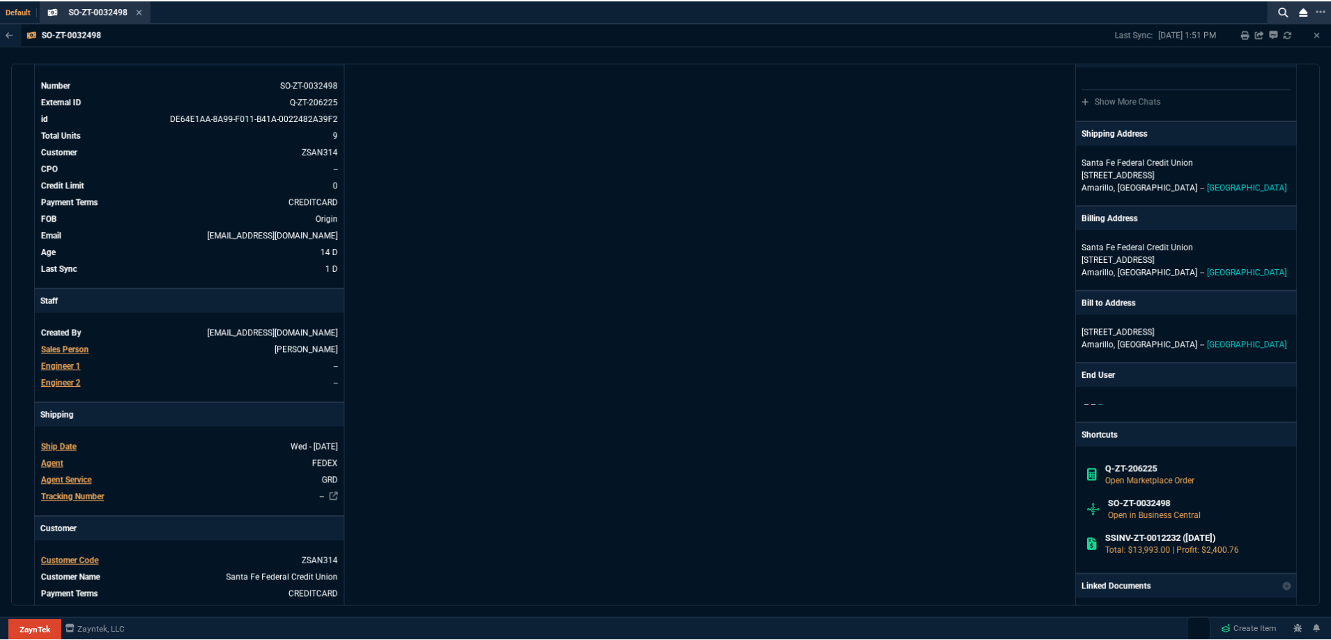
scroll to position [0, 0]
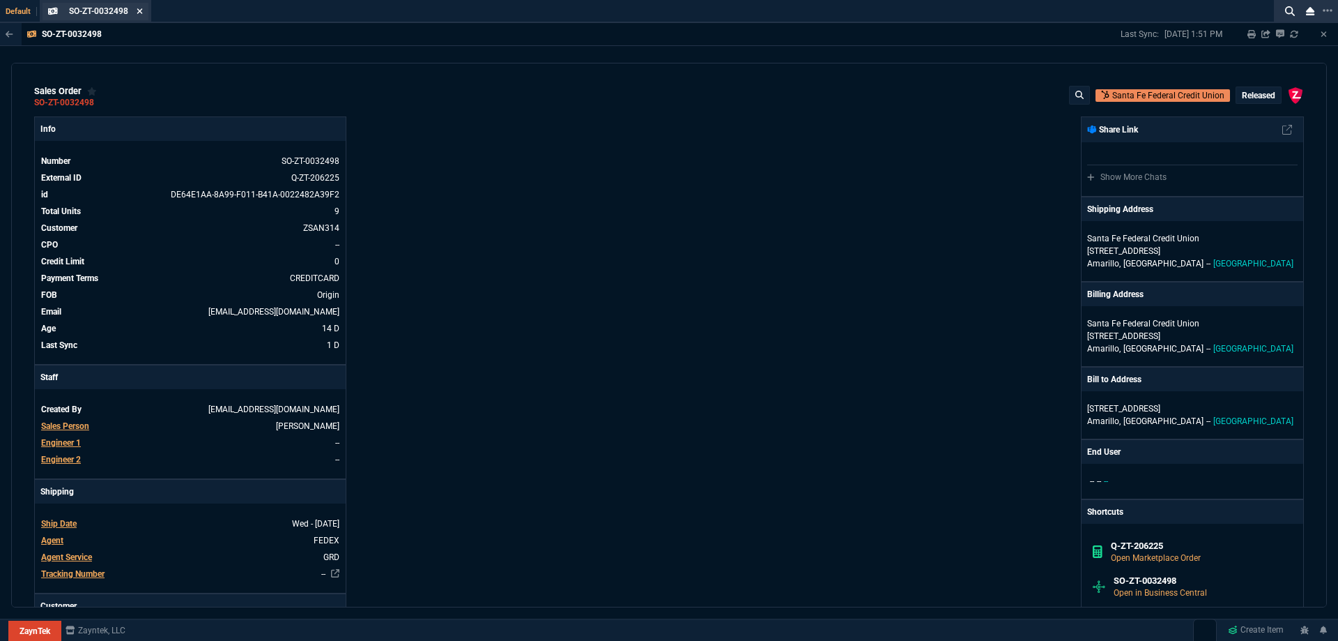
click at [139, 10] on icon at bounding box center [140, 11] width 6 height 6
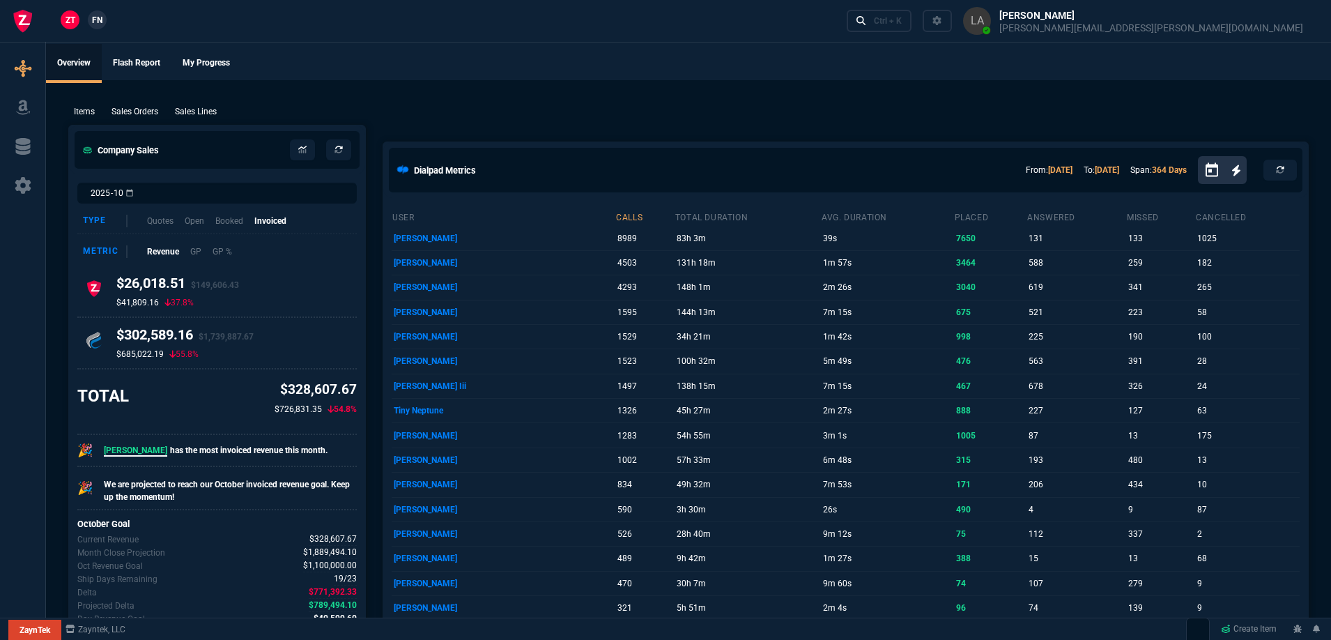
click at [527, 66] on ul "Overview Flash Report My Progress" at bounding box center [688, 62] width 1285 height 36
click at [205, 117] on p "Sales Lines" at bounding box center [196, 111] width 42 height 13
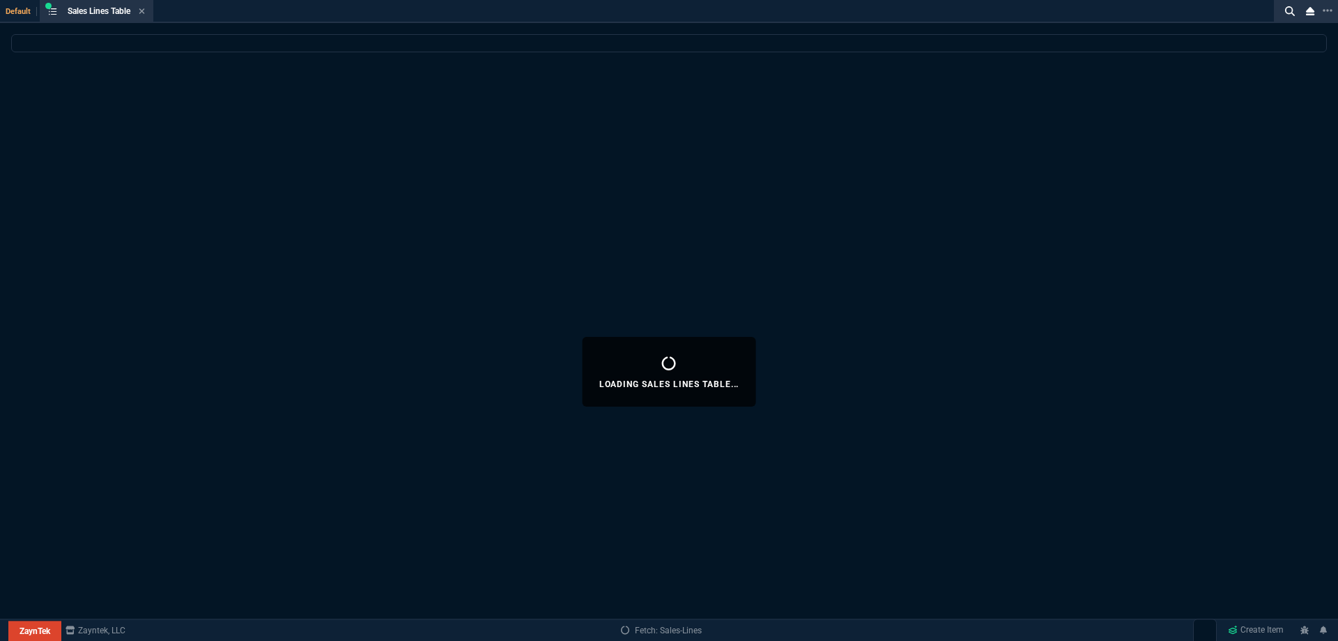
select select
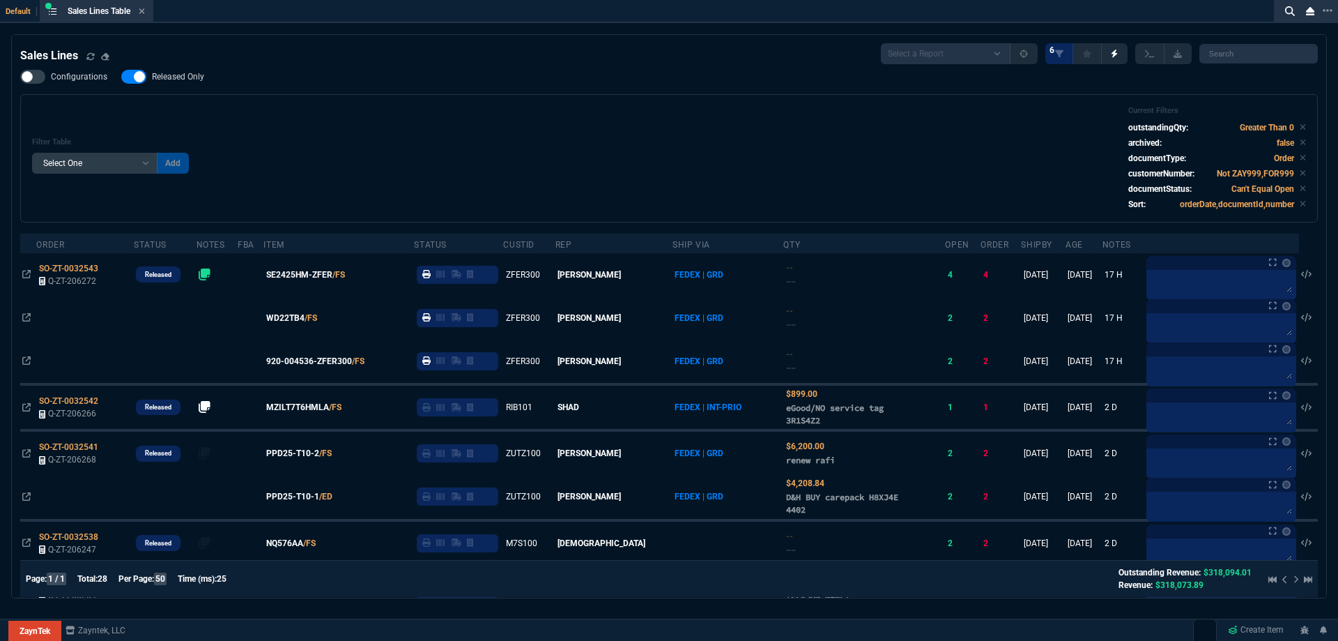
click at [181, 77] on span "Released Only" at bounding box center [178, 76] width 52 height 11
click at [121, 77] on input "Released Only" at bounding box center [121, 77] width 1 height 1
checkbox input "false"
click at [395, 130] on div "Filter Table Select One Add Filter () Age () ATS () Cond (itemVariantCode) Cust…" at bounding box center [669, 158] width 1274 height 105
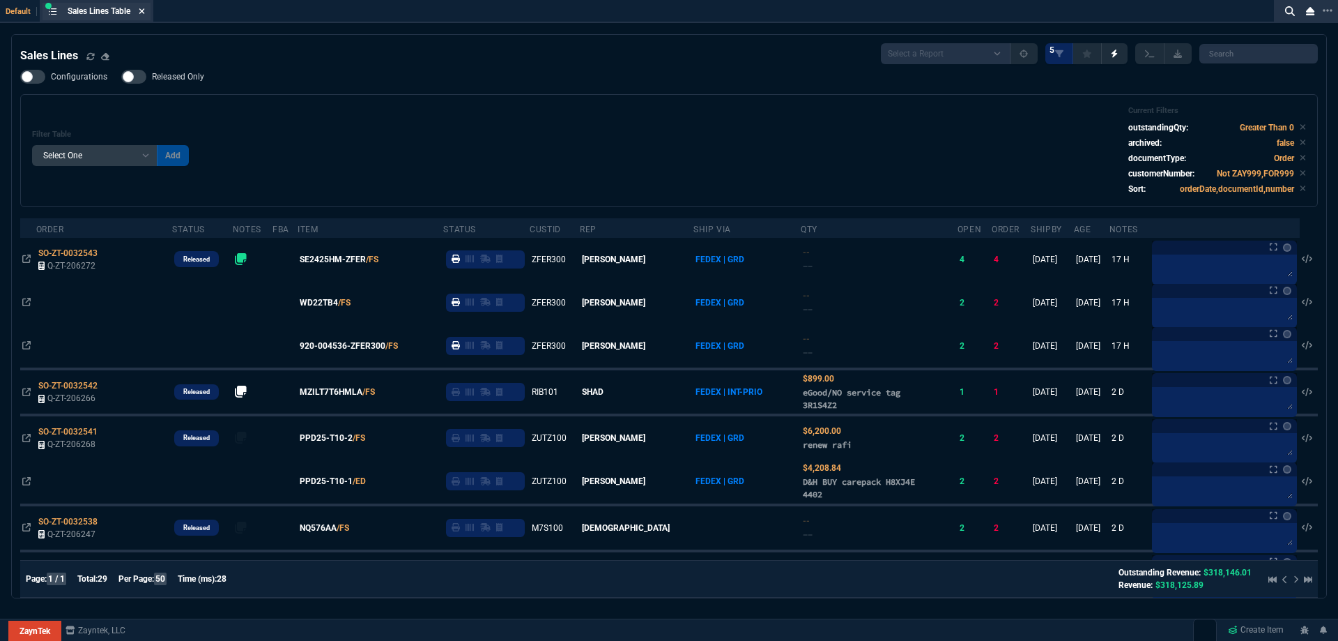
click at [143, 15] on icon at bounding box center [142, 11] width 6 height 8
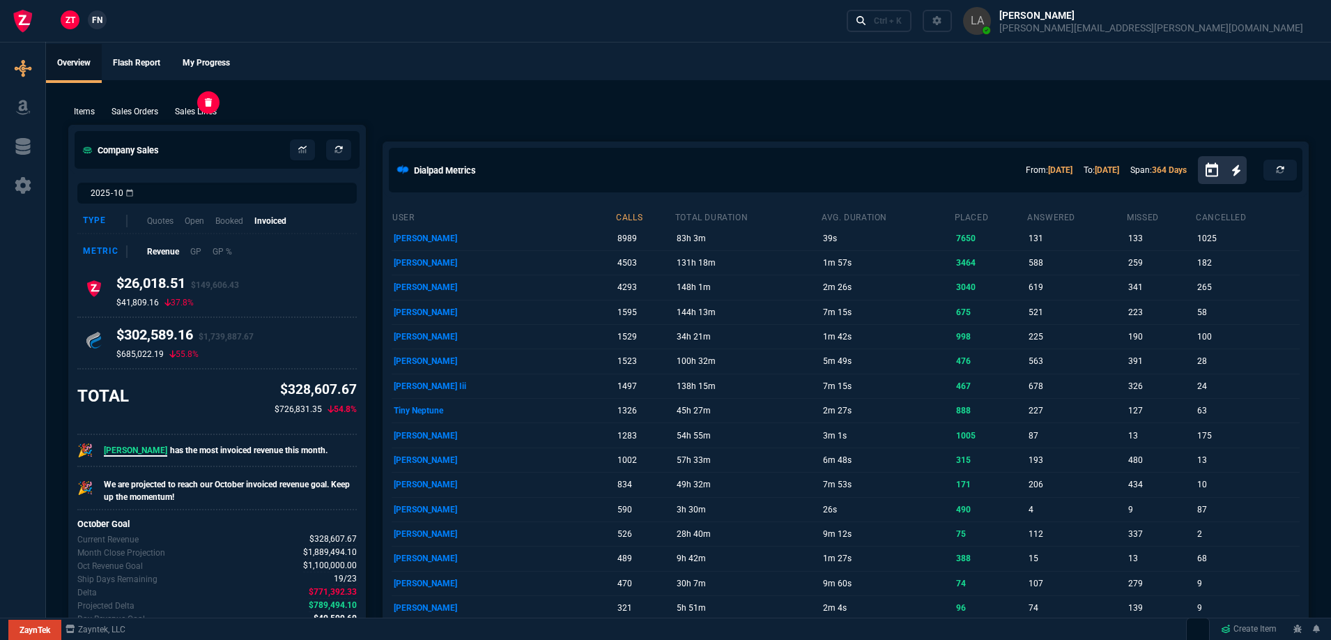
click at [205, 118] on p "Sales Lines" at bounding box center [196, 111] width 42 height 13
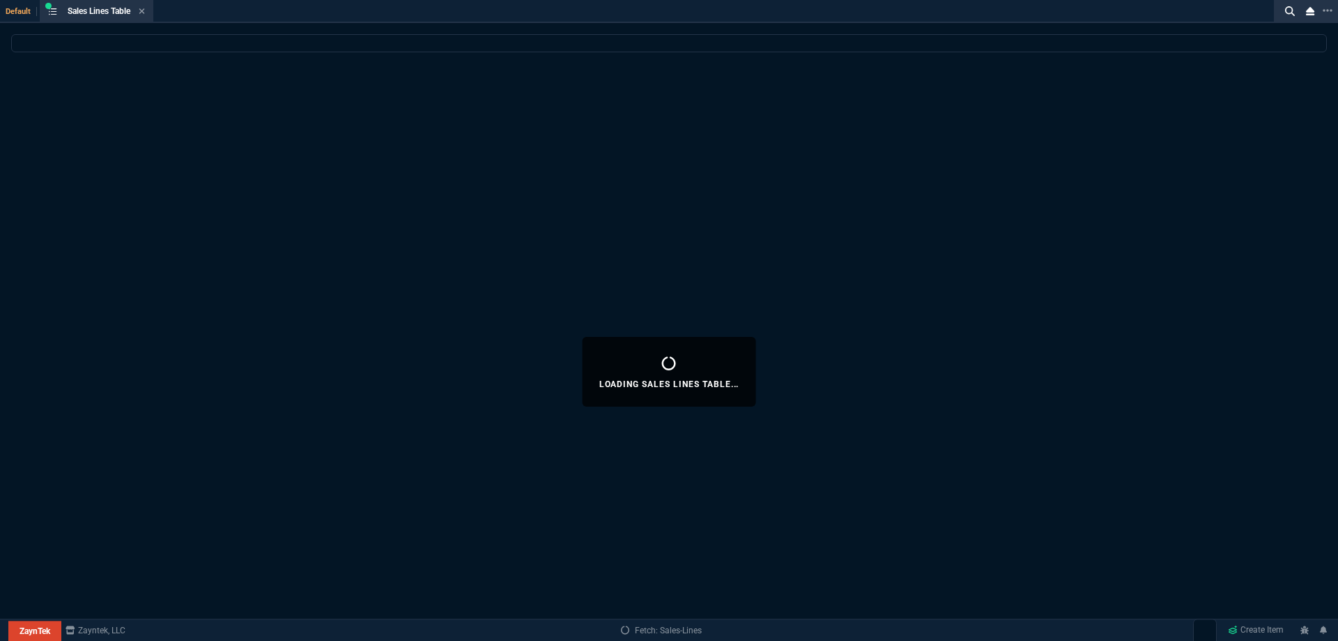
select select
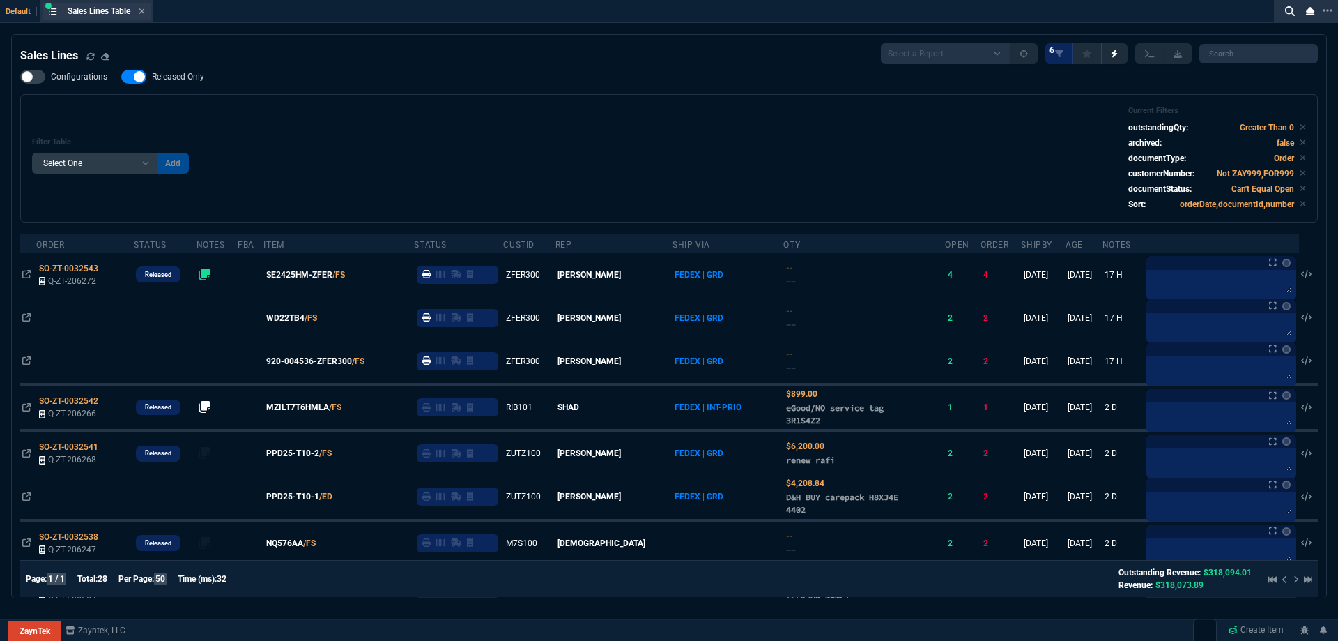
click at [148, 15] on div "Sales Lines Table Sales Line" at bounding box center [97, 11] width 108 height 17
click at [145, 15] on fa-icon at bounding box center [142, 12] width 6 height 10
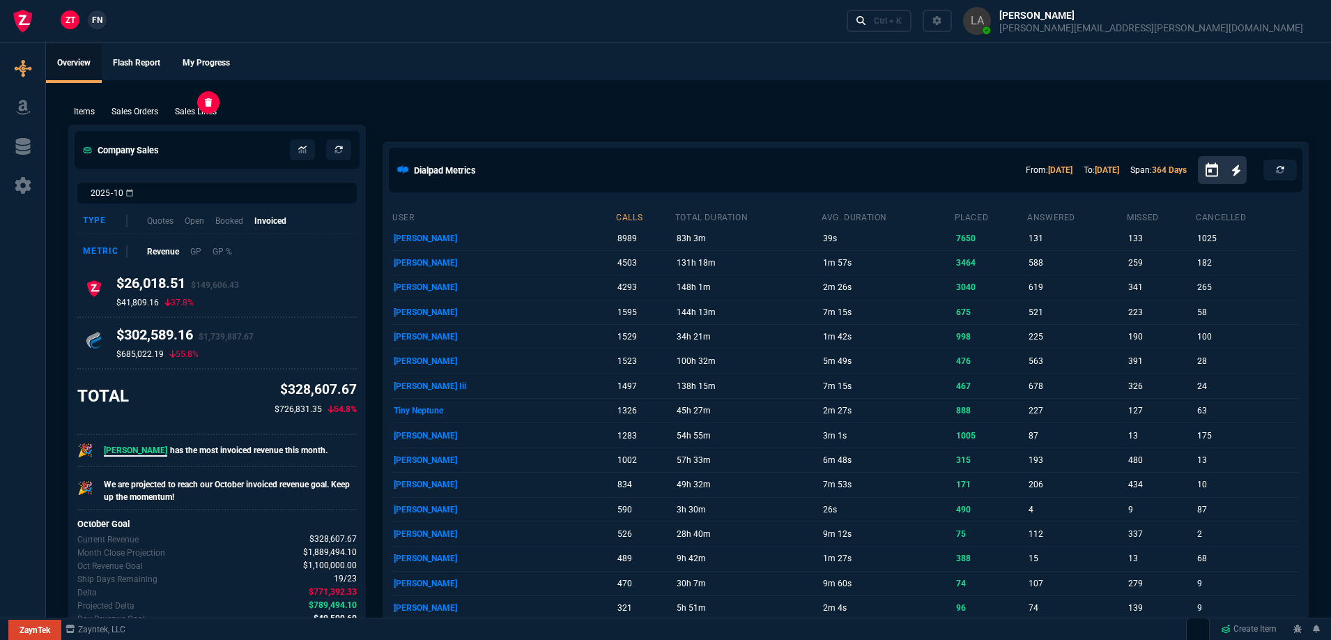
click at [185, 109] on p "Sales Lines" at bounding box center [196, 111] width 42 height 13
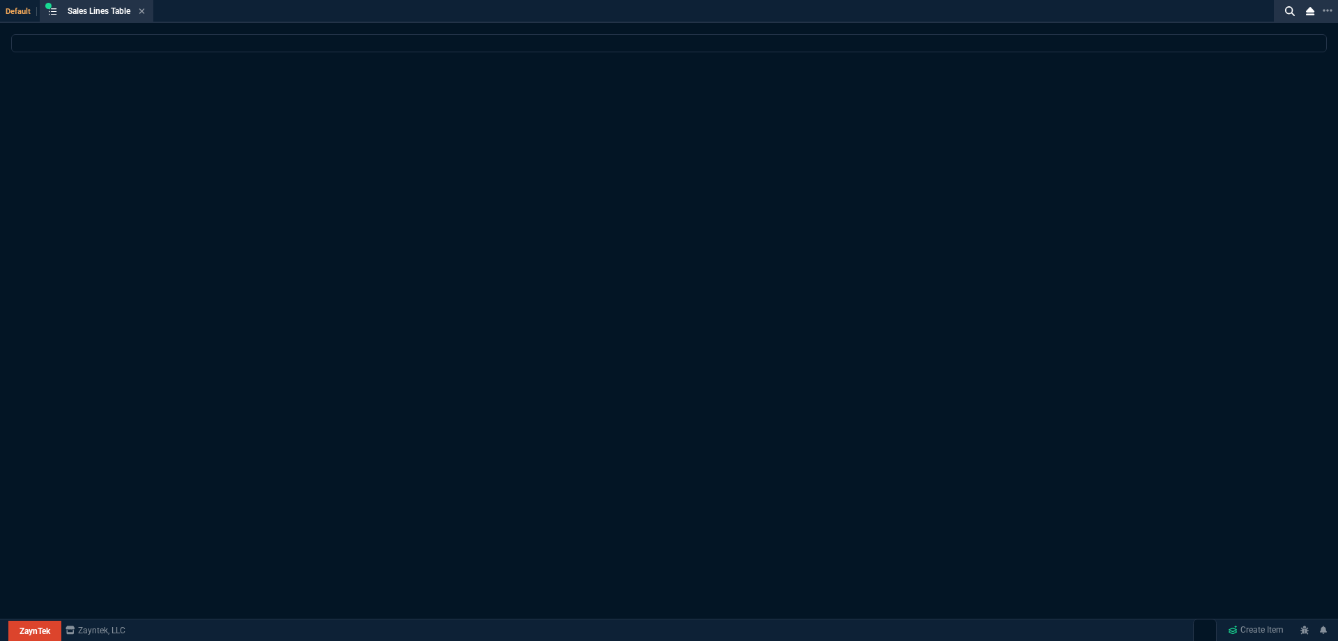
select select
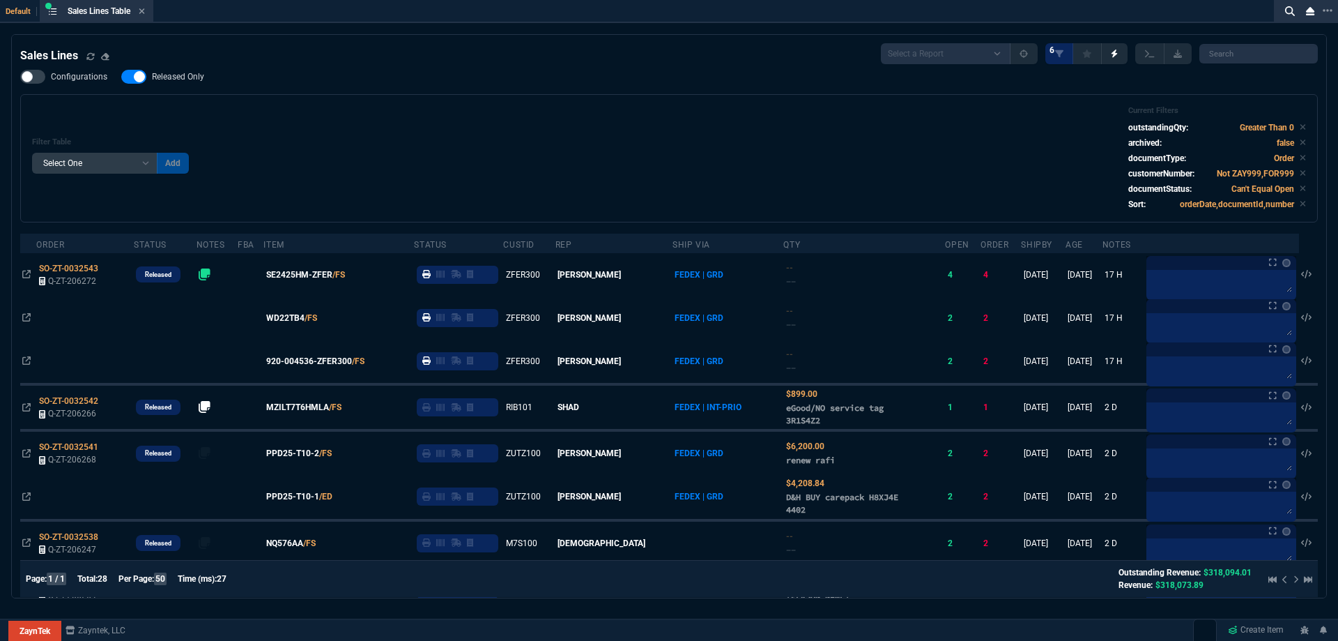
click at [143, 15] on icon at bounding box center [142, 11] width 6 height 8
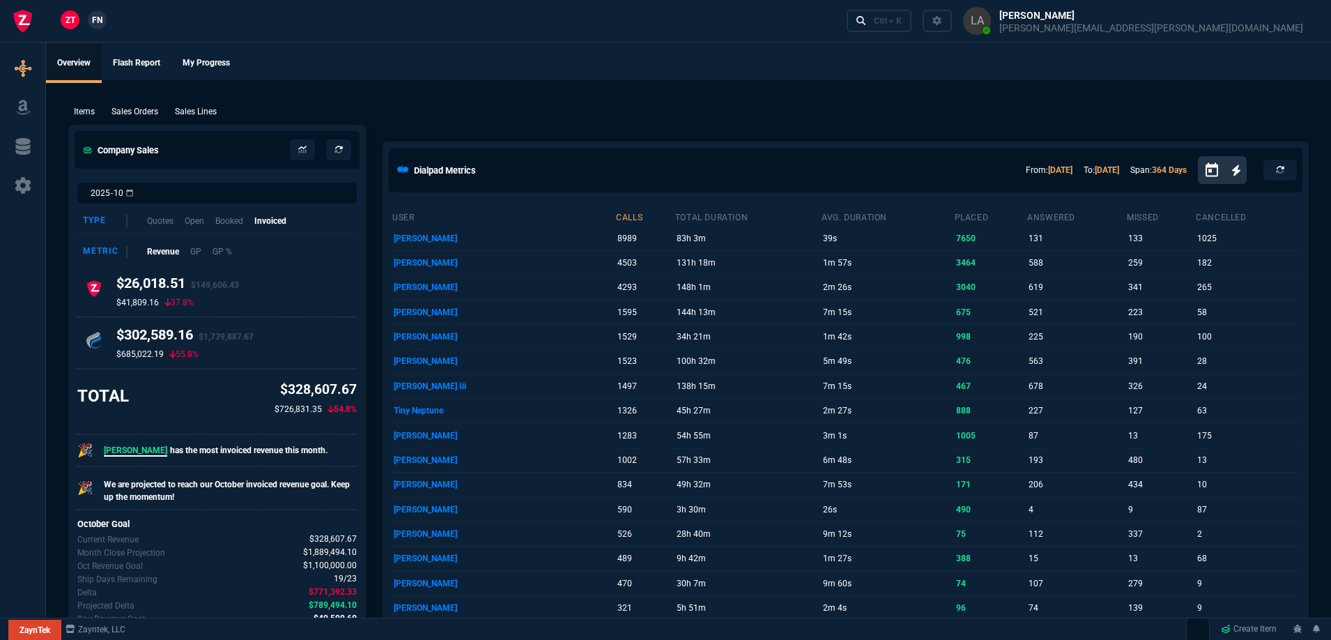
click at [102, 26] on span "FN" at bounding box center [97, 20] width 10 height 13
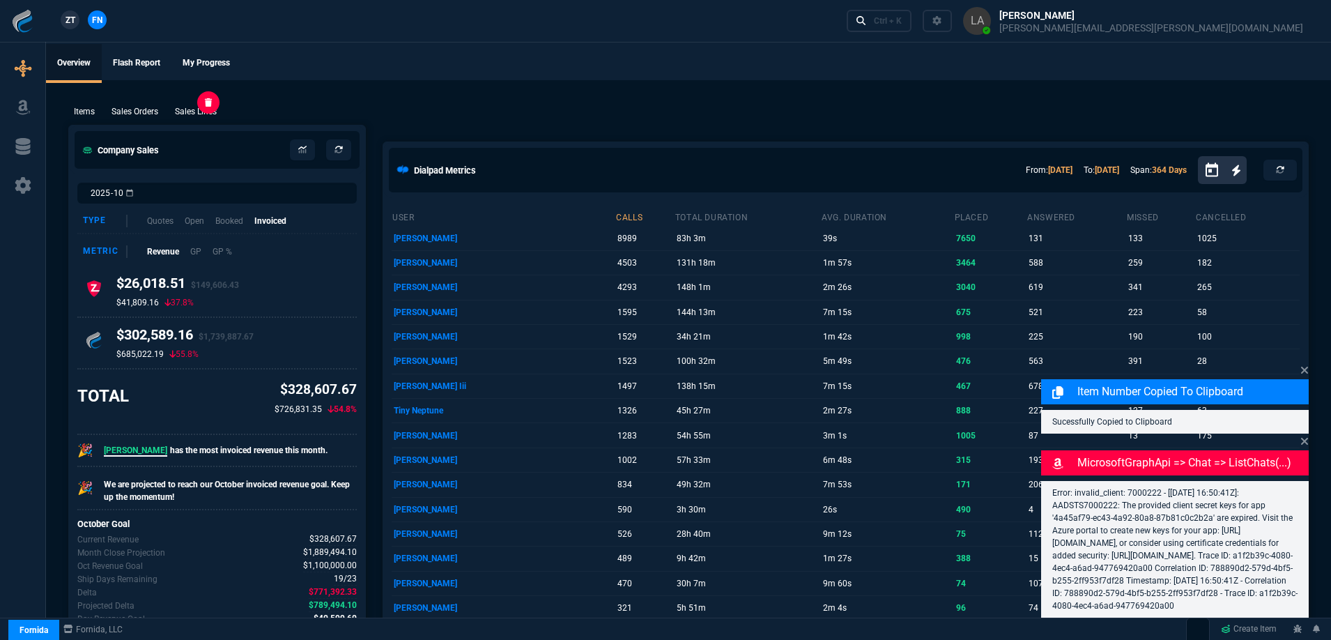
click at [205, 109] on p "Sales Lines" at bounding box center [196, 111] width 42 height 13
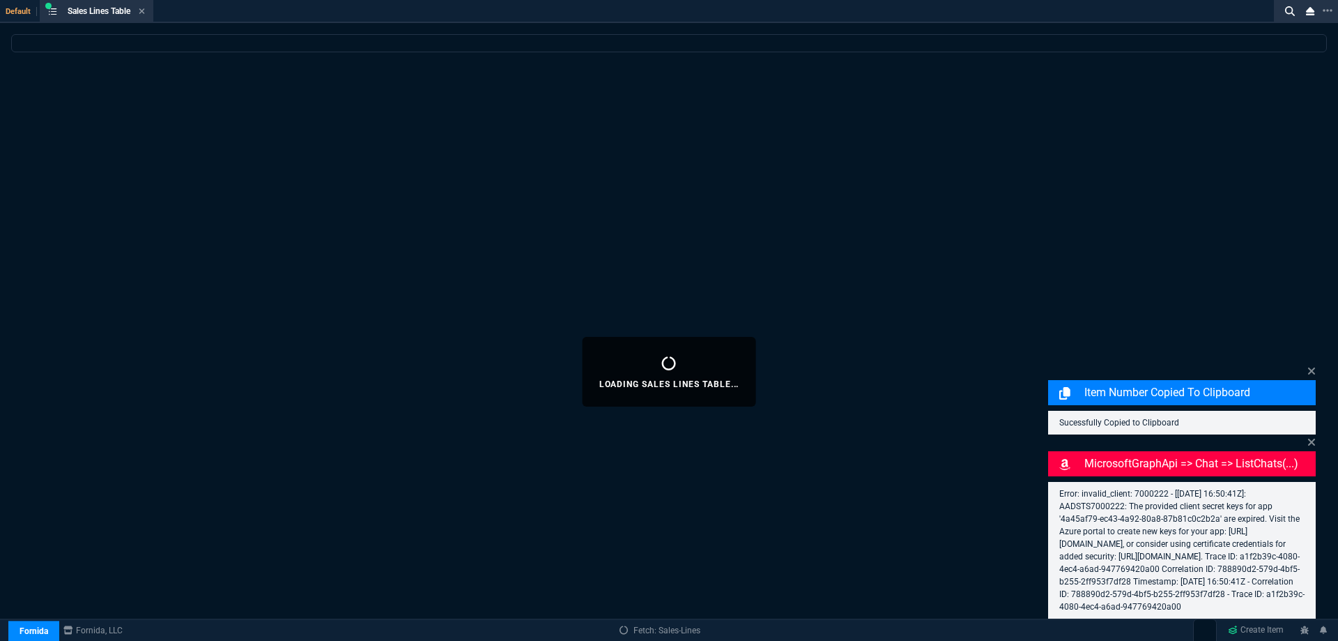
select select
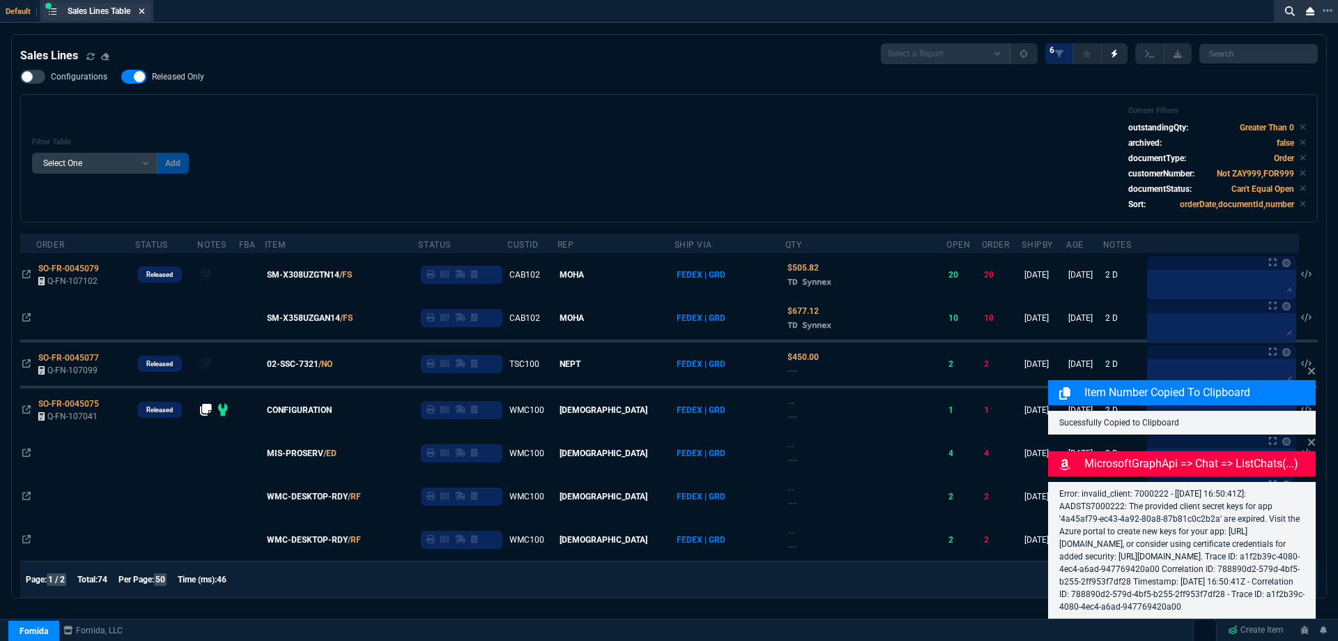
click at [143, 12] on icon at bounding box center [142, 11] width 6 height 8
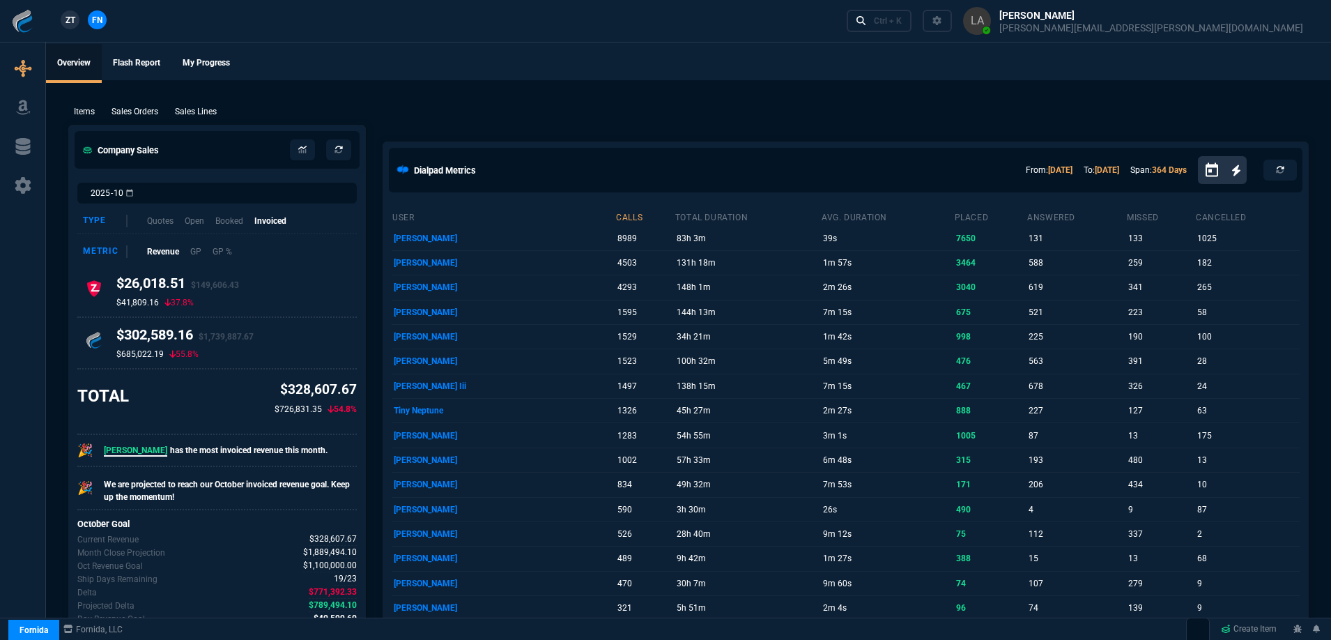
click at [70, 20] on span "ZT" at bounding box center [71, 20] width 10 height 13
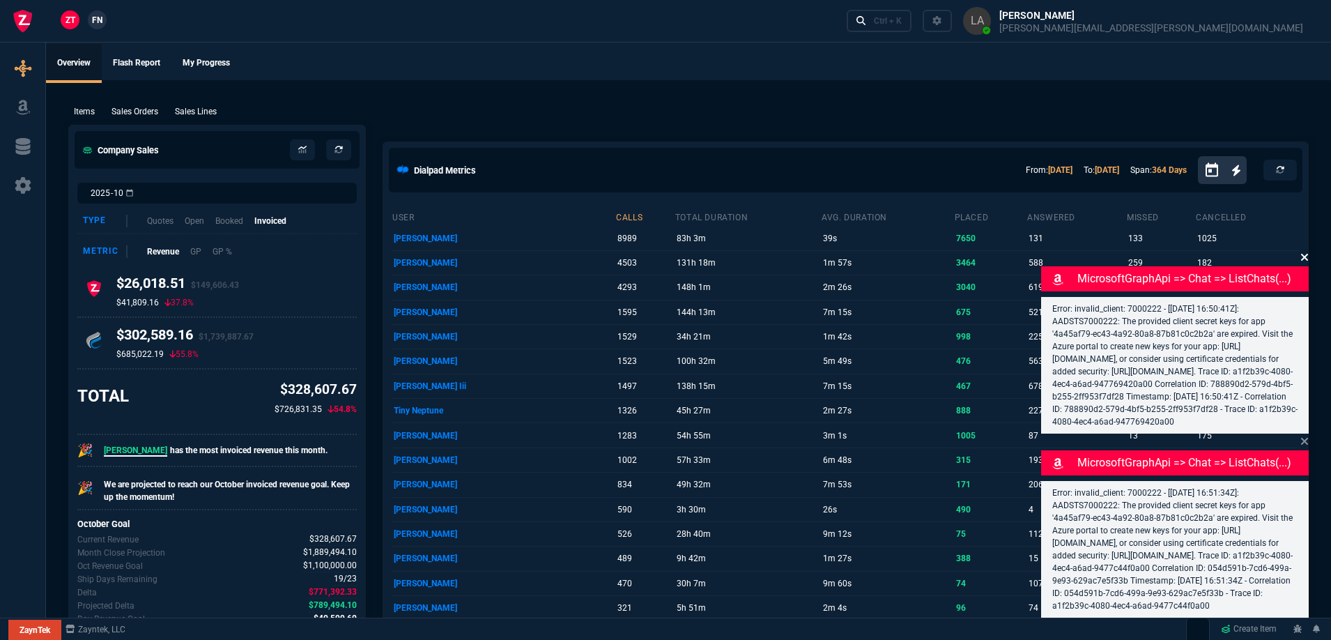
click at [1303, 254] on icon at bounding box center [1304, 257] width 7 height 7
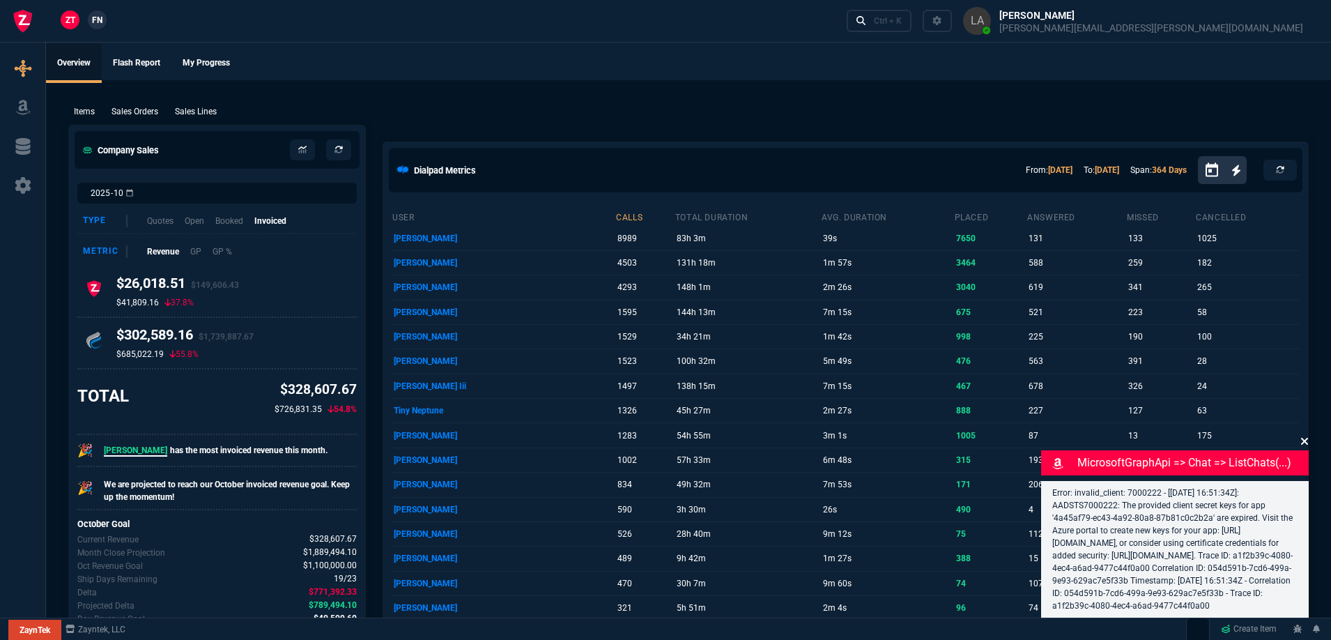
click at [1303, 436] on icon at bounding box center [1305, 441] width 8 height 11
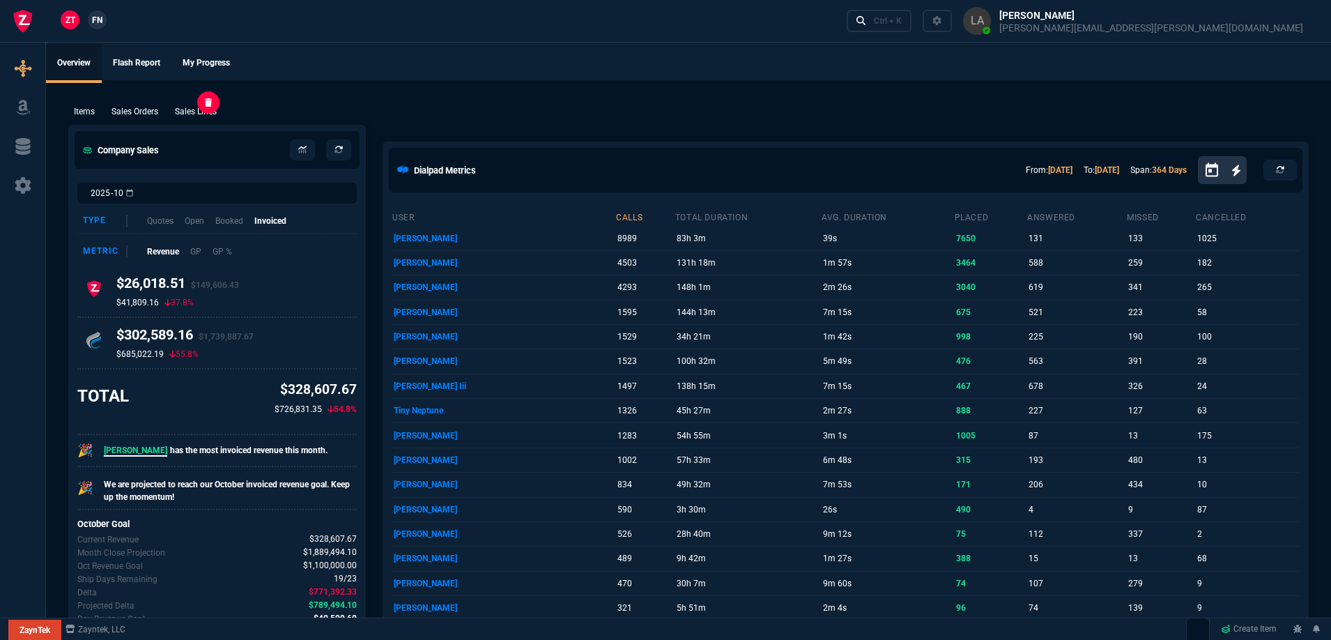
click at [213, 107] on p "Sales Lines" at bounding box center [196, 111] width 42 height 13
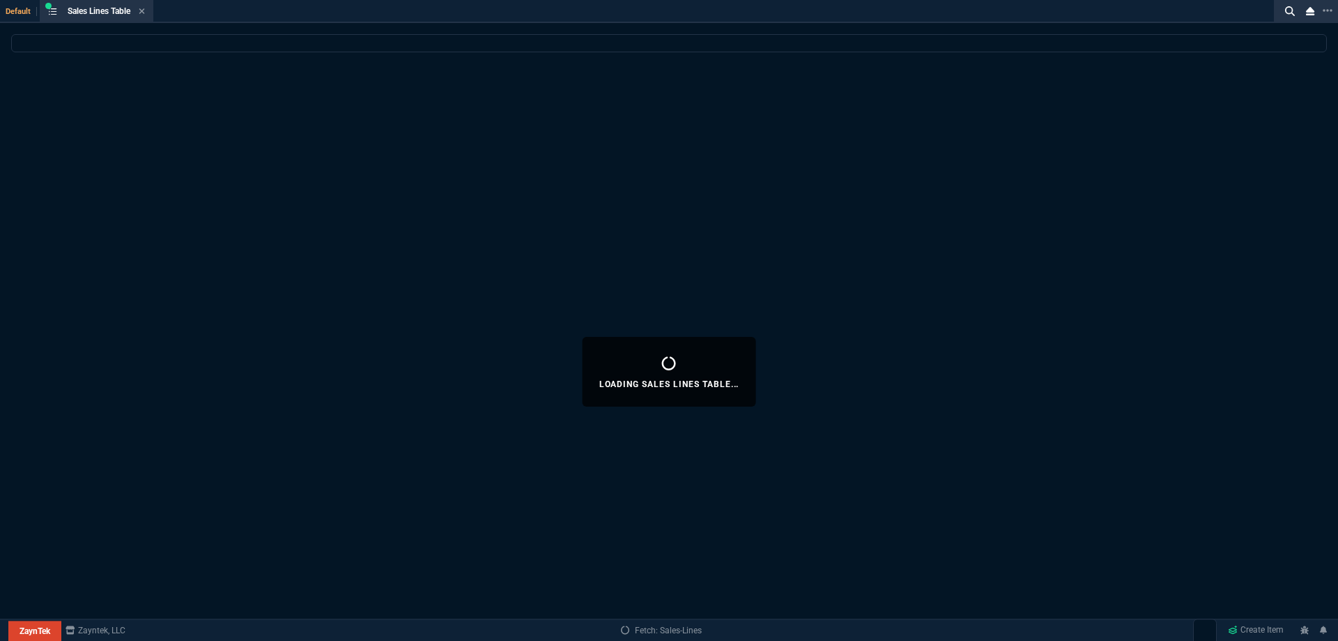
select select
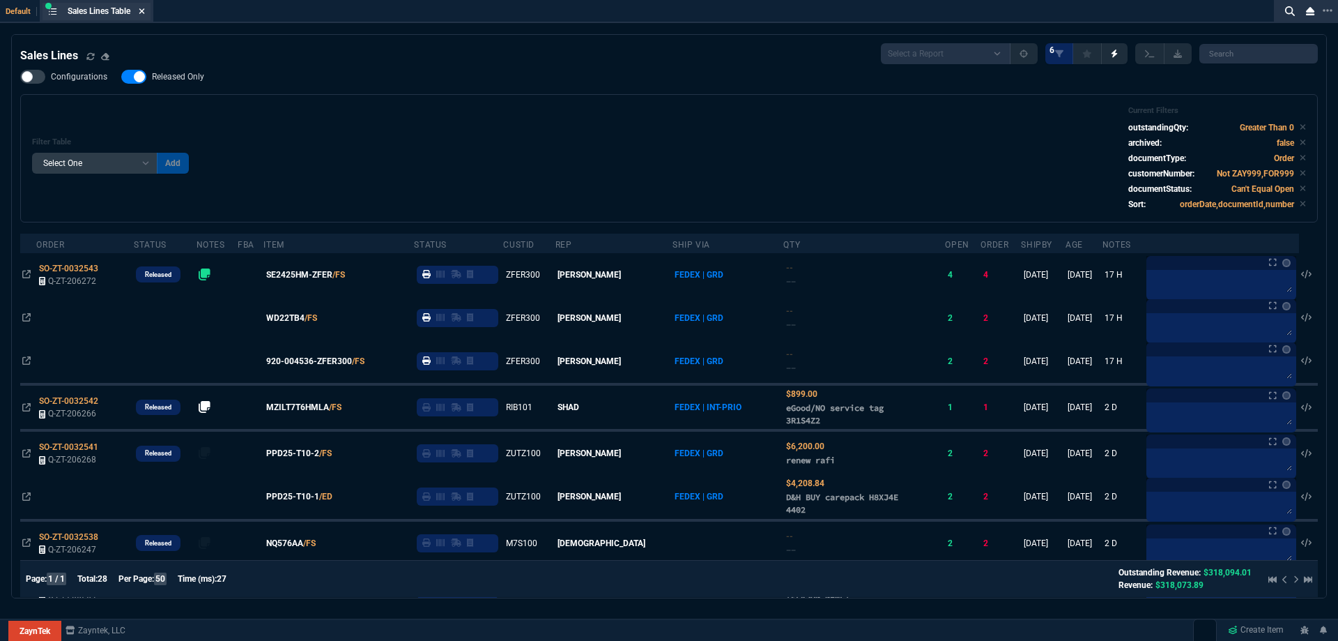
click at [145, 13] on icon at bounding box center [142, 11] width 6 height 8
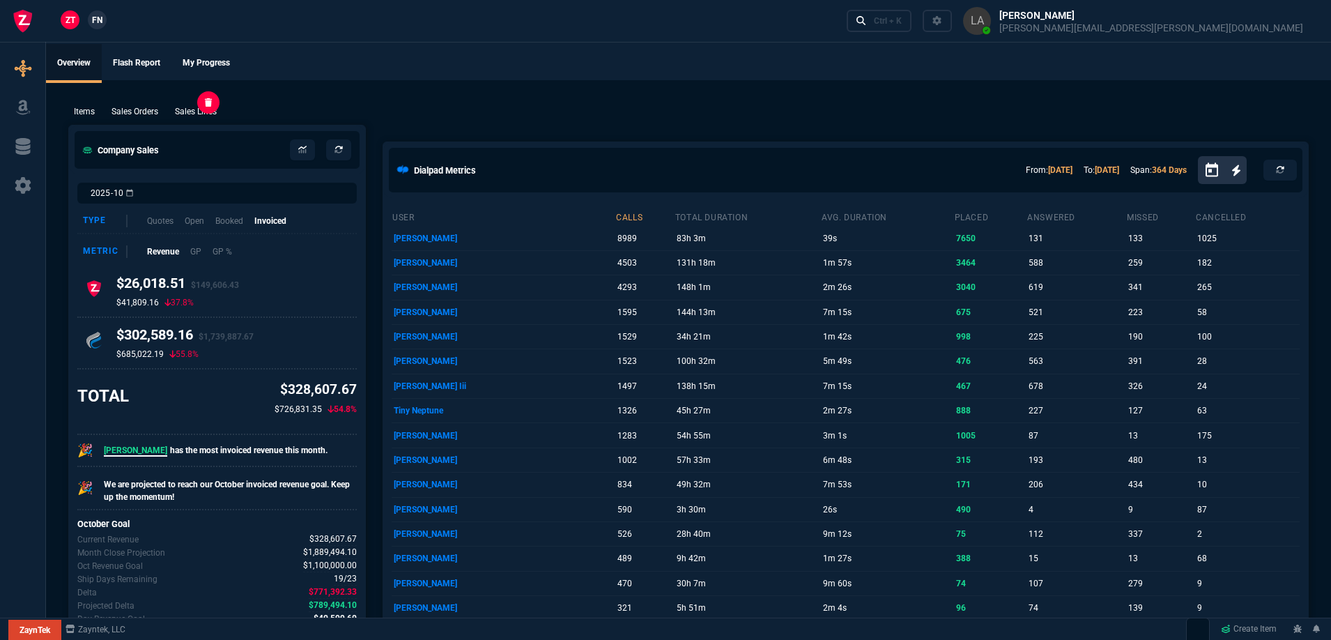
click at [214, 112] on p "Sales Lines" at bounding box center [196, 111] width 42 height 13
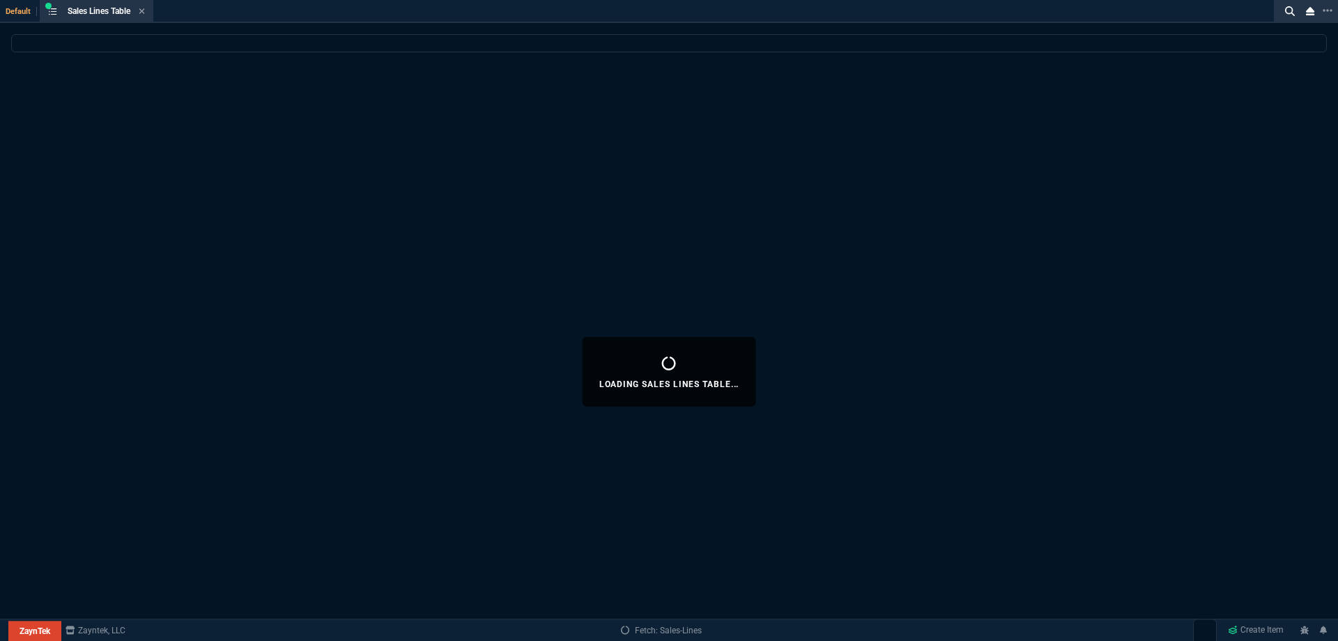
select select
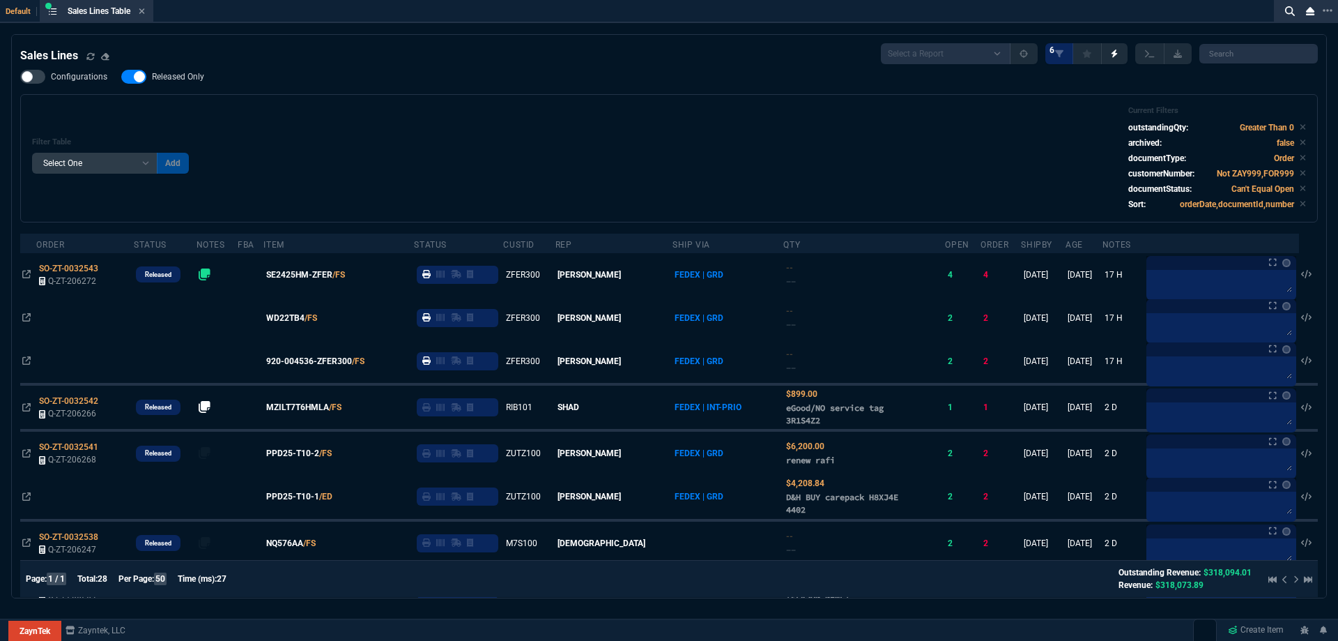
click at [199, 76] on span "Released Only" at bounding box center [178, 76] width 52 height 11
click at [121, 77] on input "Released Only" at bounding box center [121, 77] width 1 height 1
checkbox input "false"
click at [427, 102] on div "Filter Table Select One Add Filter () Age () ATS () Cond (itemVariantCode) Cust…" at bounding box center [669, 158] width 1298 height 128
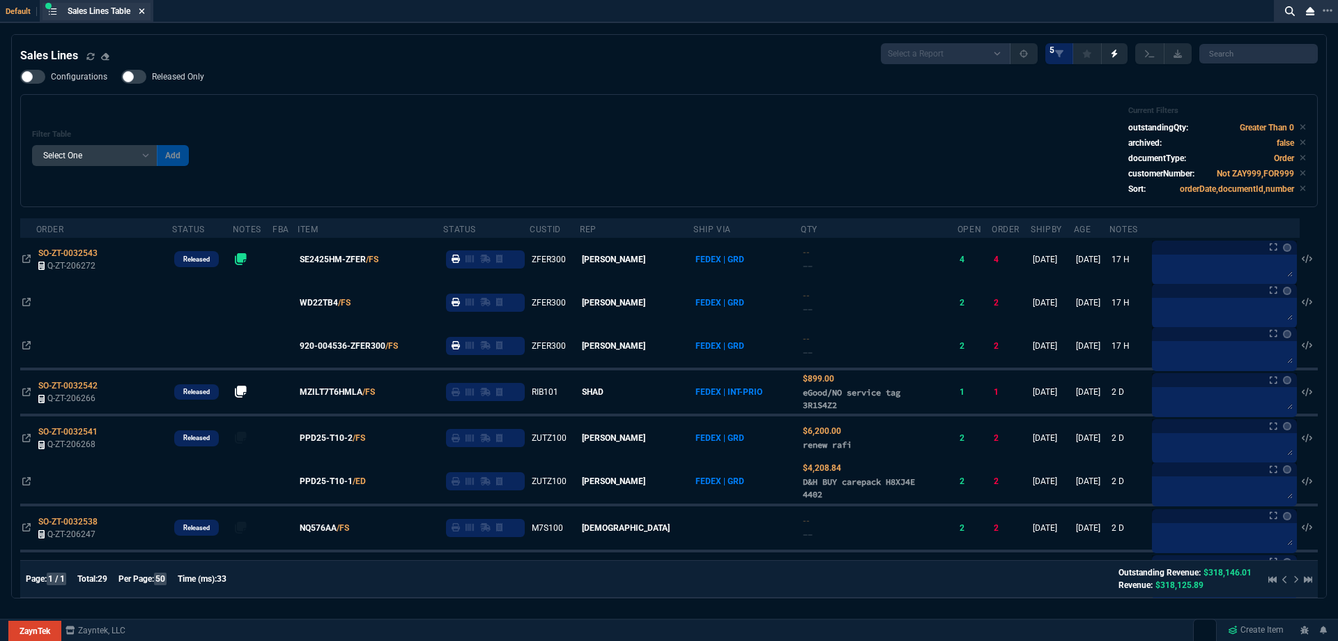
click at [145, 12] on icon at bounding box center [142, 11] width 6 height 6
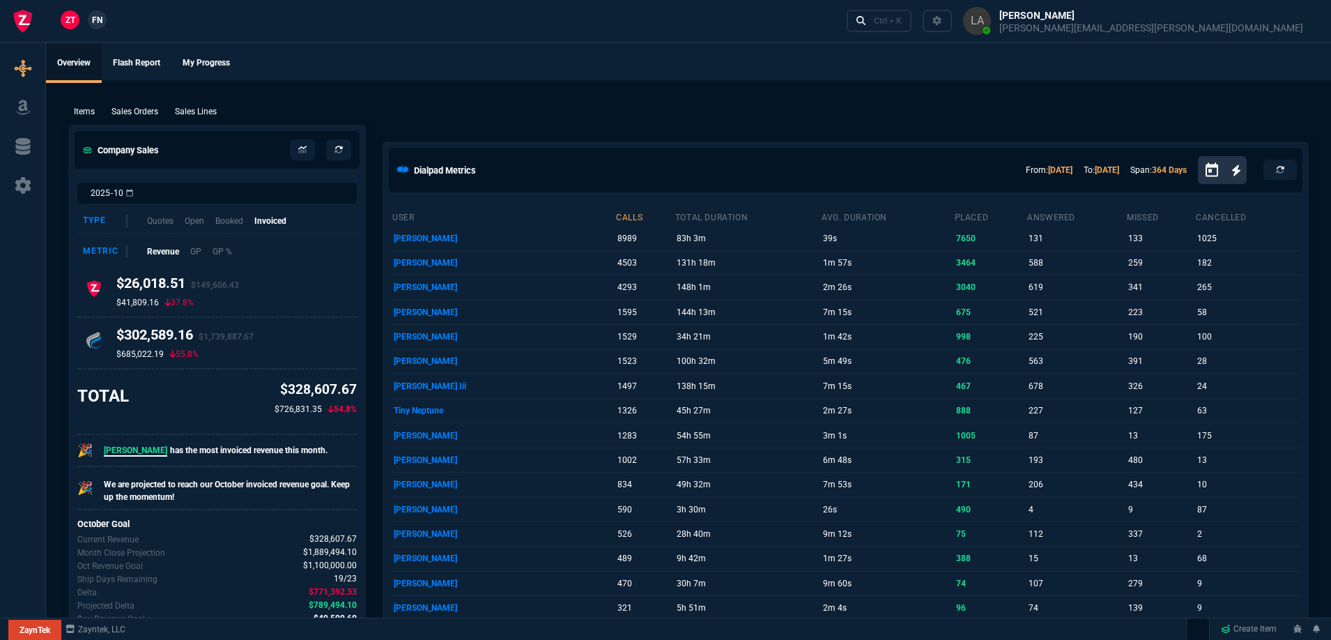
click at [102, 26] on span "FN" at bounding box center [97, 20] width 10 height 13
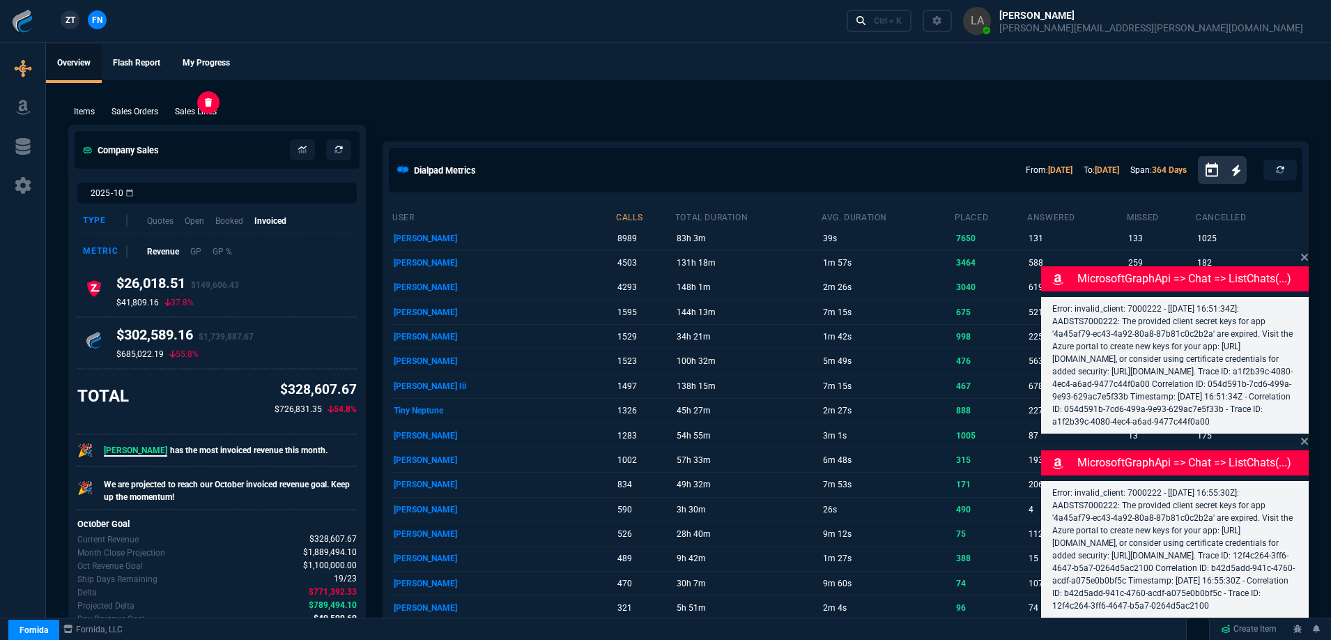
click at [214, 111] on p "Sales Lines" at bounding box center [196, 111] width 42 height 13
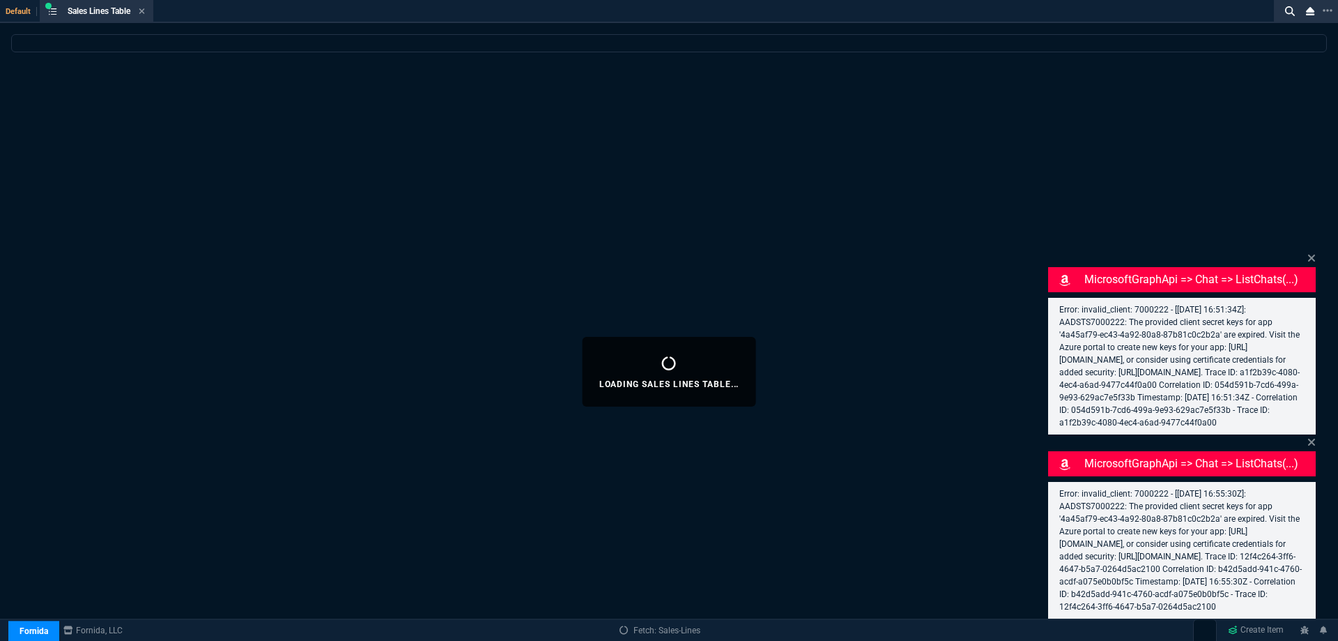
select select
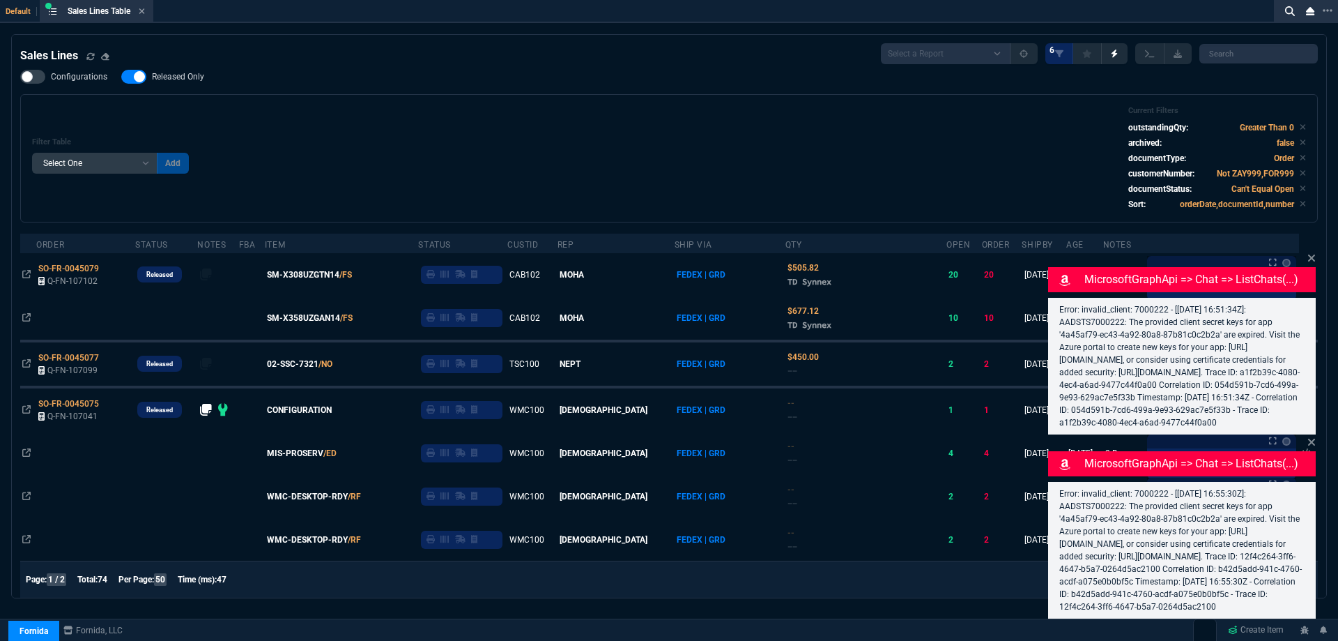
click at [191, 75] on span "Released Only" at bounding box center [178, 76] width 52 height 11
click at [121, 77] on input "Released Only" at bounding box center [121, 77] width 1 height 1
checkbox input "false"
click at [475, 106] on div "Filter Table Select One Add Filter () Age () ATS () Cond (itemVariantCode) Cust…" at bounding box center [669, 158] width 1298 height 128
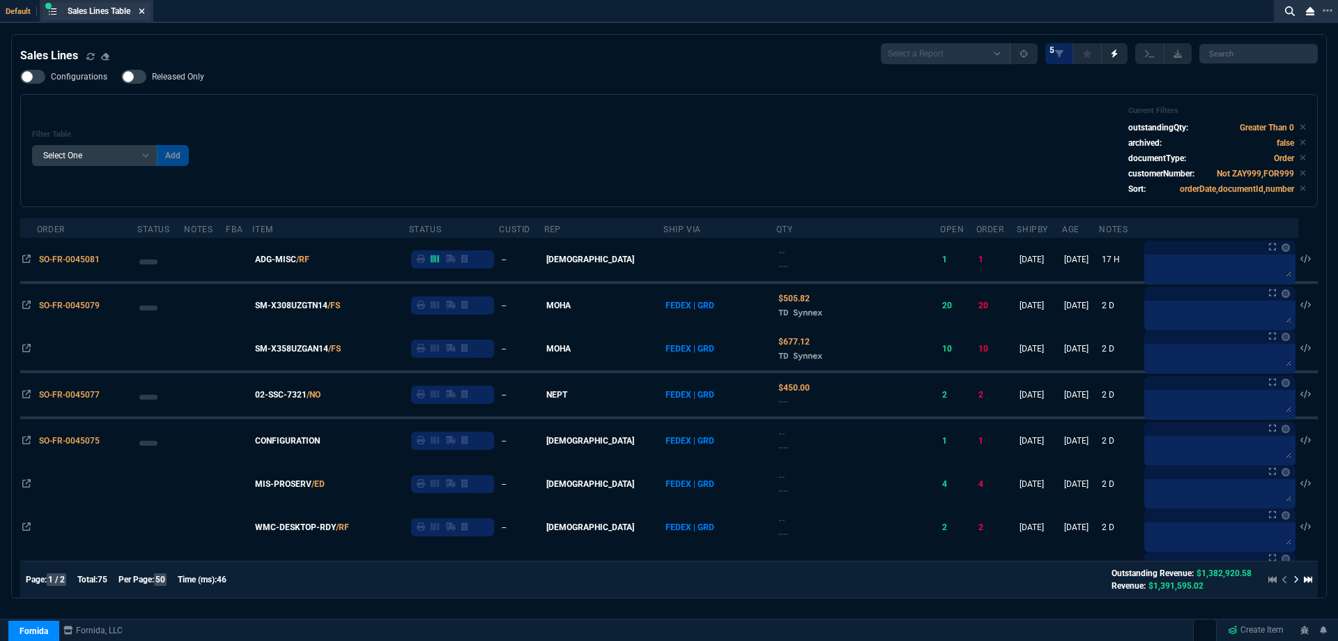
click at [145, 9] on icon at bounding box center [142, 11] width 6 height 8
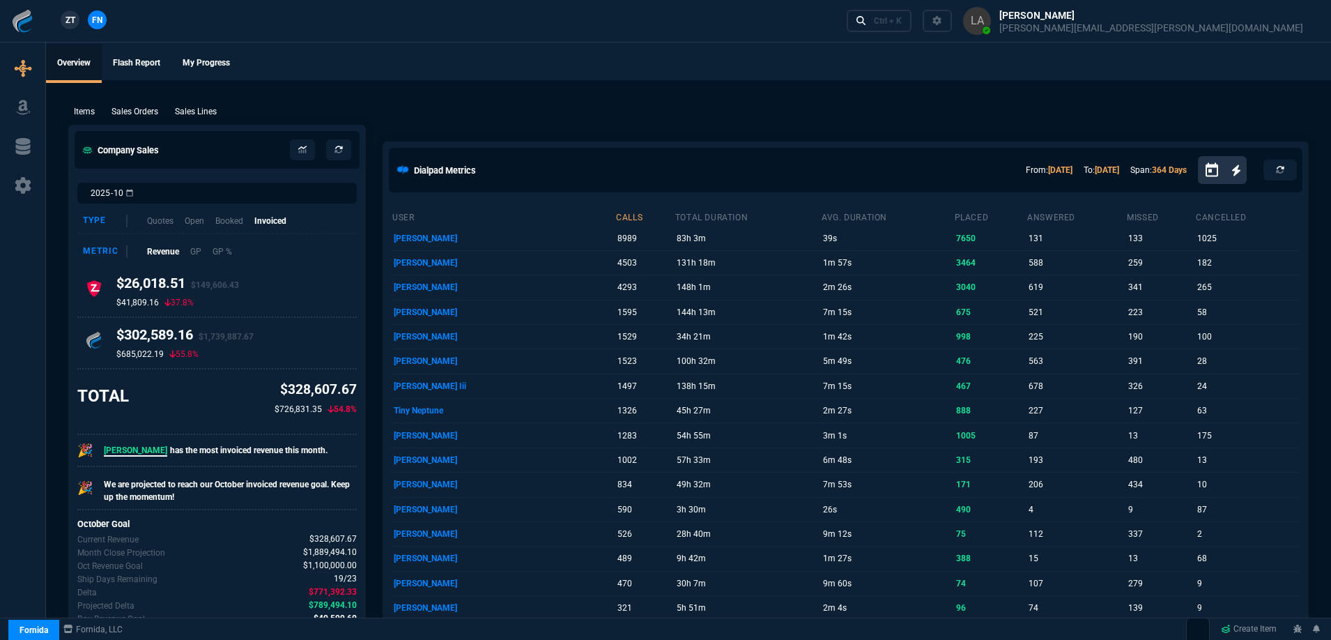
click at [63, 25] on link "ZT" at bounding box center [70, 19] width 19 height 19
click at [605, 107] on div "Items Sales Orders Sales Lines Add Link" at bounding box center [688, 110] width 1241 height 17
click at [603, 105] on div "Items Sales Orders Sales Lines Add Link" at bounding box center [688, 110] width 1241 height 17
